Goal: Task Accomplishment & Management: Use online tool/utility

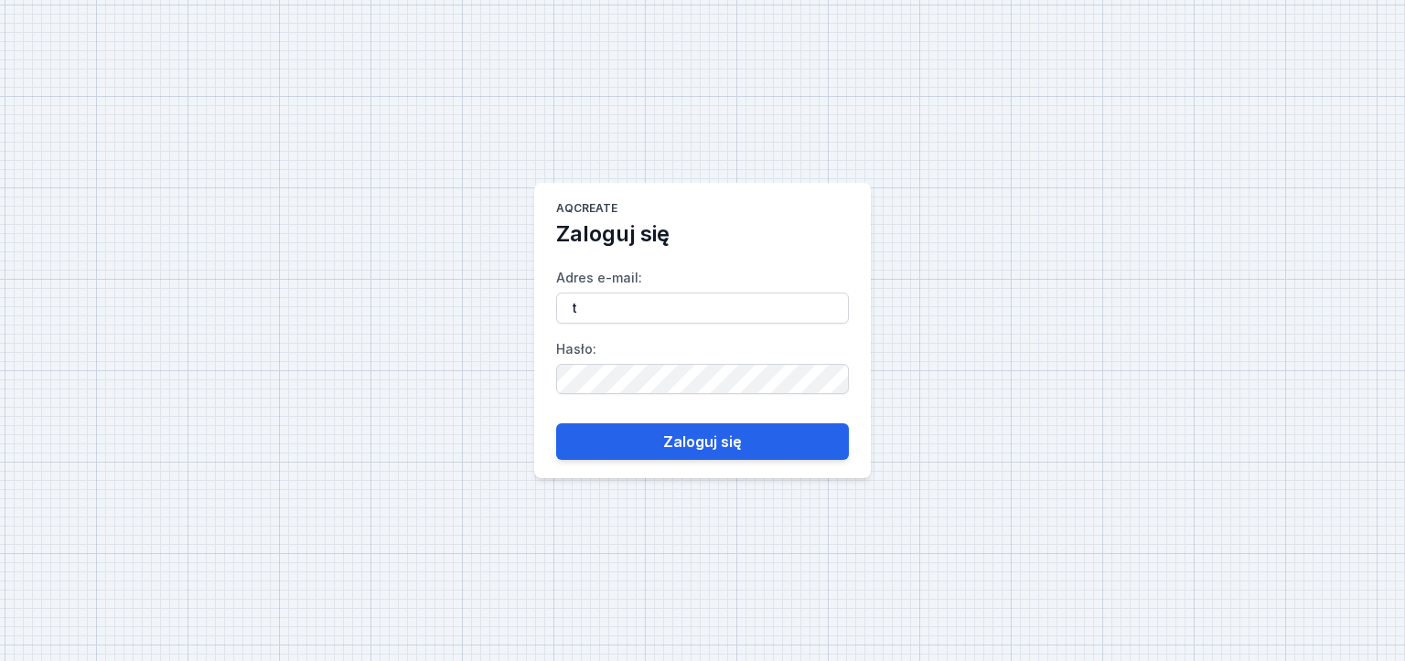
type input "[EMAIL_ADDRESS][DOMAIN_NAME]"
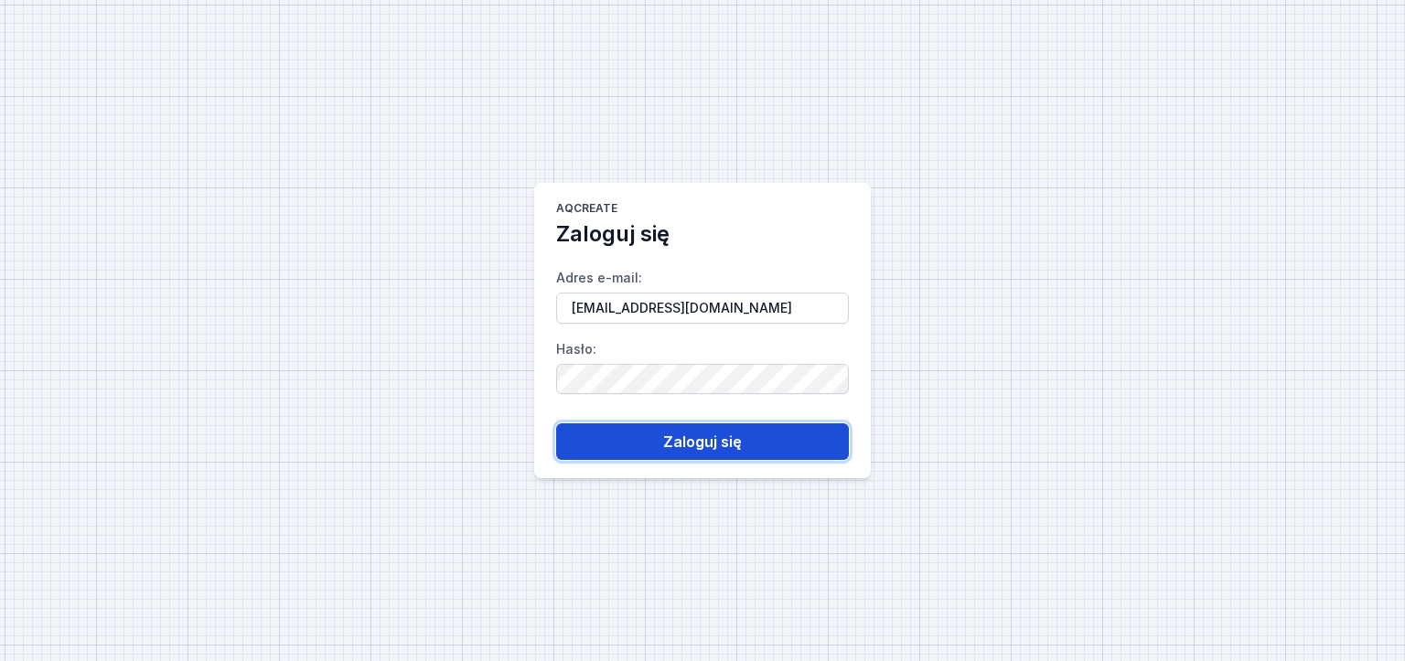
click at [679, 436] on font "Zaloguj się" at bounding box center [702, 442] width 79 height 18
click at [592, 452] on button "Zaloguj się" at bounding box center [702, 442] width 293 height 37
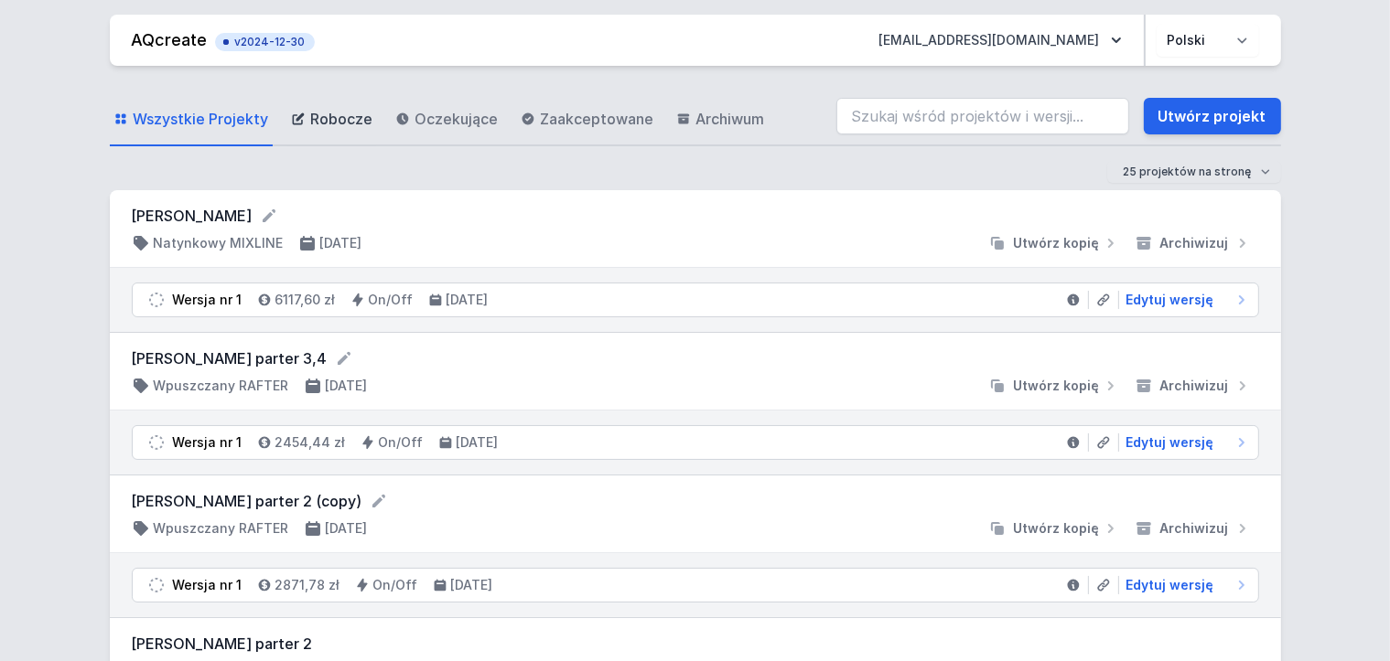
click at [311, 123] on span "Robocze" at bounding box center [342, 119] width 62 height 22
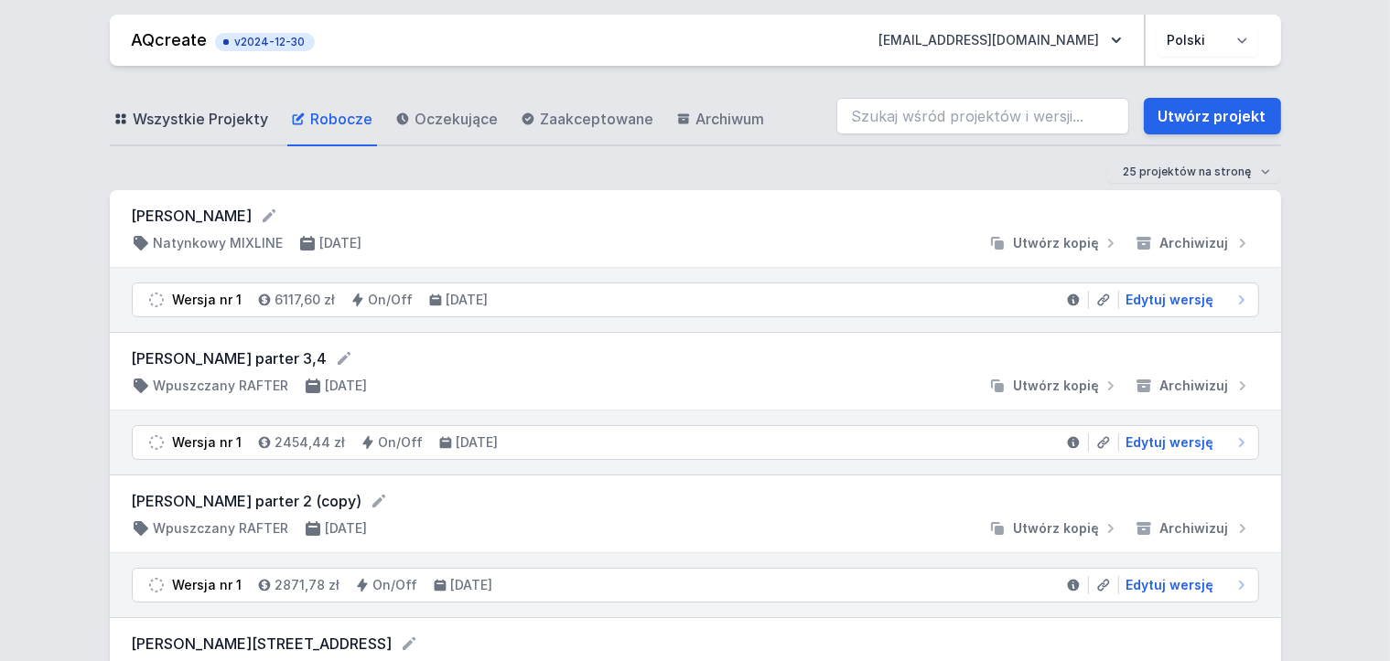
click at [248, 119] on span "Wszystkie Projekty" at bounding box center [201, 119] width 135 height 22
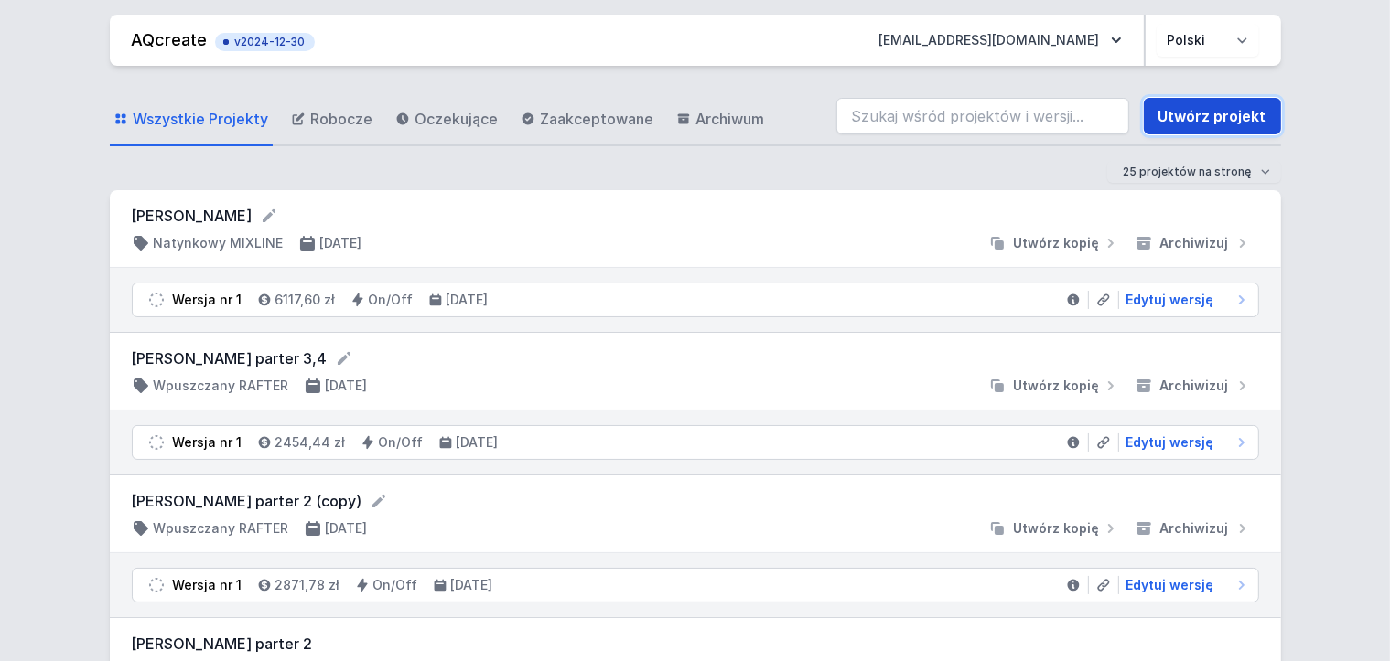
click at [1212, 115] on link "Utwórz projekt" at bounding box center [1212, 116] width 137 height 37
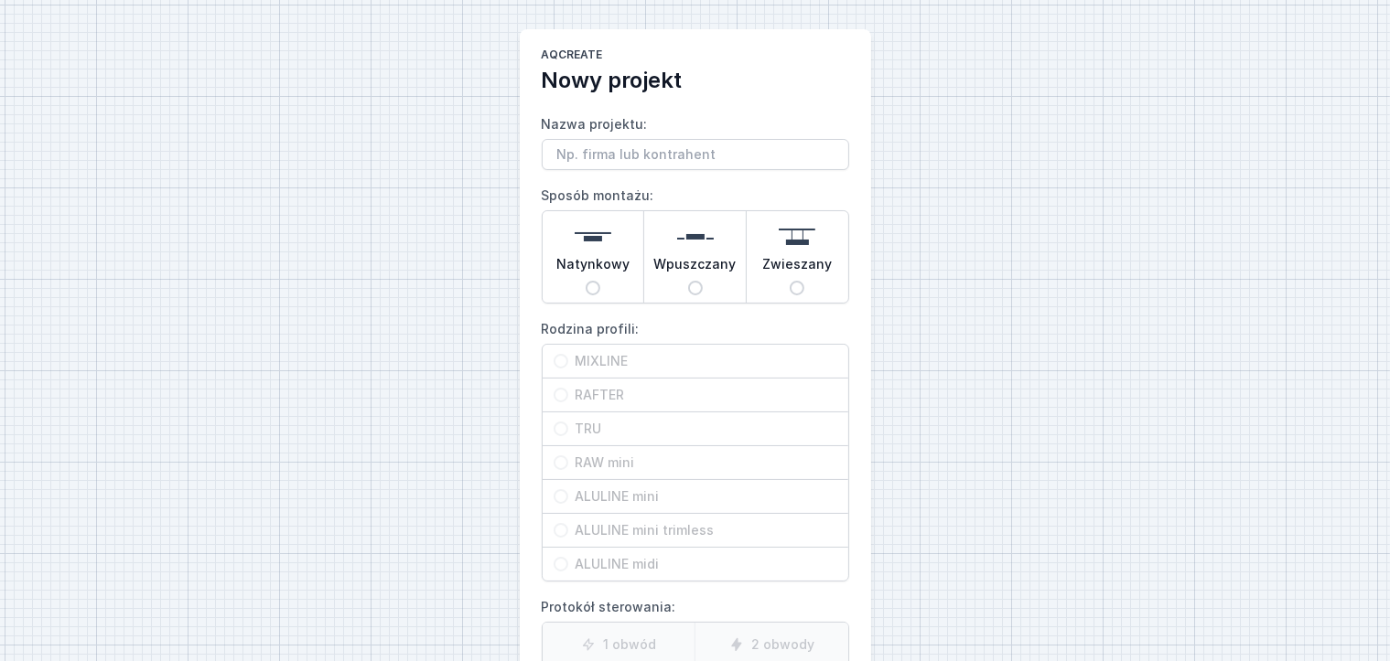
click at [662, 160] on input "Nazwa projektu:" at bounding box center [695, 154] width 307 height 31
click at [570, 153] on input "Nazwa projektu:" at bounding box center [695, 154] width 307 height 31
type input "mixline 334"
click at [585, 279] on span "Natynkowy" at bounding box center [592, 268] width 73 height 26
click at [586, 281] on input "Natynkowy" at bounding box center [593, 288] width 15 height 15
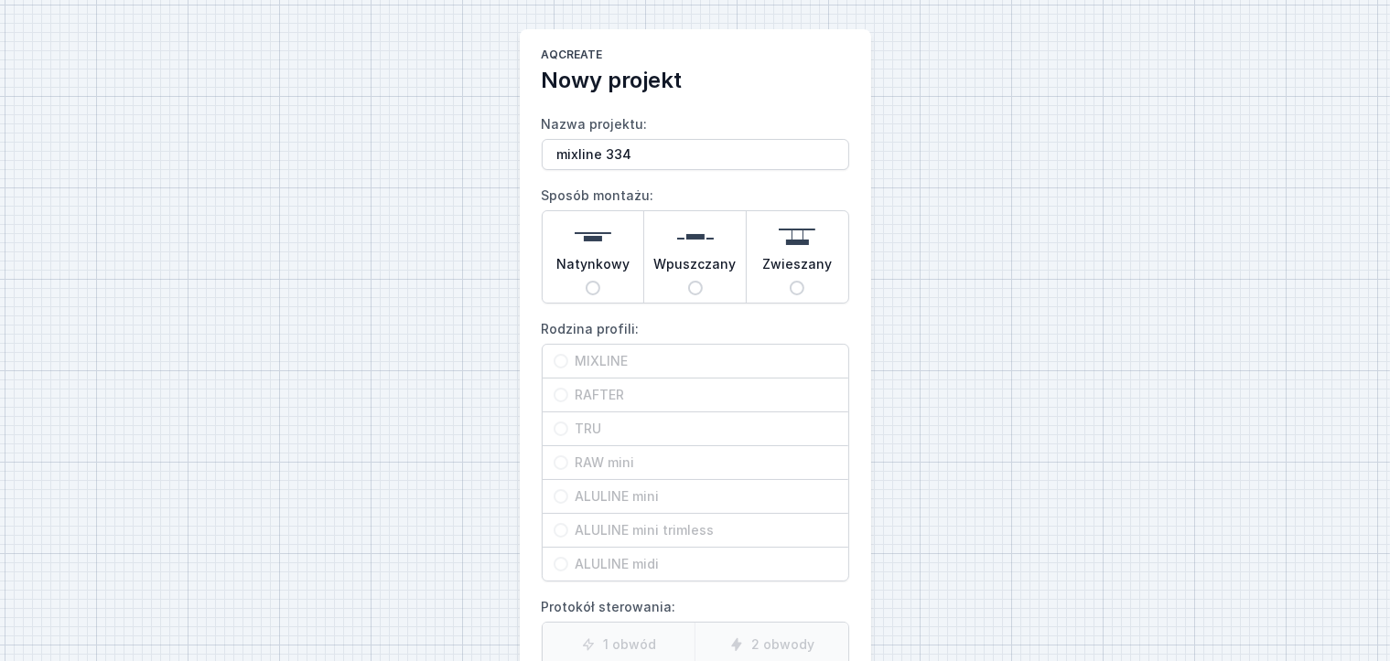
radio input "true"
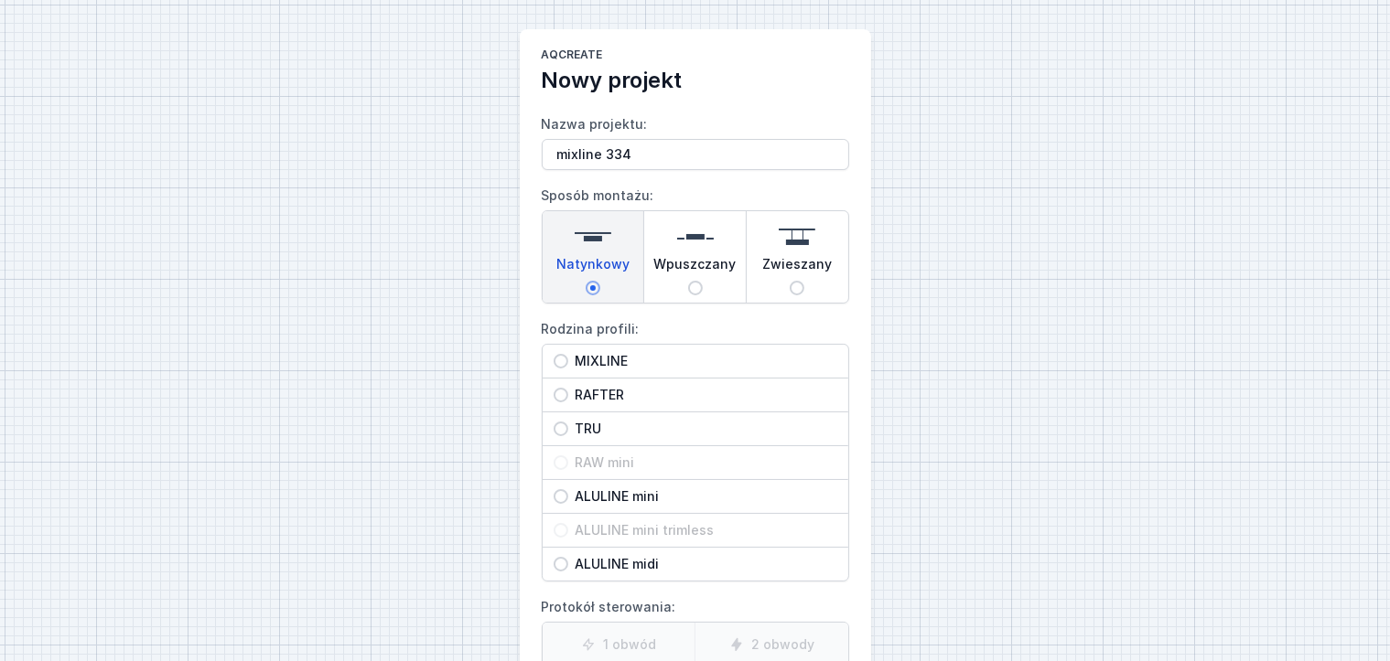
click at [560, 354] on input "MIXLINE" at bounding box center [561, 361] width 15 height 15
radio input "true"
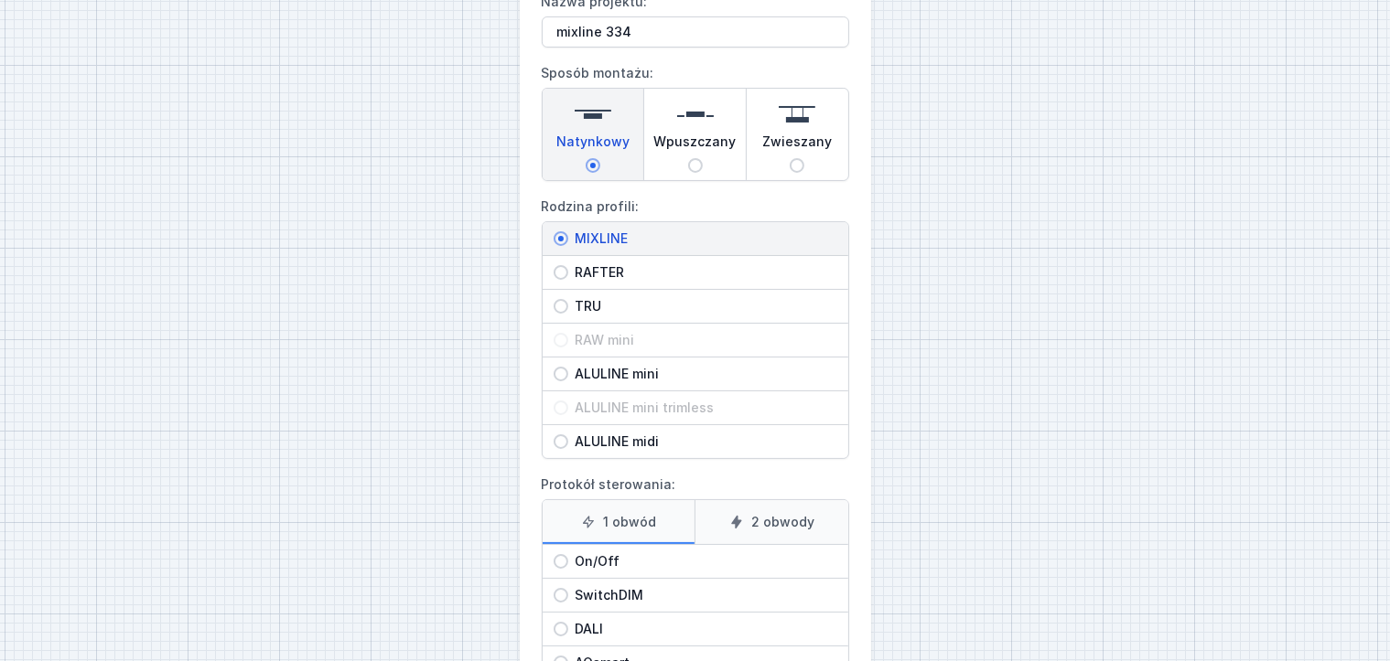
scroll to position [183, 0]
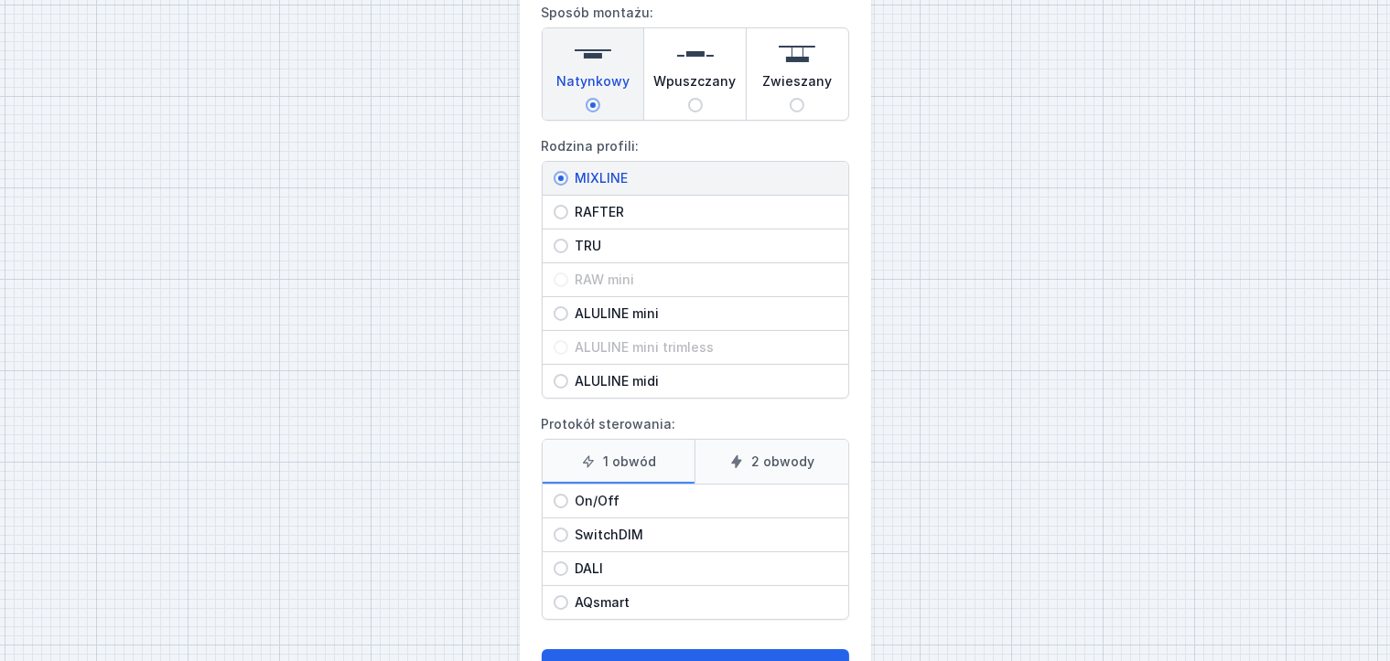
click at [593, 500] on span "On/Off" at bounding box center [702, 501] width 269 height 18
click at [568, 500] on input "On/Off" at bounding box center [561, 501] width 15 height 15
radio input "true"
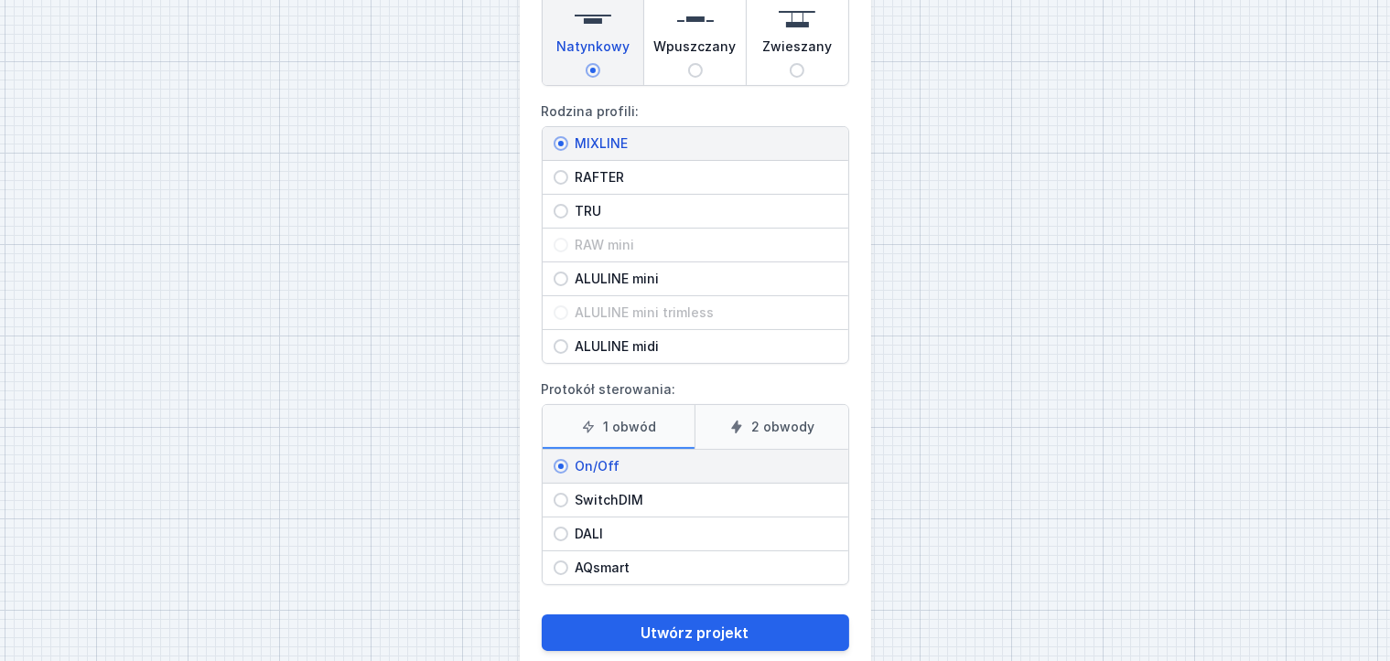
scroll to position [252, 0]
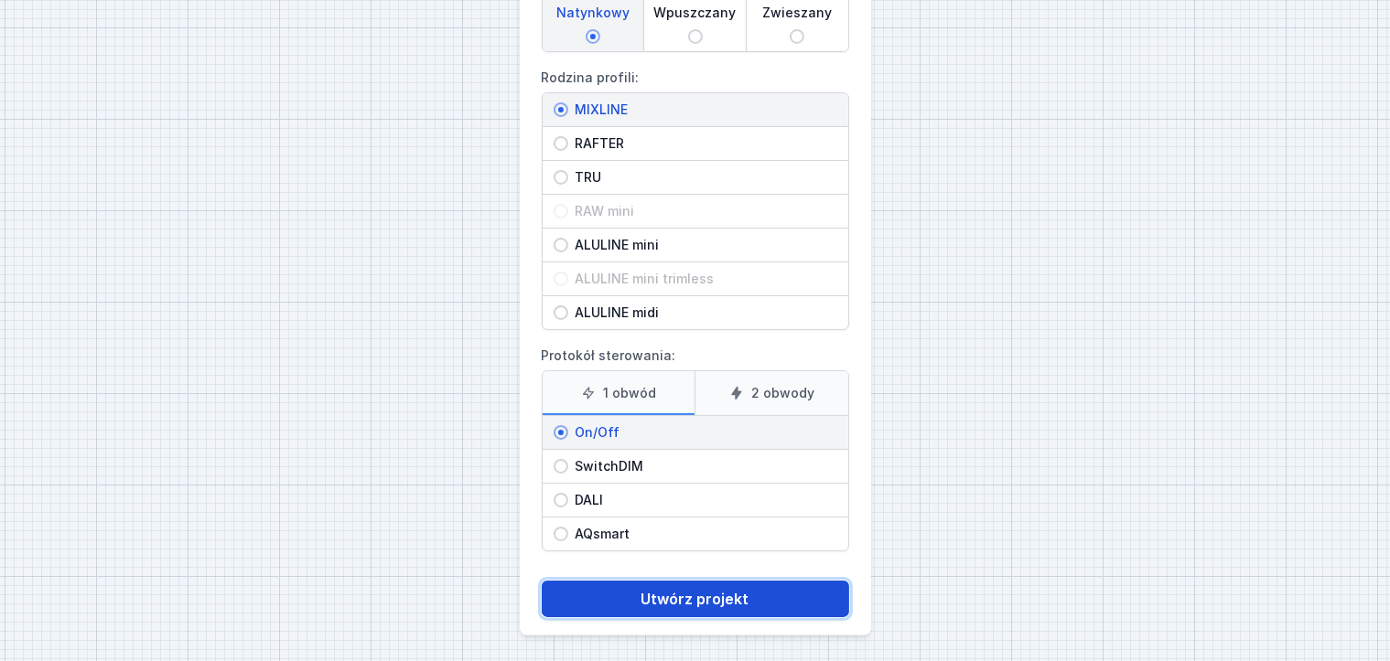
click at [798, 583] on button "Utwórz projekt" at bounding box center [695, 599] width 307 height 37
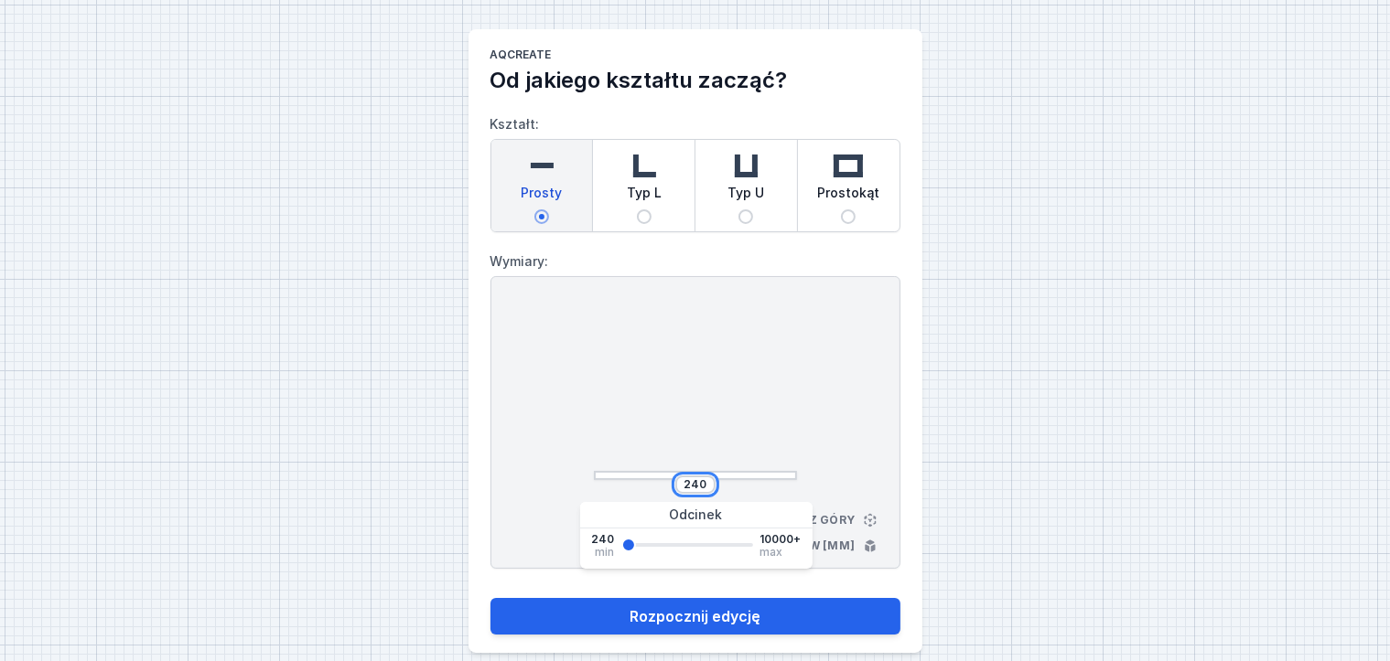
drag, startPoint x: 704, startPoint y: 484, endPoint x: 683, endPoint y: 483, distance: 20.1
click at [683, 483] on input "240" at bounding box center [695, 485] width 29 height 15
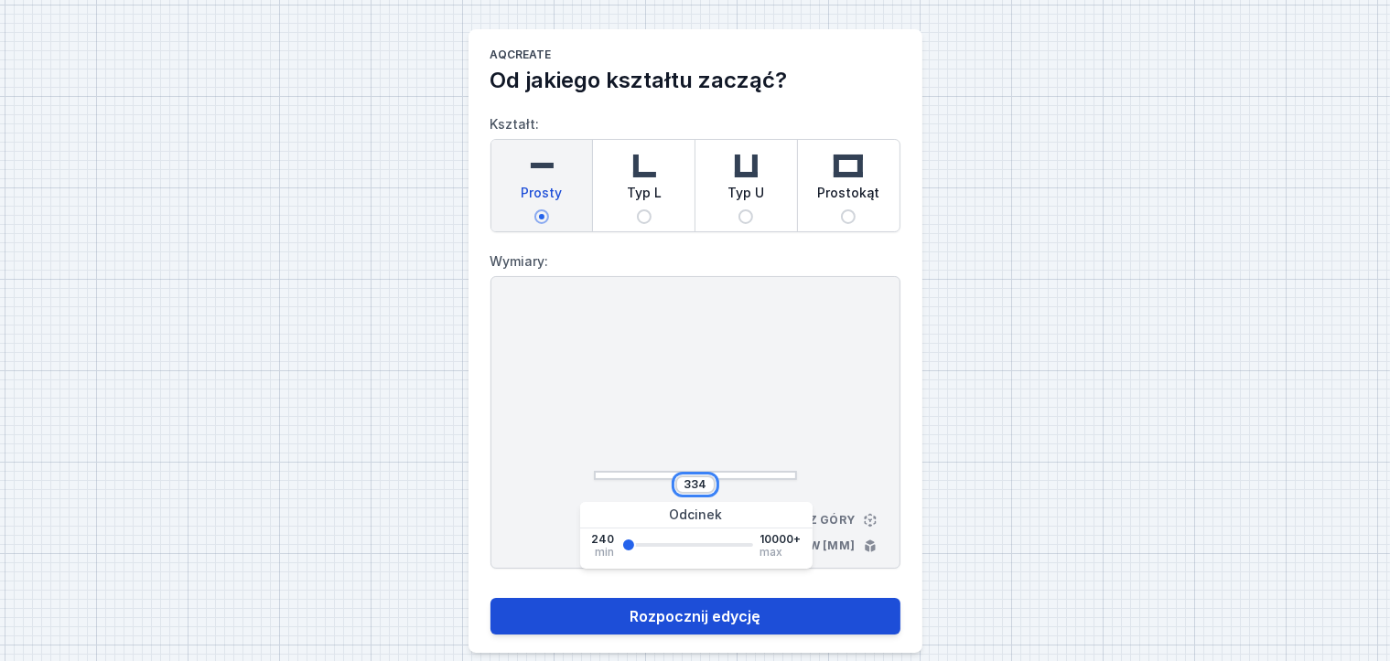
type input "334"
click at [748, 608] on button "Rozpocznij edycję" at bounding box center [695, 616] width 410 height 37
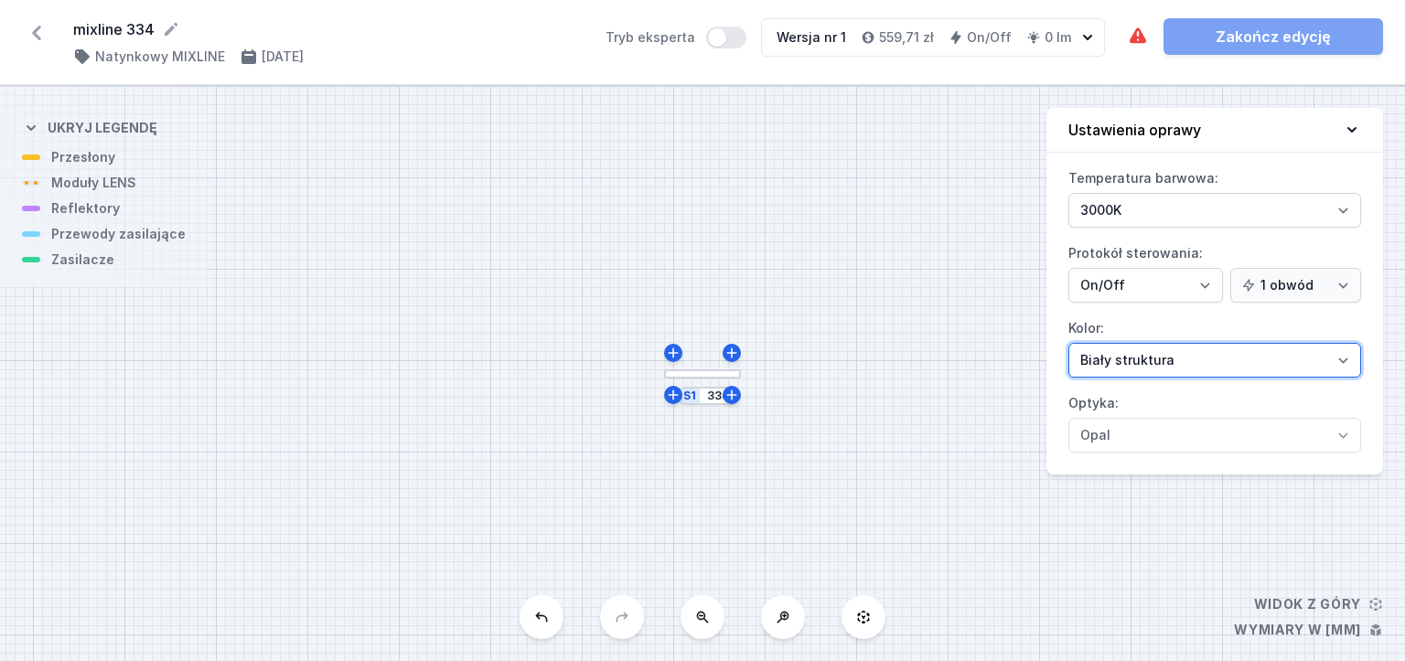
click at [1190, 364] on select "[PERSON_NAME] struktura [PERSON_NAME] struktura Złoty struktura Miedziany [PERS…" at bounding box center [1215, 360] width 293 height 35
click at [1172, 439] on select "Opal" at bounding box center [1215, 435] width 293 height 35
click at [1175, 358] on select "[PERSON_NAME] struktura [PERSON_NAME] struktura Złoty struktura Miedziany [PERS…" at bounding box center [1215, 360] width 293 height 35
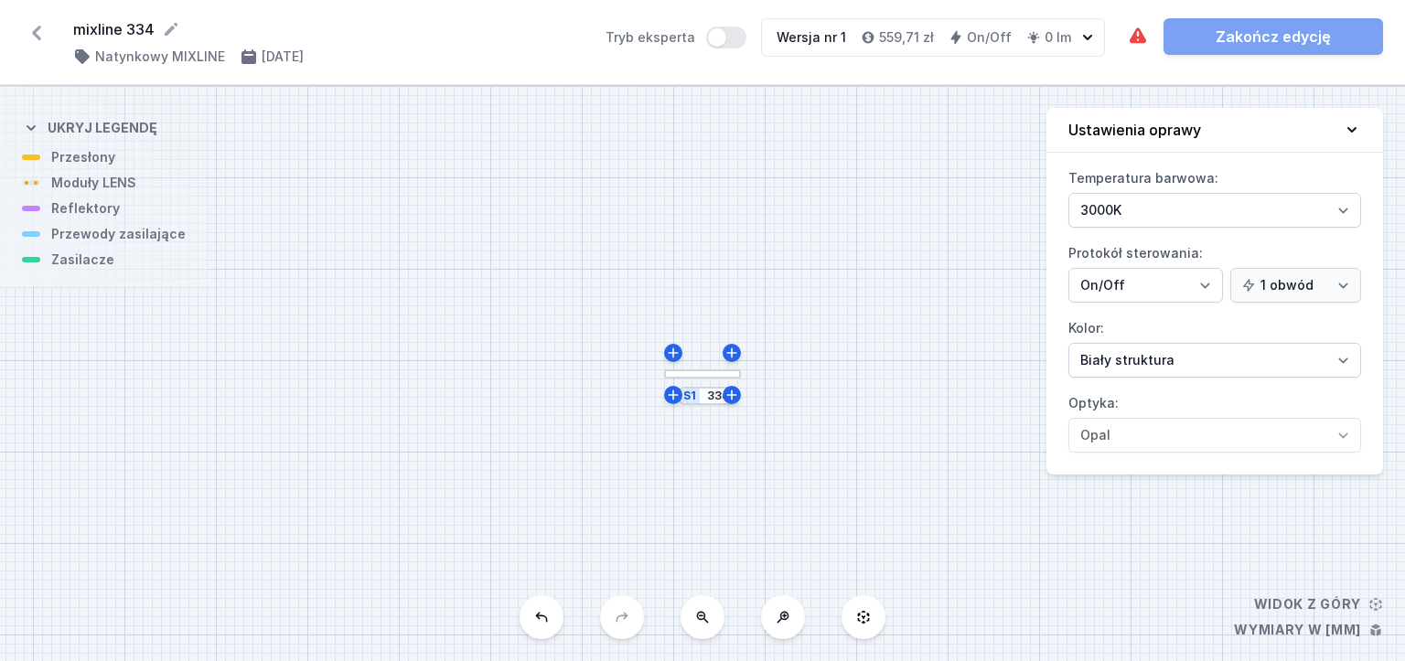
click at [707, 375] on div at bounding box center [702, 375] width 77 height 10
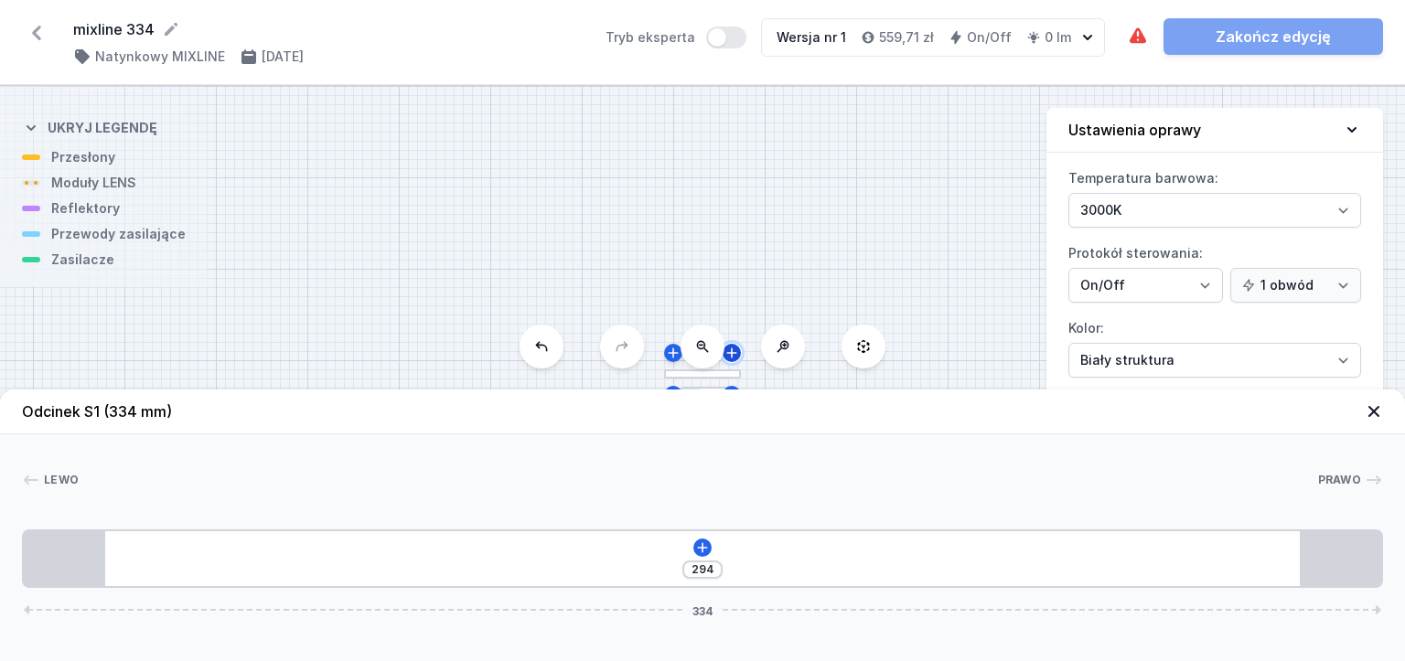
click at [736, 357] on icon at bounding box center [732, 353] width 15 height 15
type input "346"
type input "241"
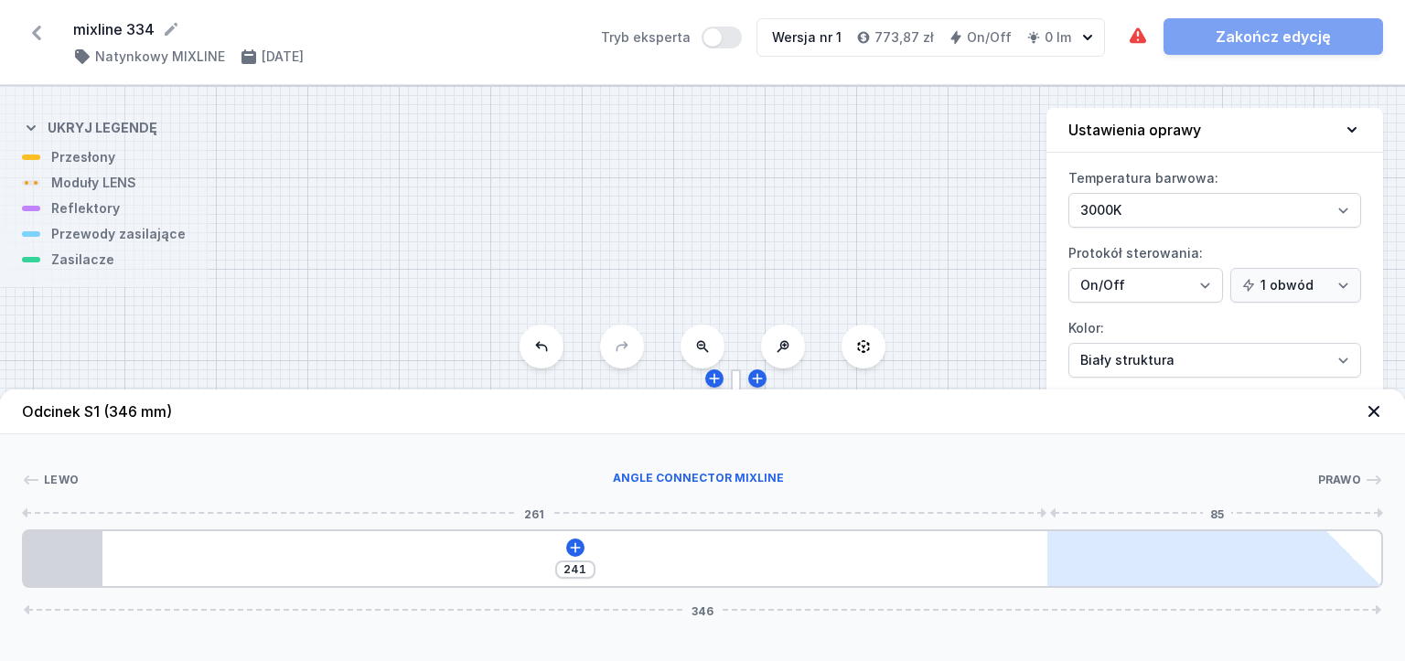
click at [1158, 554] on div at bounding box center [1187, 559] width 279 height 55
click at [1154, 573] on div at bounding box center [1187, 559] width 279 height 55
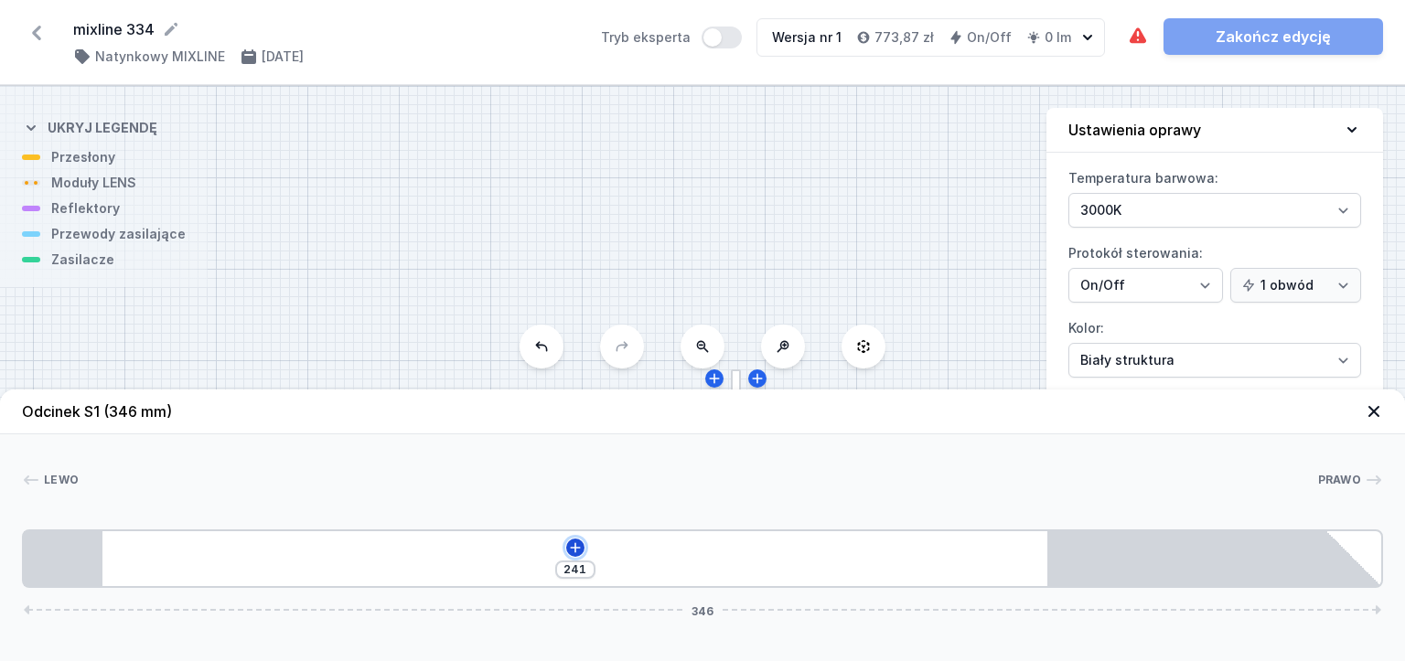
click at [573, 547] on icon at bounding box center [575, 548] width 15 height 15
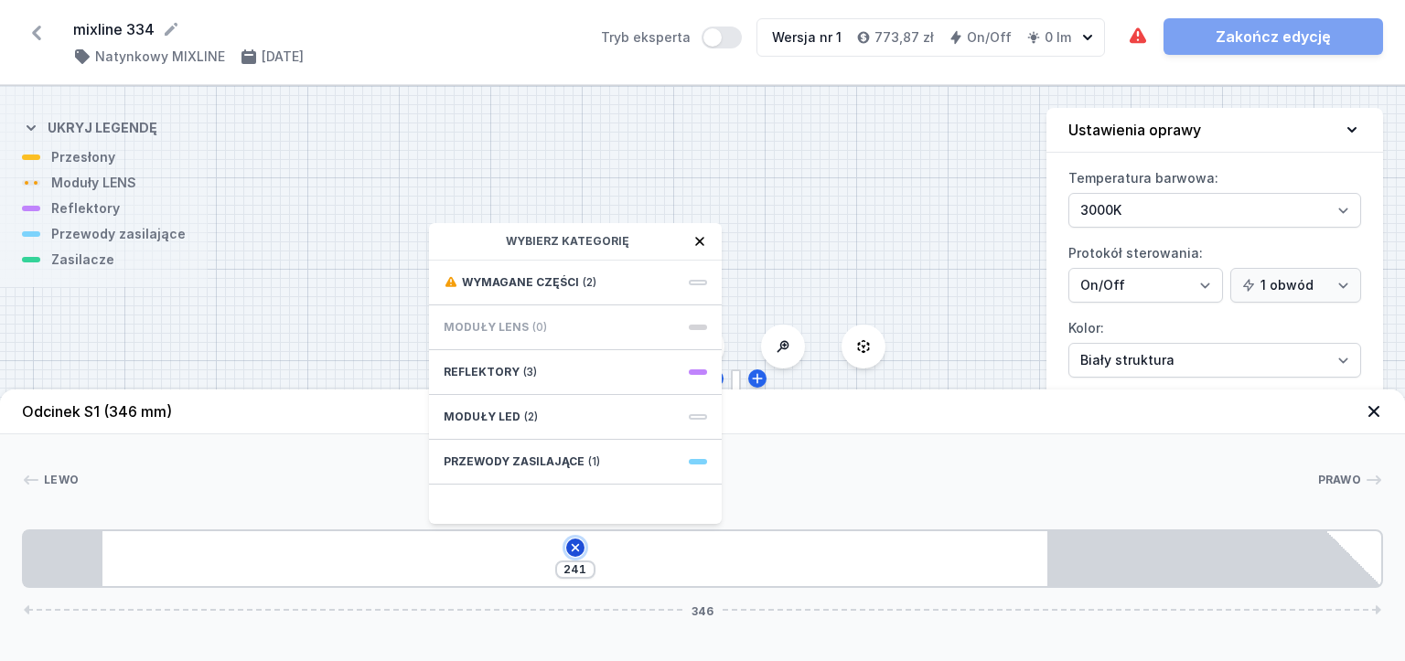
click at [576, 546] on icon at bounding box center [575, 548] width 15 height 15
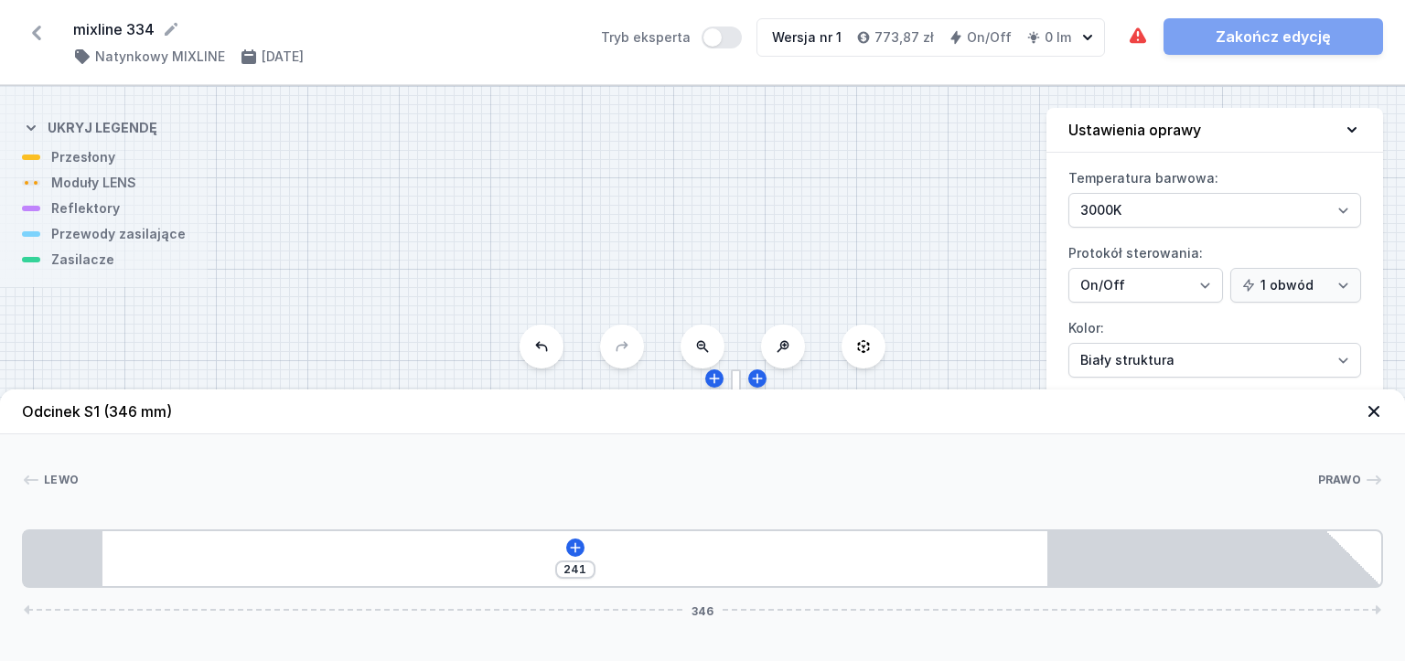
click at [557, 363] on div "S2 252 S1 346" at bounding box center [702, 373] width 1405 height 575
click at [545, 360] on button at bounding box center [542, 347] width 44 height 44
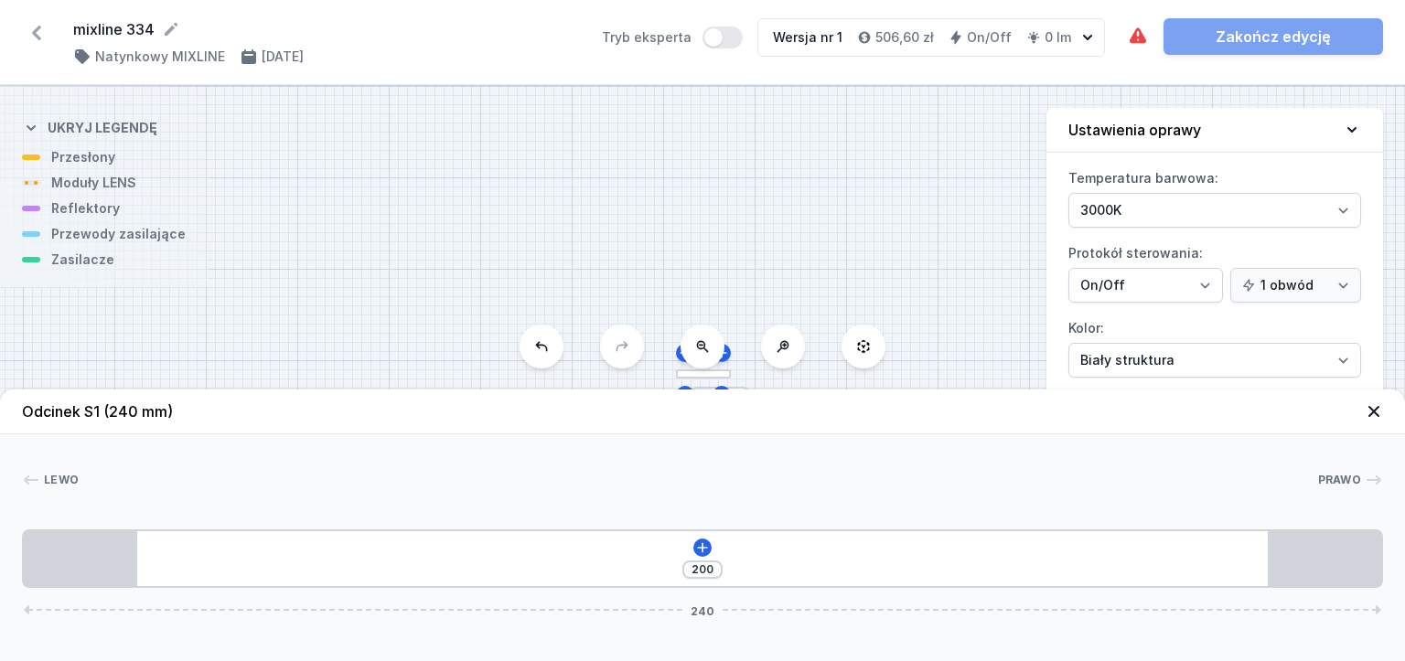
click at [1378, 412] on icon at bounding box center [1374, 412] width 18 height 18
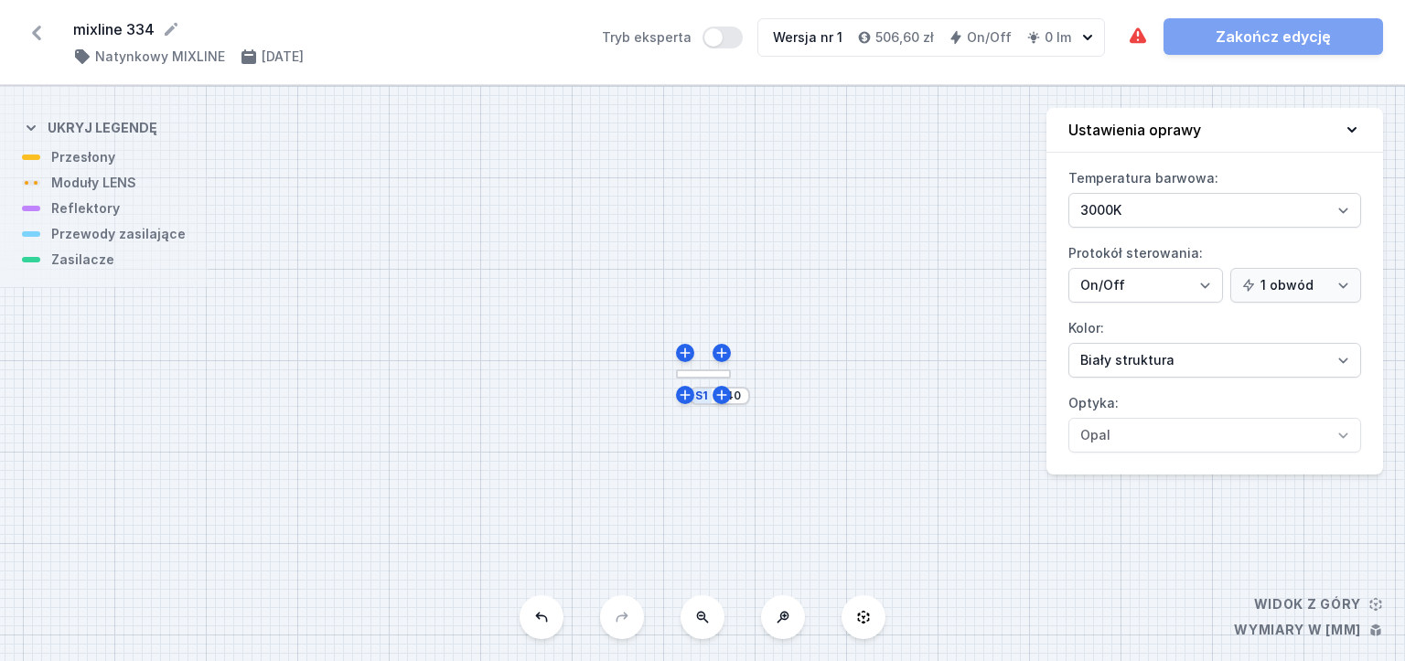
click at [709, 380] on div "S1 240" at bounding box center [702, 373] width 1405 height 575
click at [709, 376] on div at bounding box center [703, 375] width 55 height 10
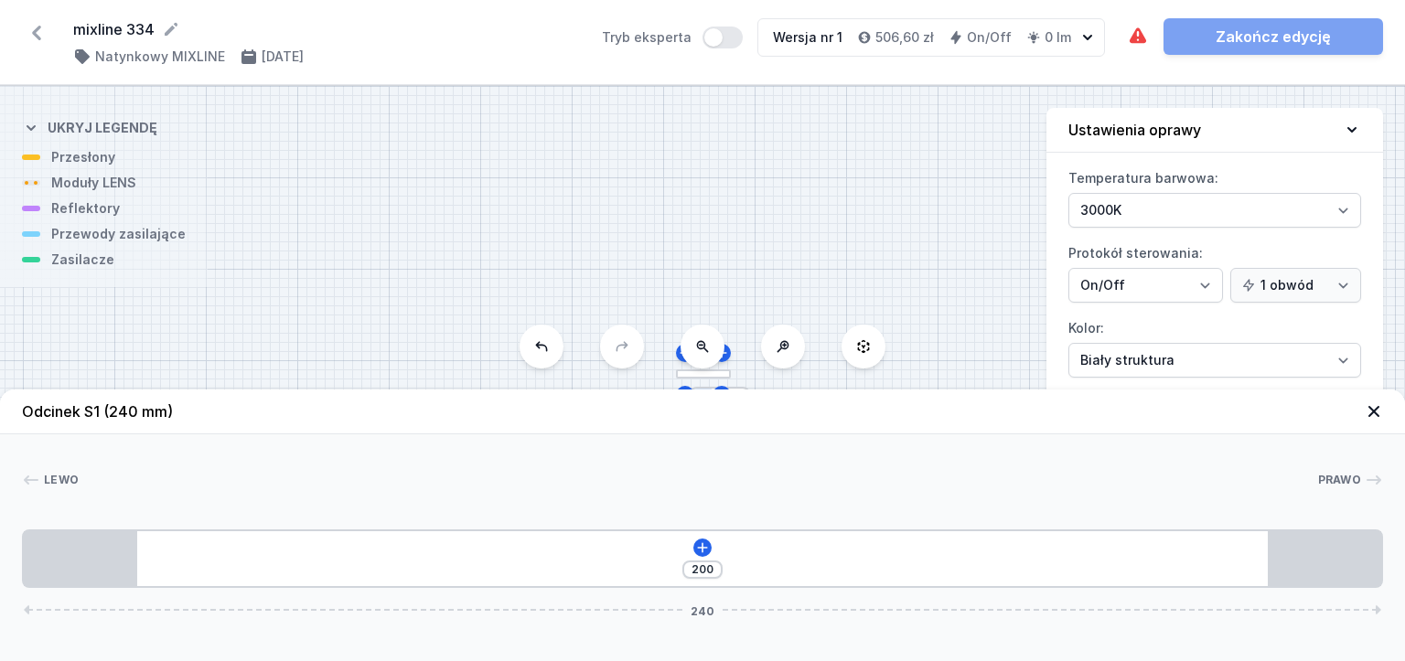
click at [710, 571] on input "200" at bounding box center [702, 570] width 29 height 15
click at [704, 613] on span "240" at bounding box center [702, 610] width 38 height 11
click at [706, 569] on input "200" at bounding box center [702, 570] width 29 height 15
click at [706, 544] on icon at bounding box center [702, 548] width 15 height 15
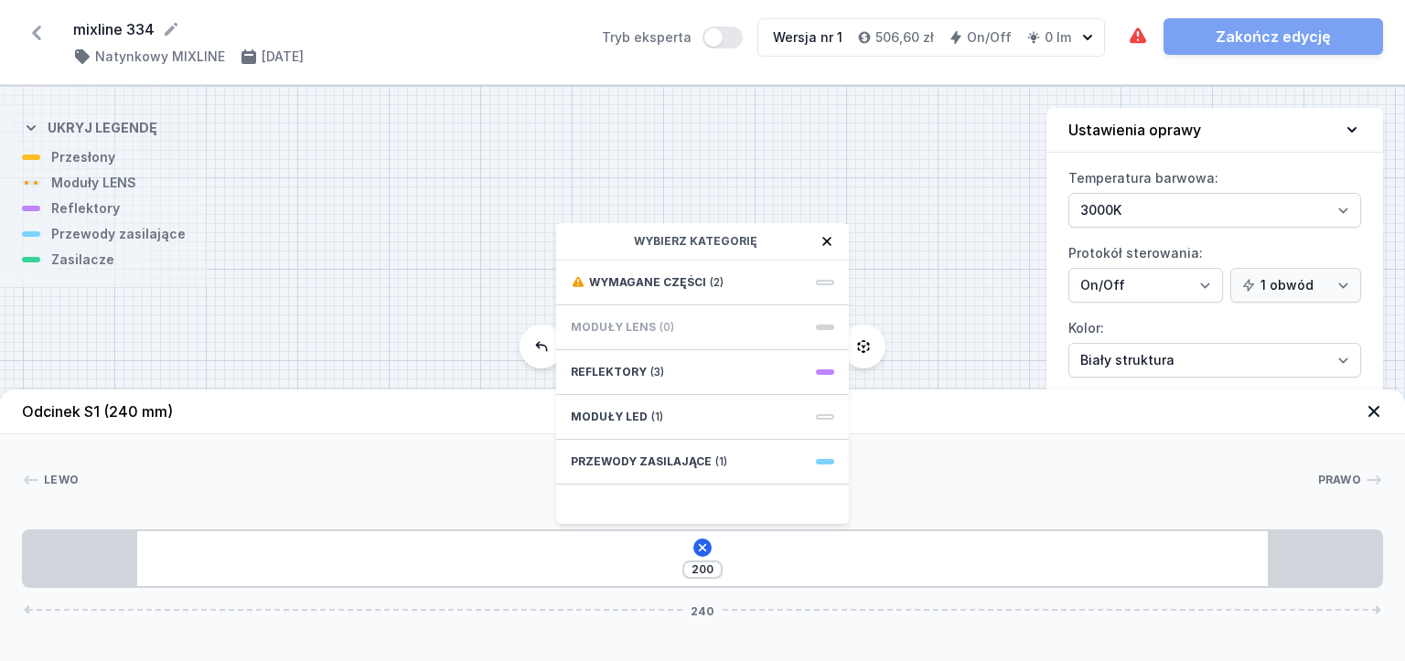
click at [745, 569] on div "200 Wybierz kategorię Wymagane części (2) Moduły LENS (0) Reflektory (3) Moduły…" at bounding box center [702, 559] width 1361 height 59
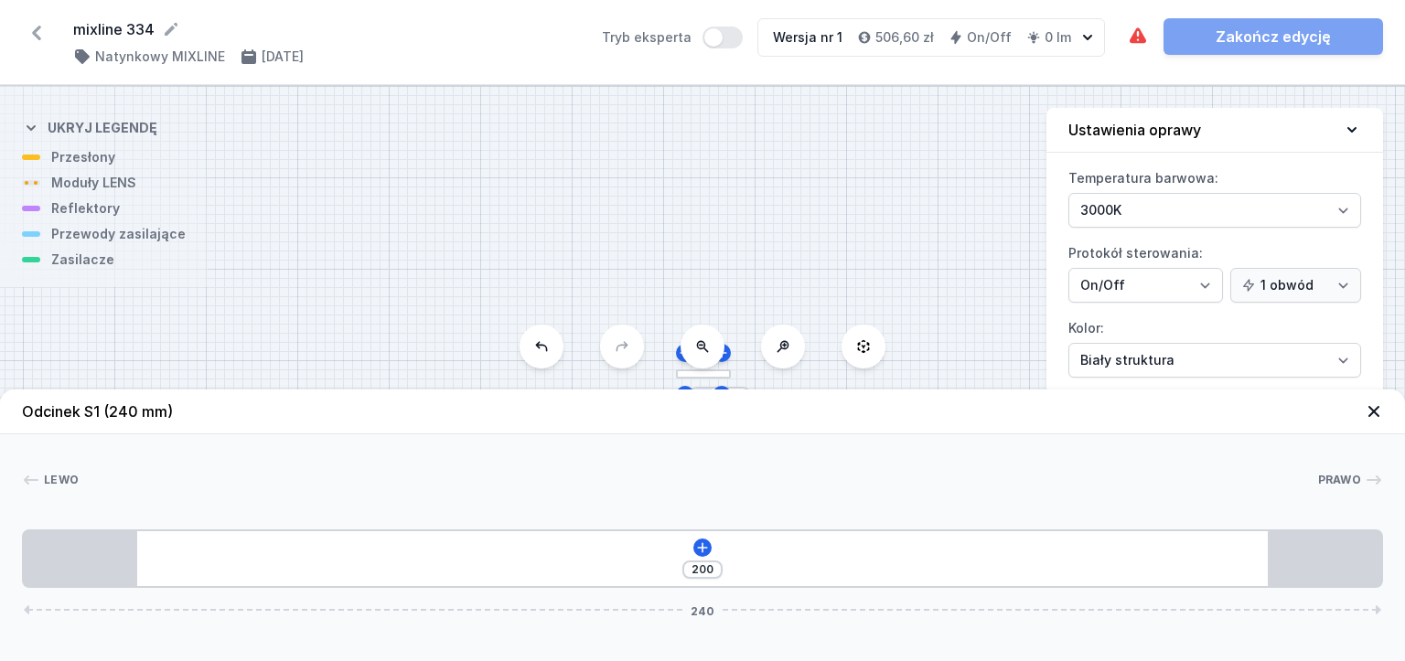
click at [1374, 414] on icon at bounding box center [1374, 412] width 18 height 18
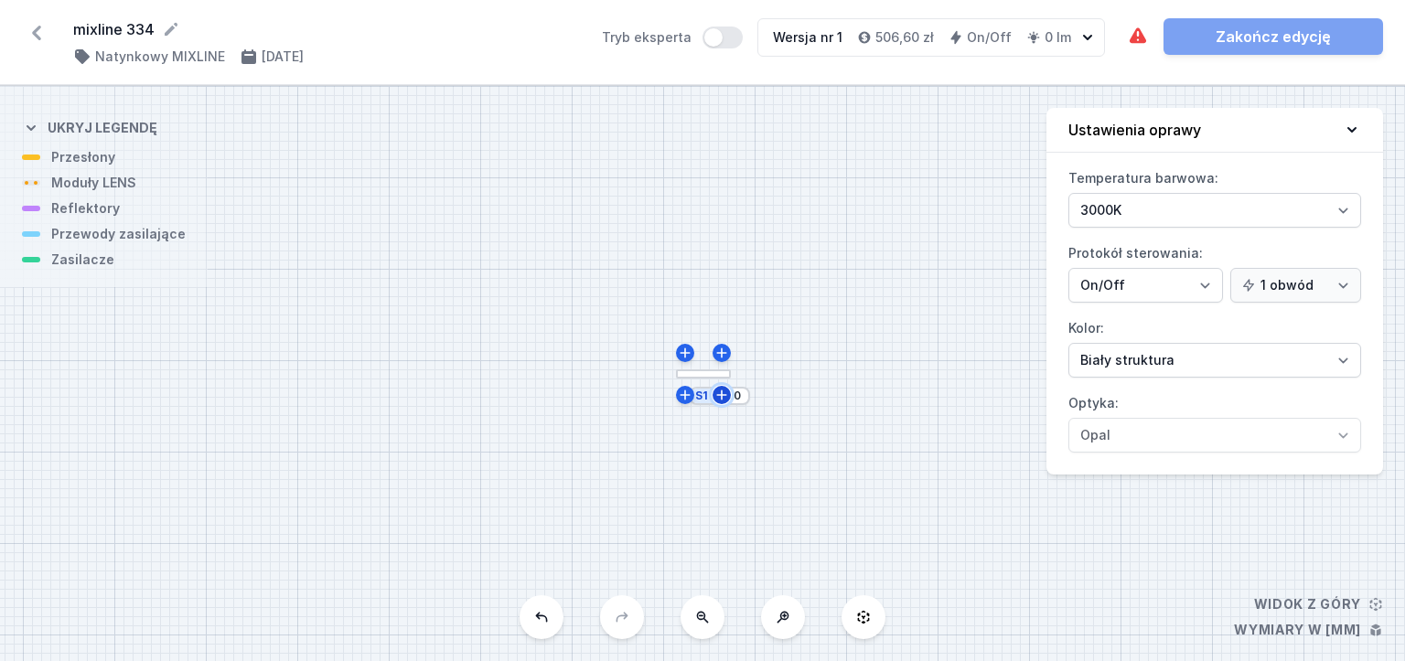
click at [719, 393] on icon at bounding box center [722, 395] width 15 height 15
type input "252"
drag, startPoint x: 572, startPoint y: 619, endPoint x: 557, endPoint y: 620, distance: 14.7
click at [571, 619] on div "S2 252 S1 252" at bounding box center [702, 373] width 1405 height 575
click at [551, 623] on button at bounding box center [542, 618] width 44 height 44
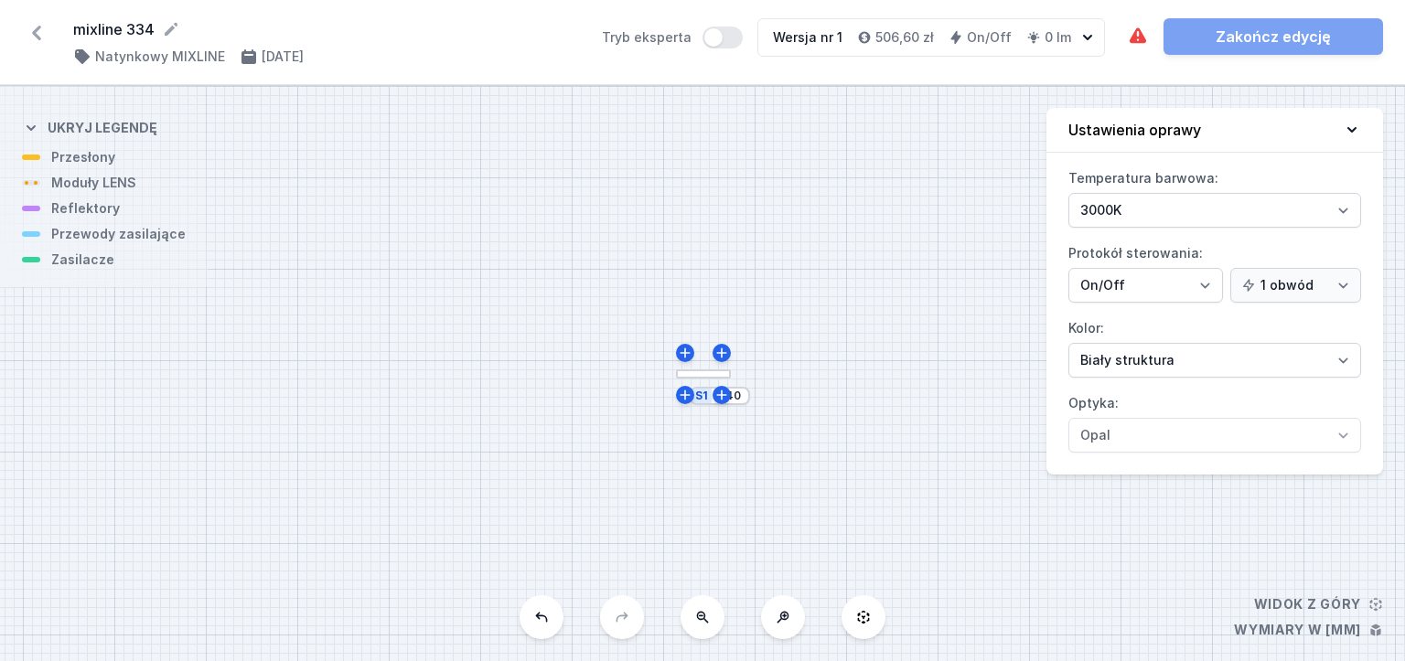
click at [546, 631] on button at bounding box center [542, 618] width 44 height 44
click at [538, 633] on button at bounding box center [542, 618] width 44 height 44
drag, startPoint x: 745, startPoint y: 543, endPoint x: 732, endPoint y: 528, distance: 20.1
click at [742, 547] on div "S1 240" at bounding box center [702, 373] width 1405 height 575
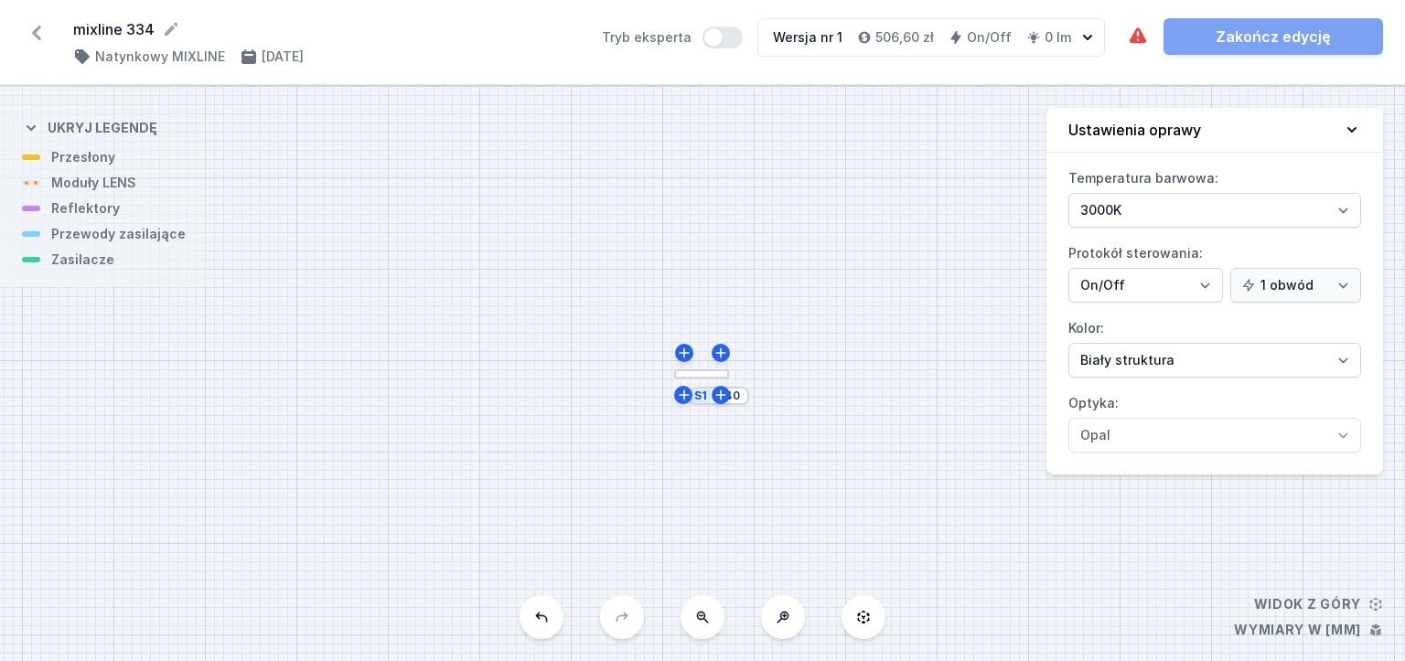
click at [527, 631] on button at bounding box center [542, 618] width 44 height 44
click at [695, 558] on div "S1 240" at bounding box center [702, 373] width 1405 height 575
click at [549, 625] on button at bounding box center [542, 618] width 44 height 44
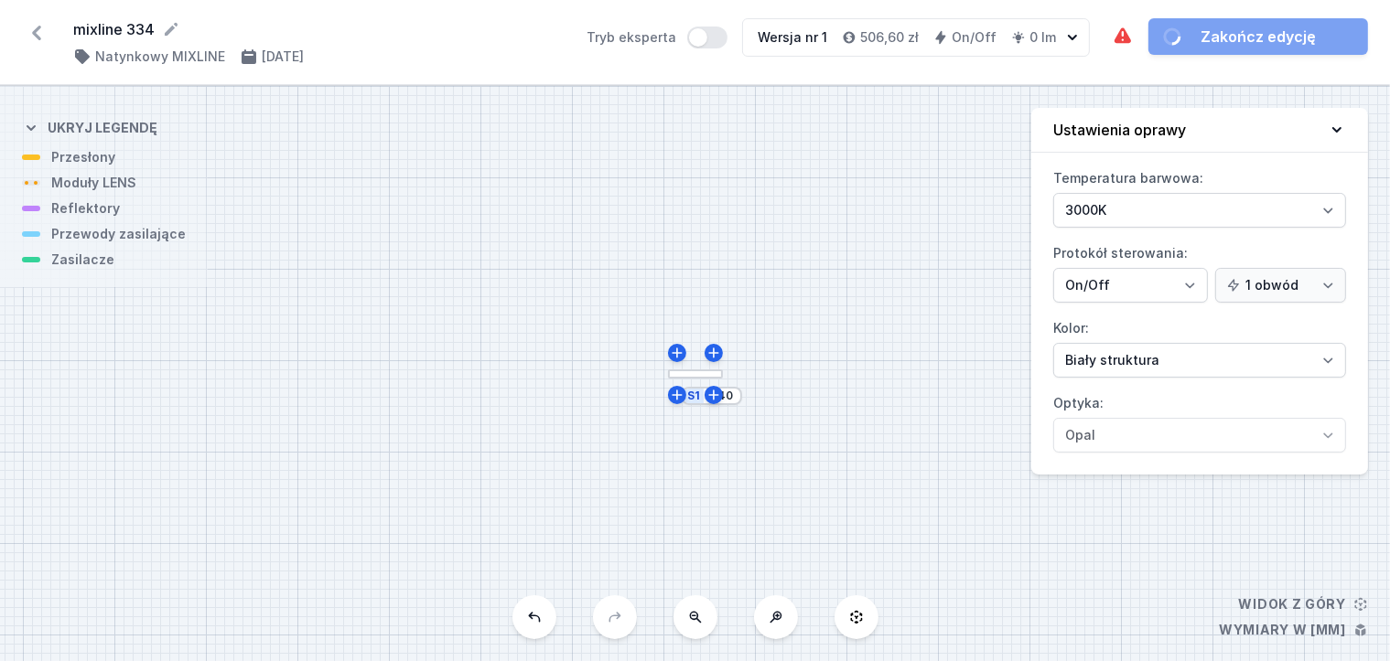
click at [689, 571] on div "S1 240" at bounding box center [695, 373] width 1390 height 575
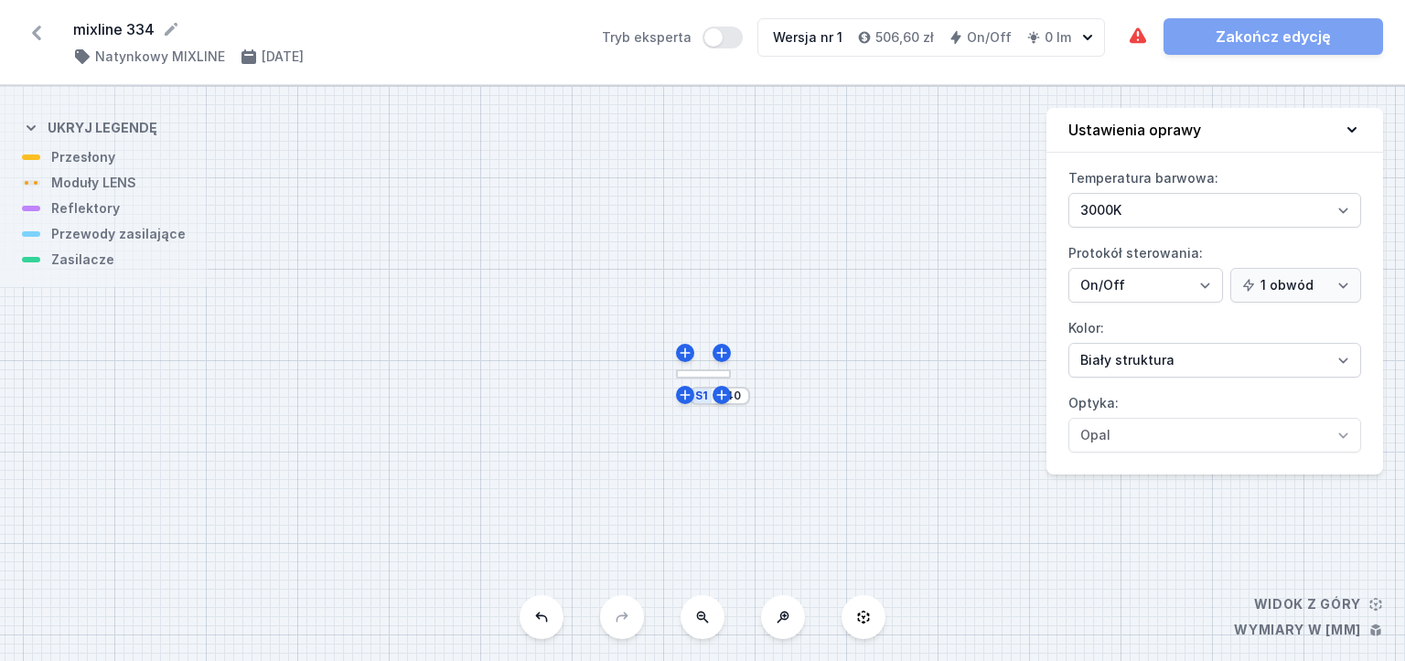
click at [706, 375] on div at bounding box center [703, 375] width 55 height 10
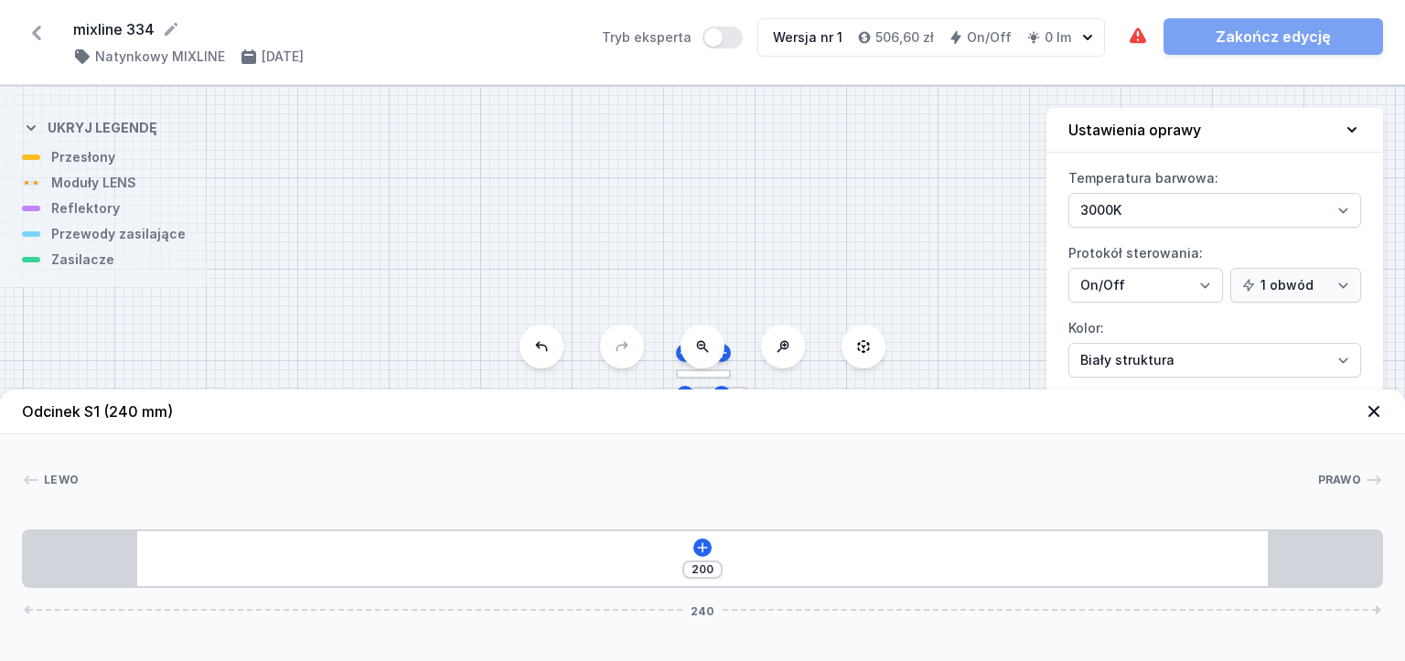
click at [697, 573] on input "200" at bounding box center [702, 570] width 29 height 15
drag, startPoint x: 710, startPoint y: 572, endPoint x: 688, endPoint y: 581, distance: 23.8
click at [682, 572] on div "200 240" at bounding box center [702, 559] width 1361 height 59
click at [619, 595] on div "Odcinek S1 (240 mm) Lewo Prawo 1 1 200 240 20 200 20 240" at bounding box center [702, 526] width 1405 height 272
click at [520, 573] on div "200 240" at bounding box center [702, 559] width 1361 height 59
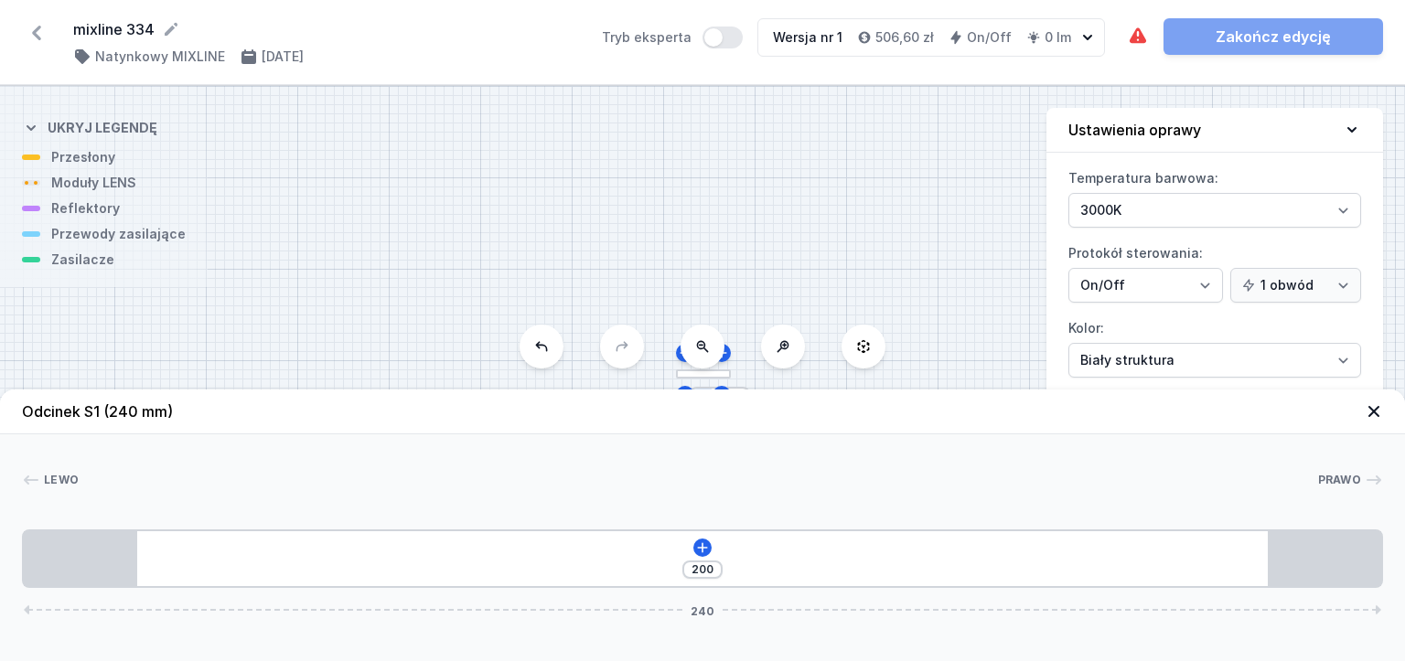
click at [259, 563] on div "200 240" at bounding box center [702, 559] width 1361 height 59
click at [137, 552] on div "200 240" at bounding box center [702, 559] width 1361 height 59
drag, startPoint x: 133, startPoint y: 552, endPoint x: 249, endPoint y: 552, distance: 116.2
click at [165, 547] on div "200 240" at bounding box center [702, 559] width 1361 height 59
click at [108, 546] on div at bounding box center [80, 559] width 113 height 55
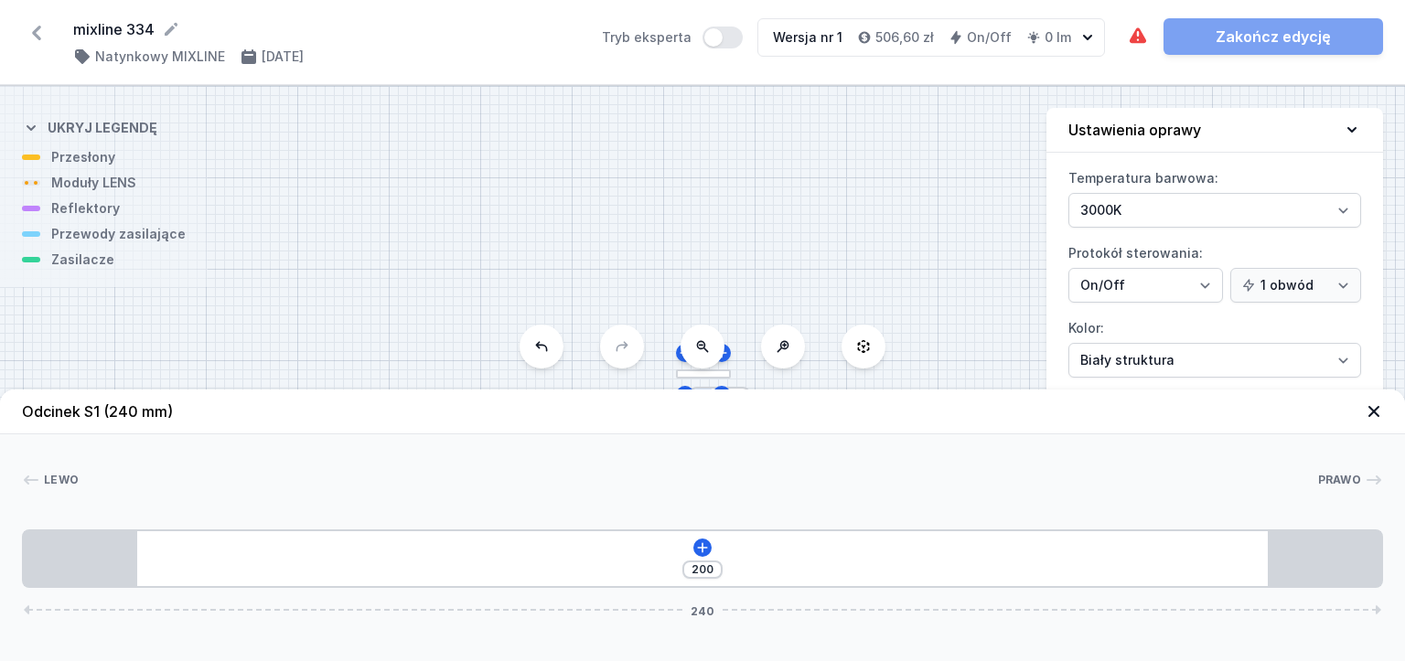
drag, startPoint x: 935, startPoint y: 551, endPoint x: 1327, endPoint y: 551, distance: 392.5
click at [937, 551] on div "200 240" at bounding box center [702, 559] width 1361 height 59
click at [1369, 572] on div at bounding box center [1324, 559] width 113 height 55
click at [488, 224] on div "S1 240" at bounding box center [702, 373] width 1405 height 575
click at [560, 350] on button at bounding box center [542, 347] width 44 height 44
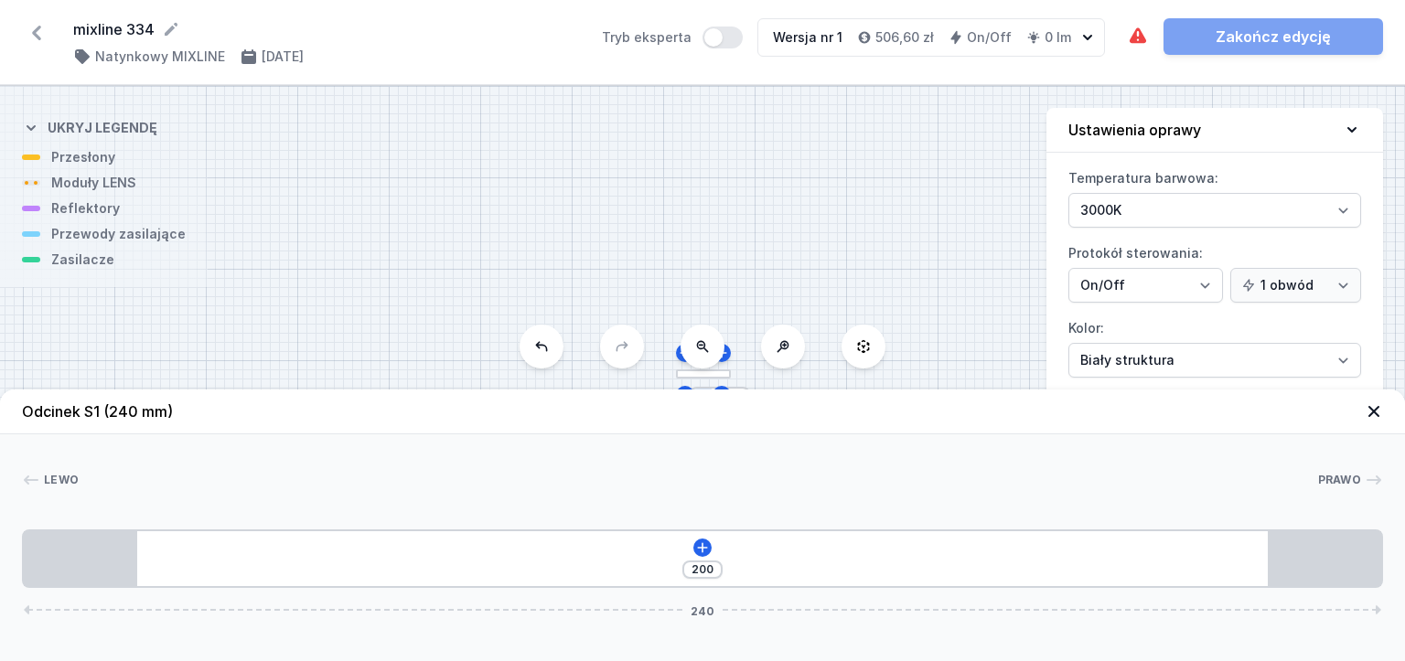
click at [1371, 419] on icon at bounding box center [1374, 412] width 18 height 18
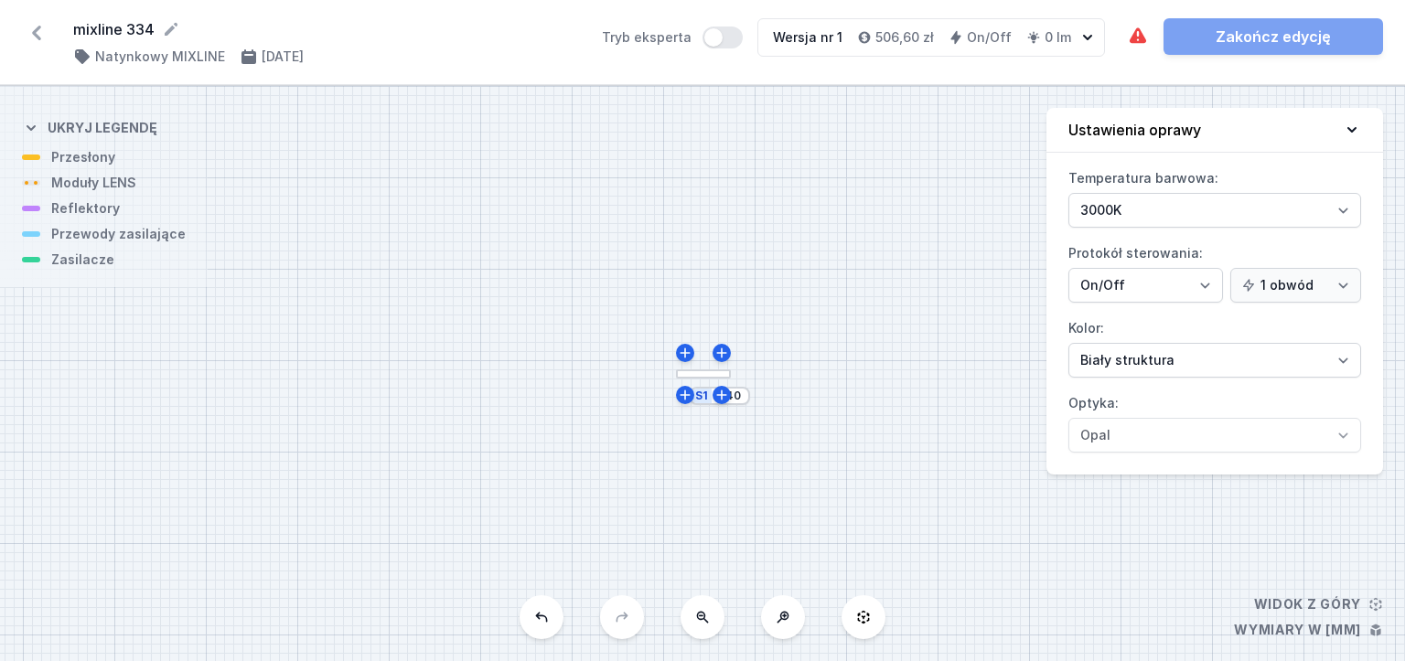
click at [704, 381] on div "S1 240" at bounding box center [702, 373] width 1405 height 575
click at [706, 374] on div at bounding box center [703, 375] width 55 height 10
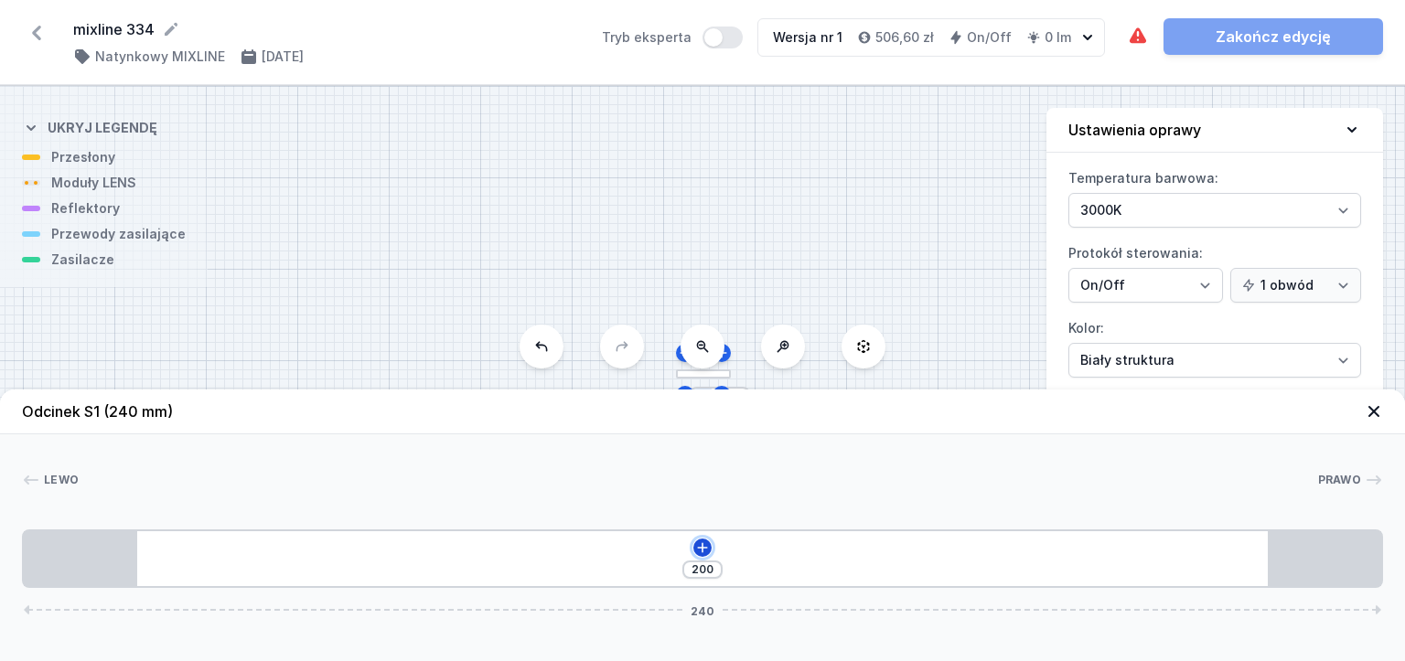
click at [703, 549] on icon at bounding box center [702, 548] width 10 height 10
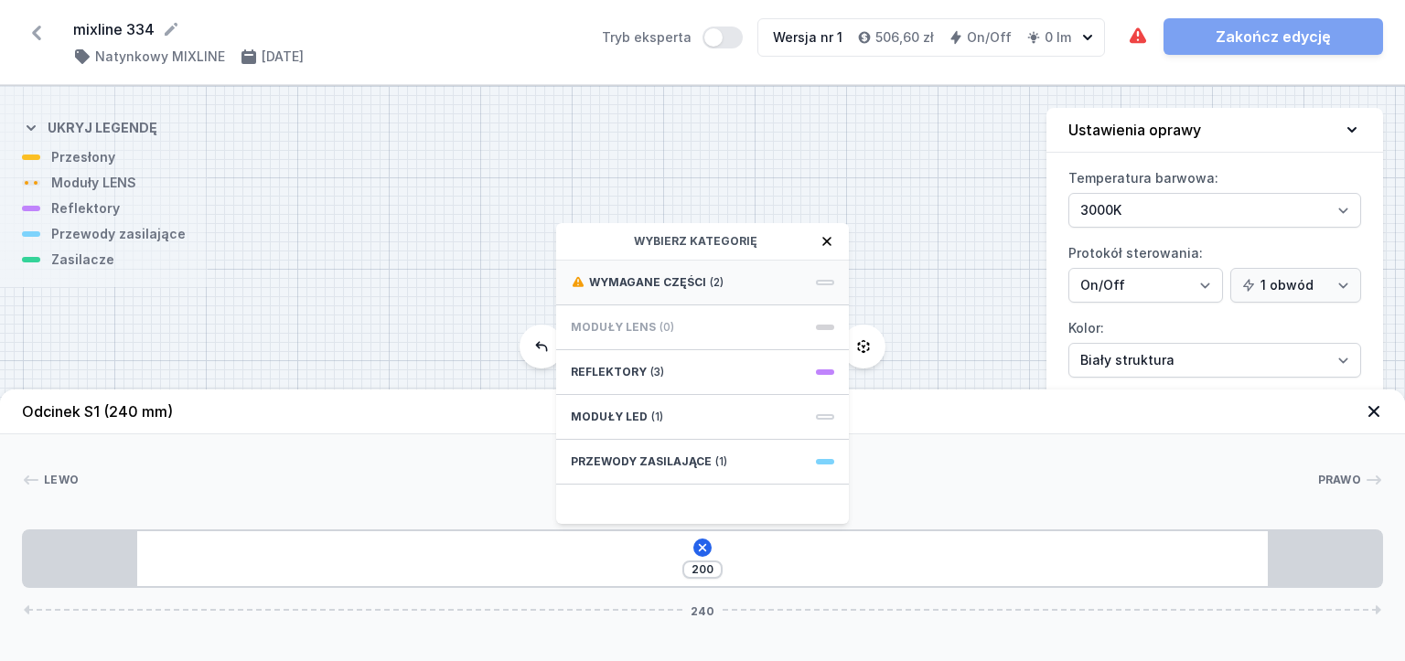
click at [713, 291] on div "Wymagane części (2)" at bounding box center [702, 283] width 293 height 45
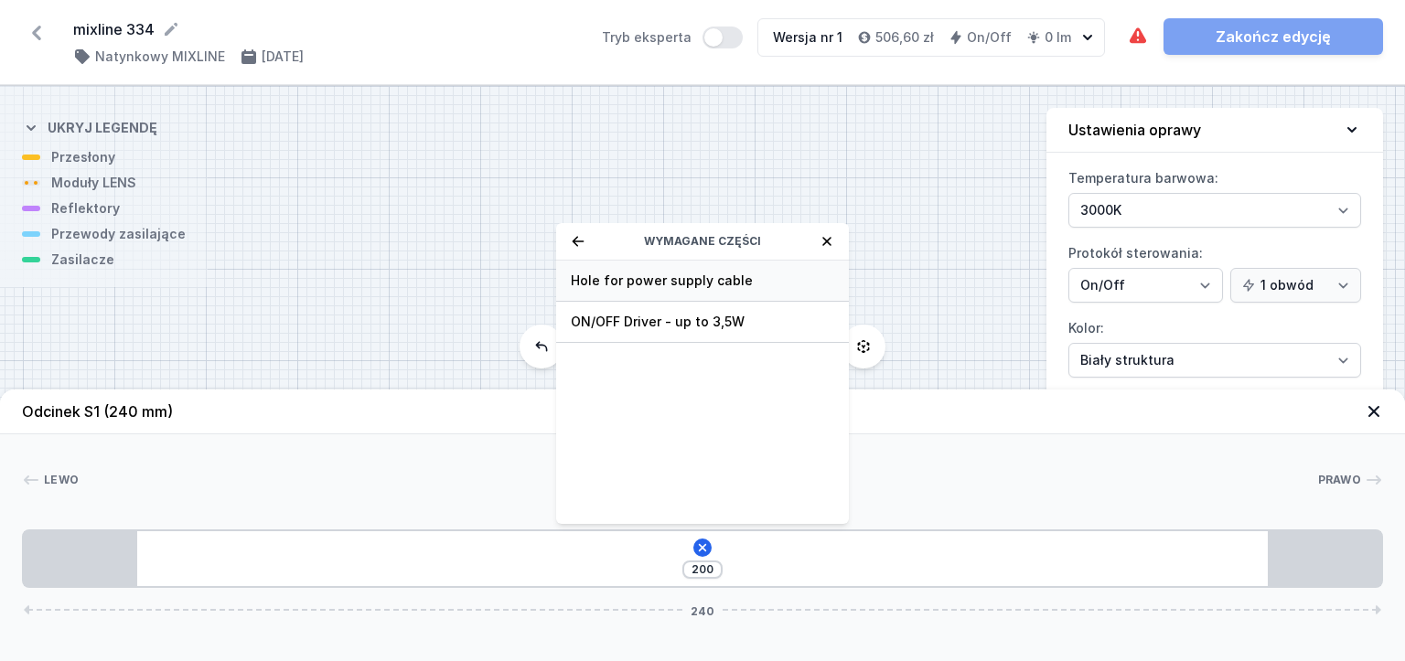
click at [677, 284] on span "Hole for power supply cable" at bounding box center [702, 281] width 263 height 18
type input "120"
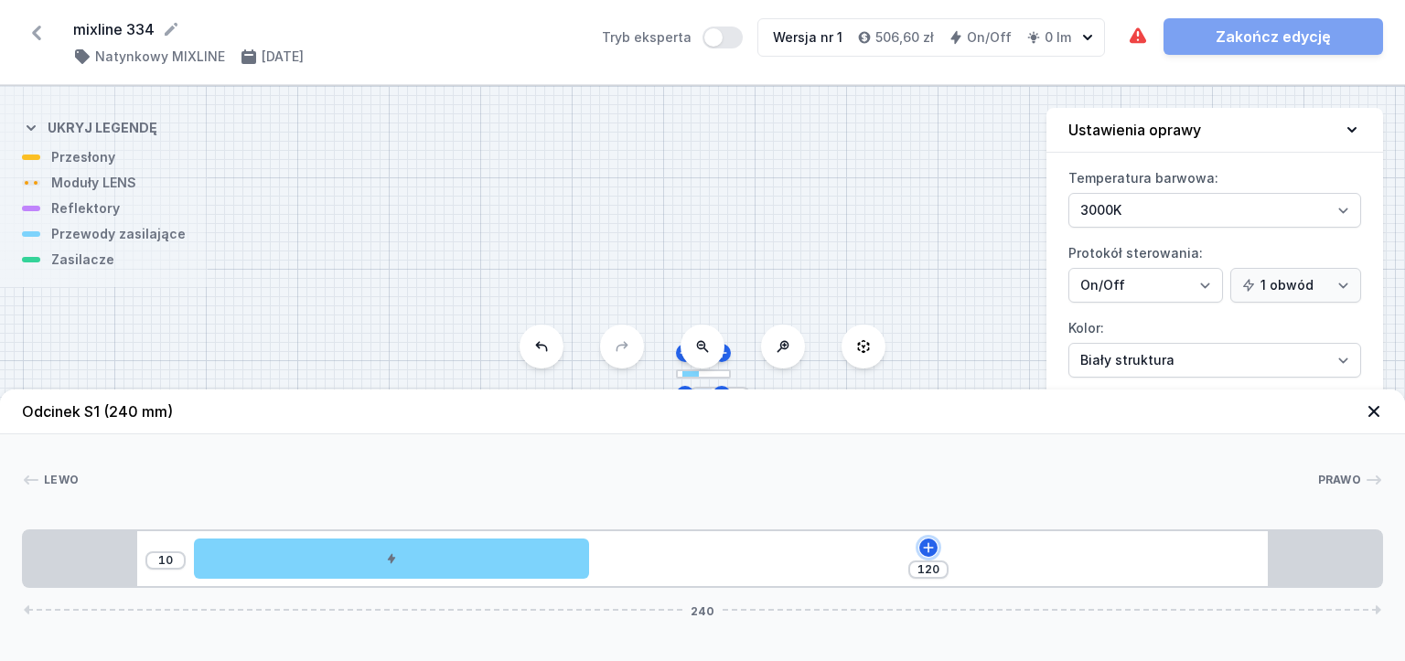
drag, startPoint x: 925, startPoint y: 553, endPoint x: 976, endPoint y: 567, distance: 53.3
click at [976, 567] on div "10 120 240" at bounding box center [702, 559] width 1361 height 59
click at [919, 548] on button at bounding box center [928, 548] width 18 height 18
click at [1367, 415] on header "Odcinek S1 (240 mm)" at bounding box center [702, 412] width 1405 height 45
click at [1367, 415] on icon at bounding box center [1374, 412] width 18 height 18
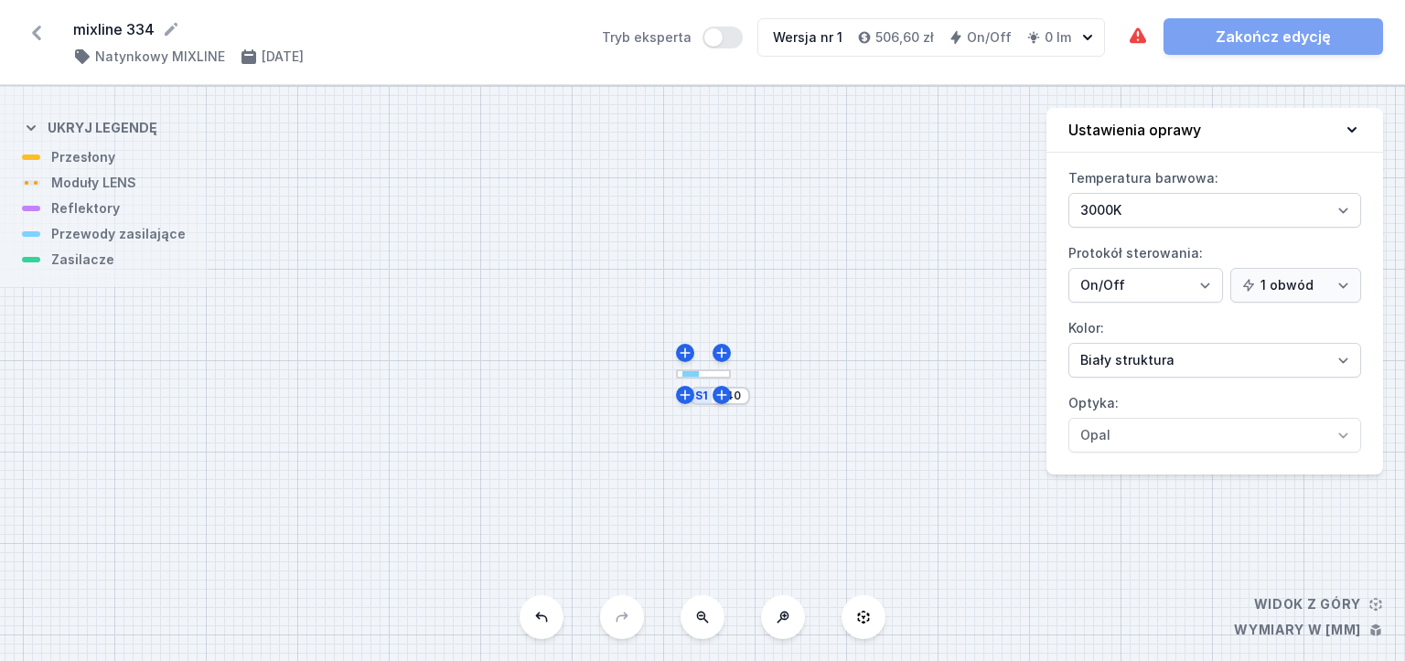
click at [33, 38] on icon at bounding box center [36, 32] width 29 height 29
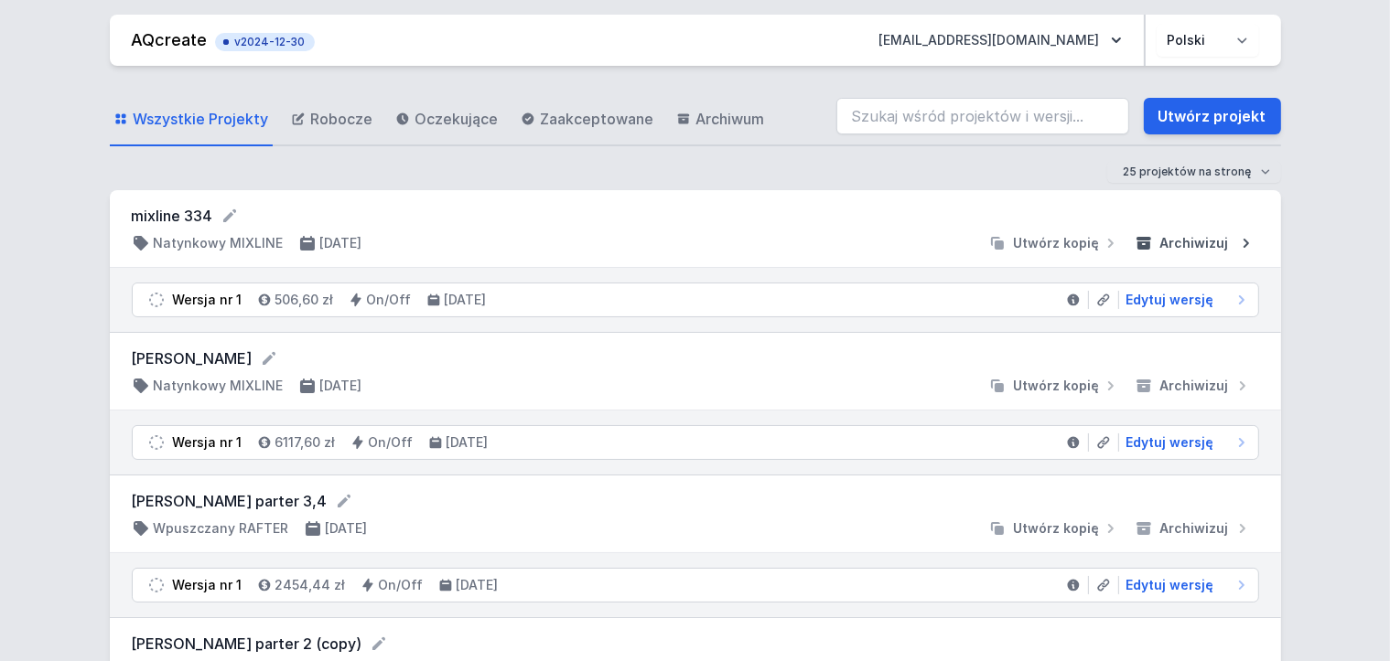
click at [1211, 244] on span "Archiwizuj" at bounding box center [1194, 243] width 69 height 18
click at [1209, 301] on span "Edytuj wersję" at bounding box center [1170, 300] width 88 height 18
select select "2"
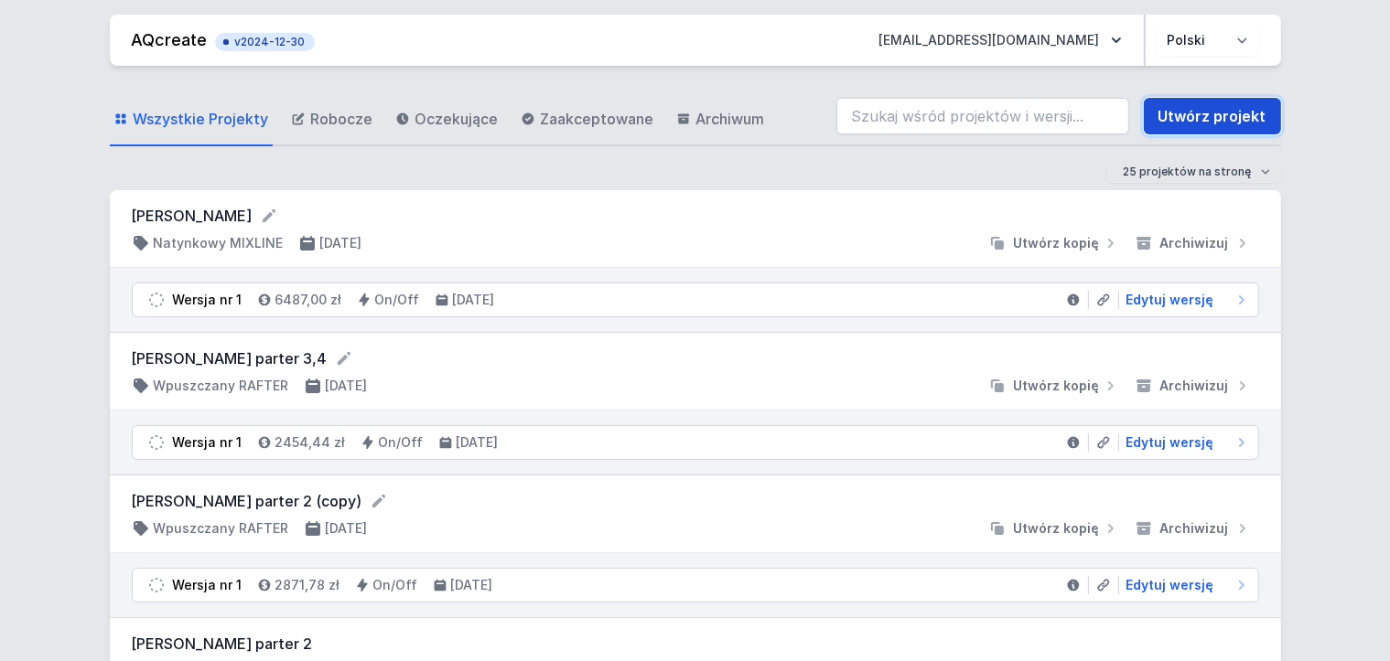
click at [1180, 112] on link "Utwórz projekt" at bounding box center [1212, 116] width 137 height 37
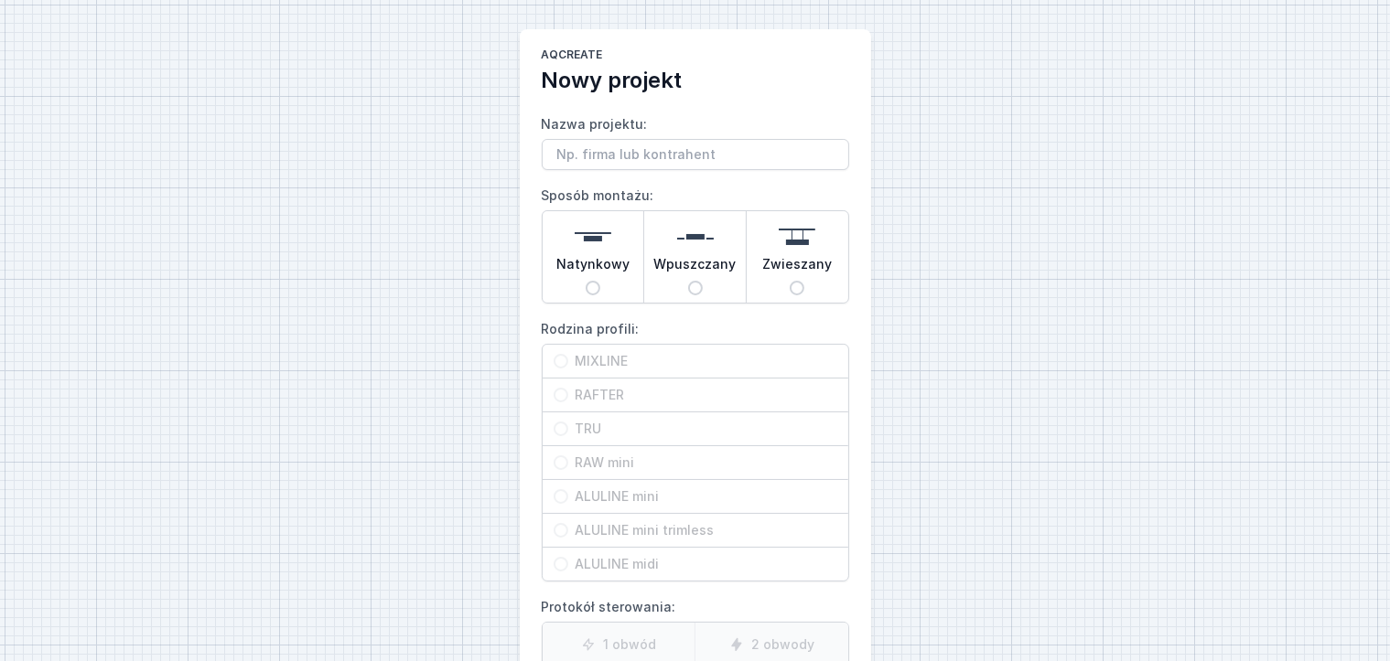
click at [630, 155] on input "Nazwa projektu:" at bounding box center [695, 154] width 307 height 31
type input "334"
click at [604, 256] on span "Natynkowy" at bounding box center [592, 268] width 73 height 26
click at [600, 281] on input "Natynkowy" at bounding box center [593, 288] width 15 height 15
radio input "true"
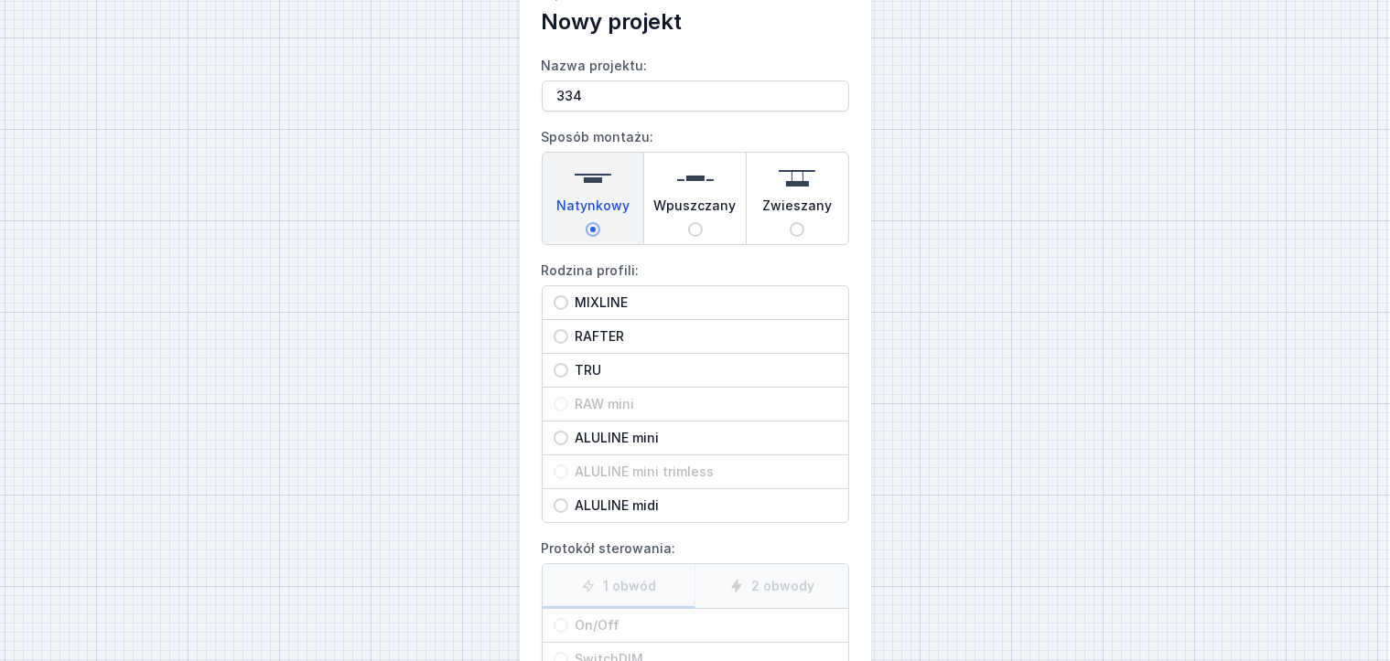
scroll to position [91, 0]
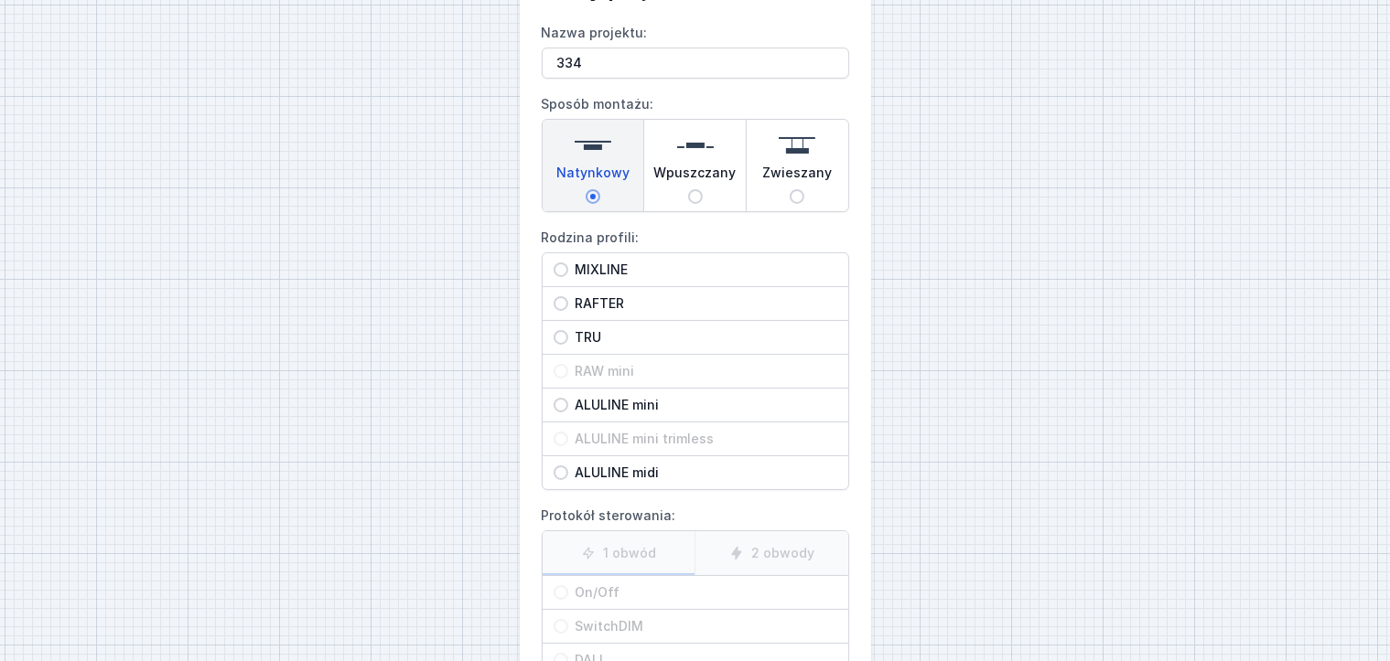
click at [570, 269] on span "MIXLINE" at bounding box center [702, 270] width 269 height 18
click at [568, 269] on input "MIXLINE" at bounding box center [561, 270] width 15 height 15
radio input "true"
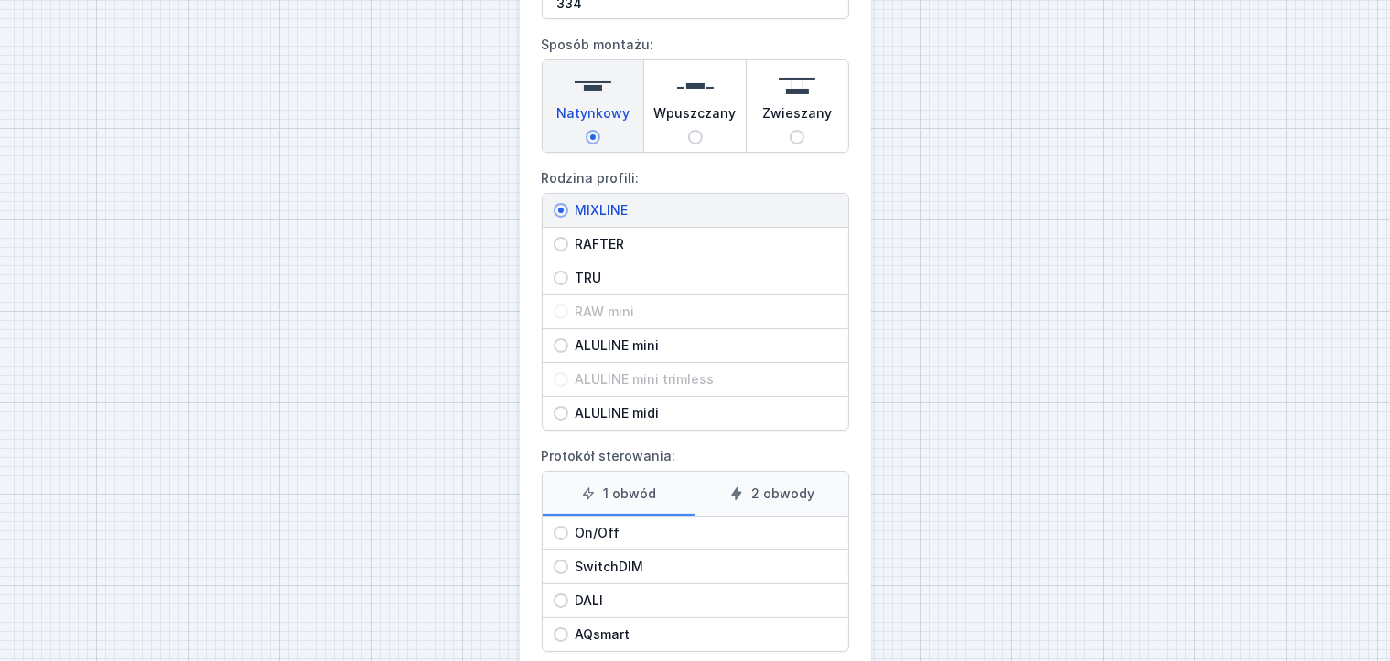
scroll to position [252, 0]
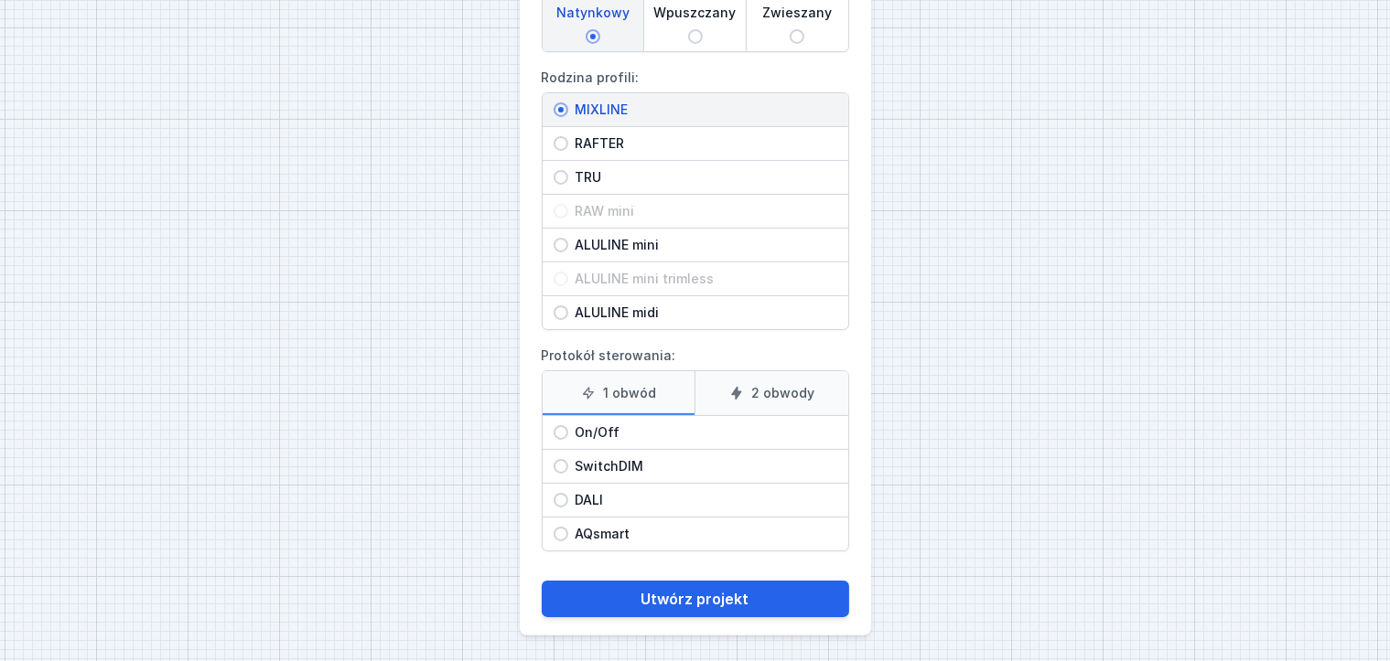
click at [577, 435] on span "On/Off" at bounding box center [702, 433] width 269 height 18
click at [568, 435] on input "On/Off" at bounding box center [561, 432] width 15 height 15
radio input "true"
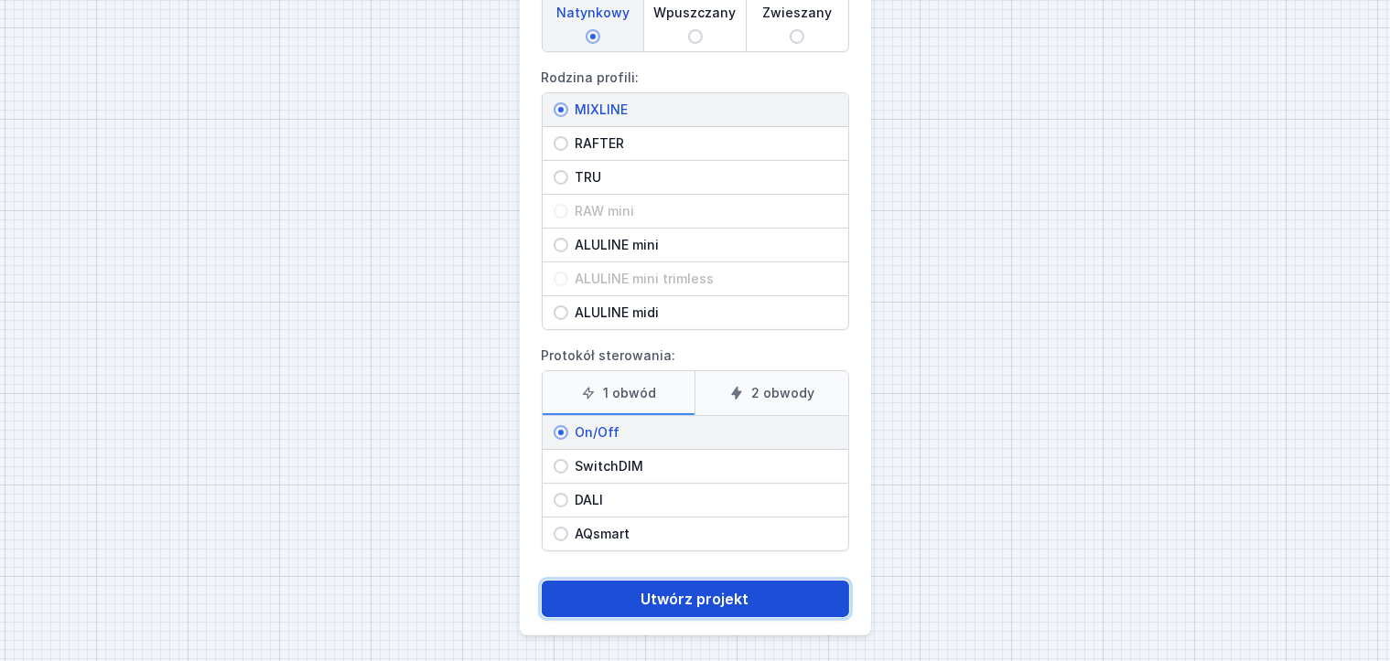
click at [681, 587] on button "Utwórz projekt" at bounding box center [695, 599] width 307 height 37
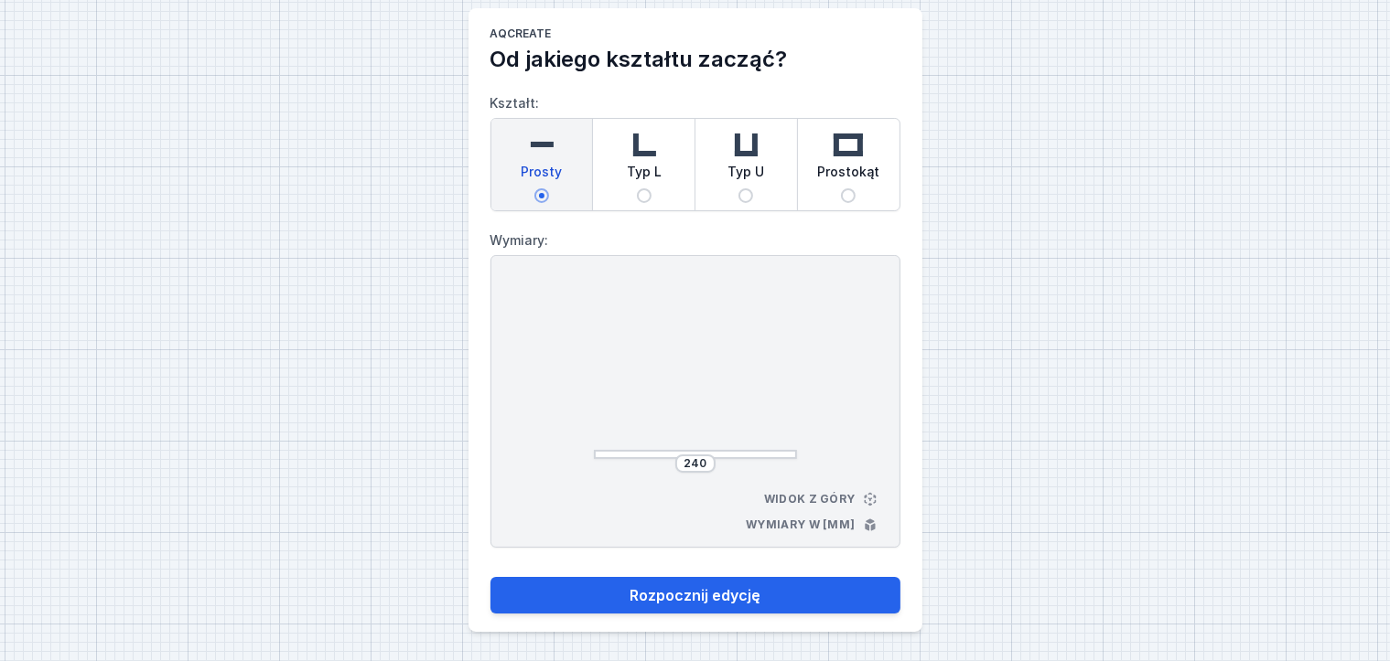
scroll to position [20, 0]
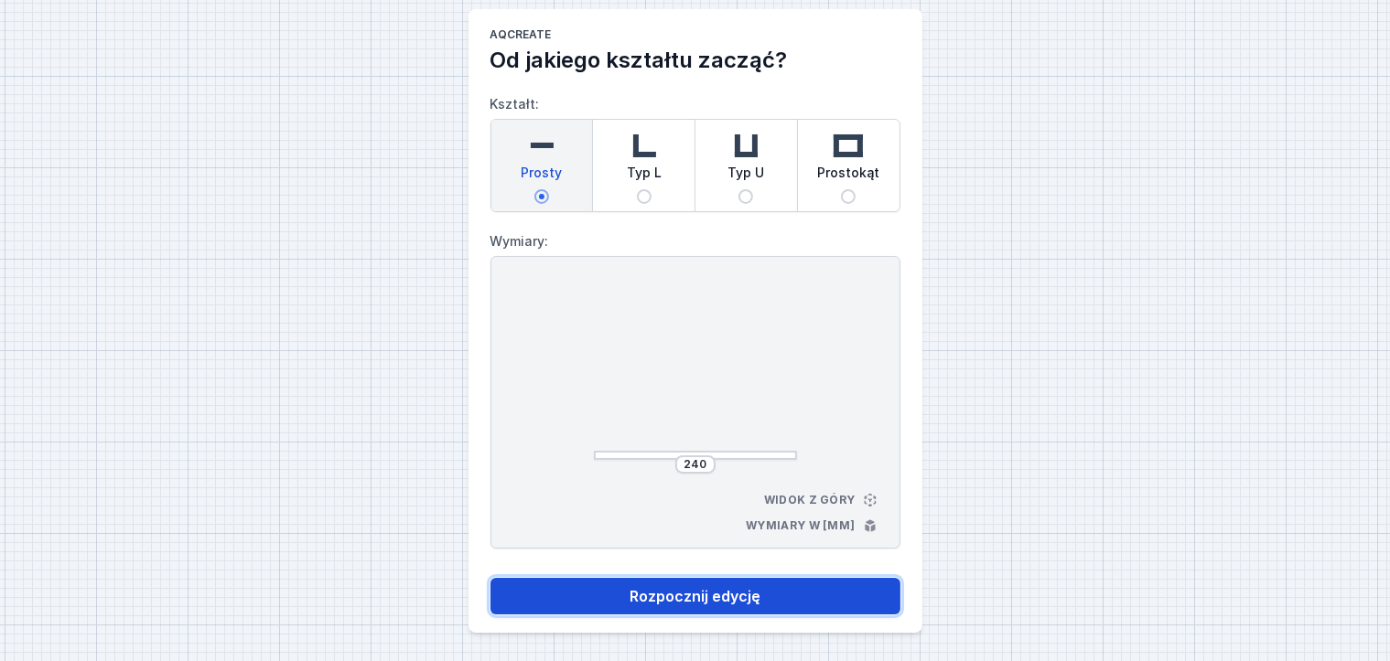
click at [740, 599] on button "Rozpocznij edycję" at bounding box center [695, 596] width 410 height 37
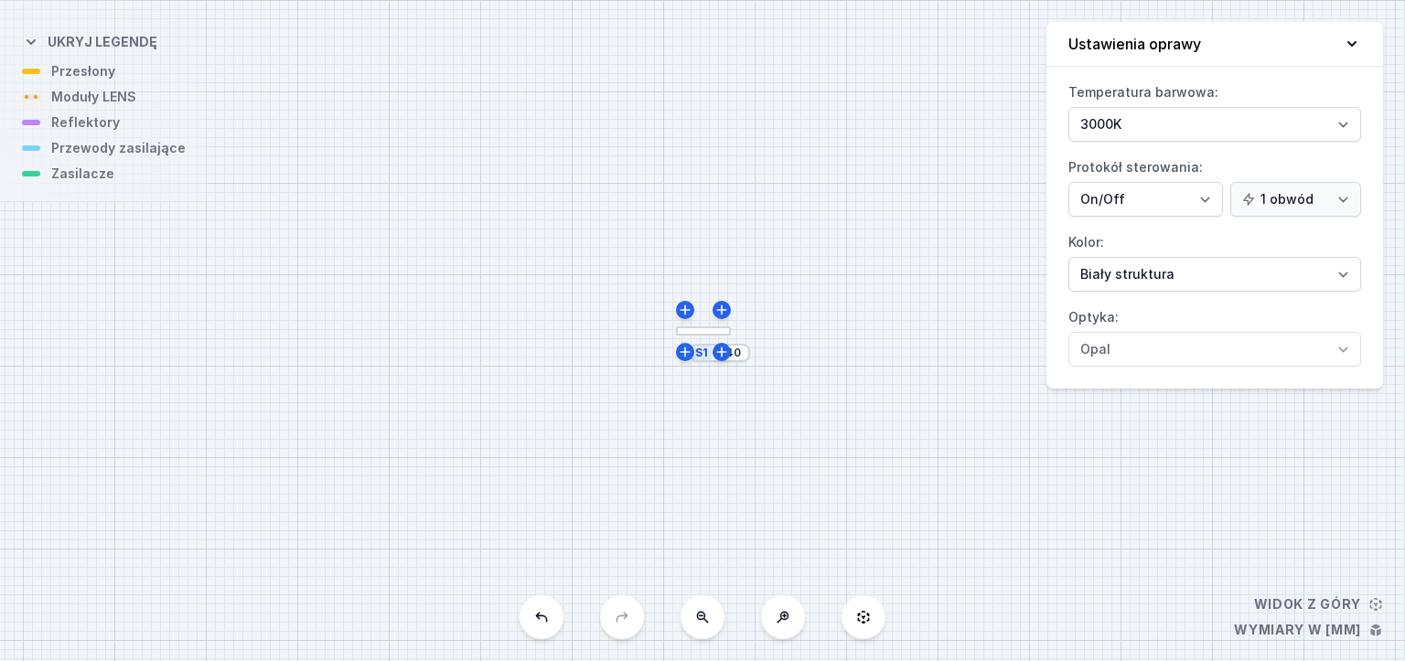
click at [704, 336] on div "S1 240" at bounding box center [702, 330] width 1405 height 661
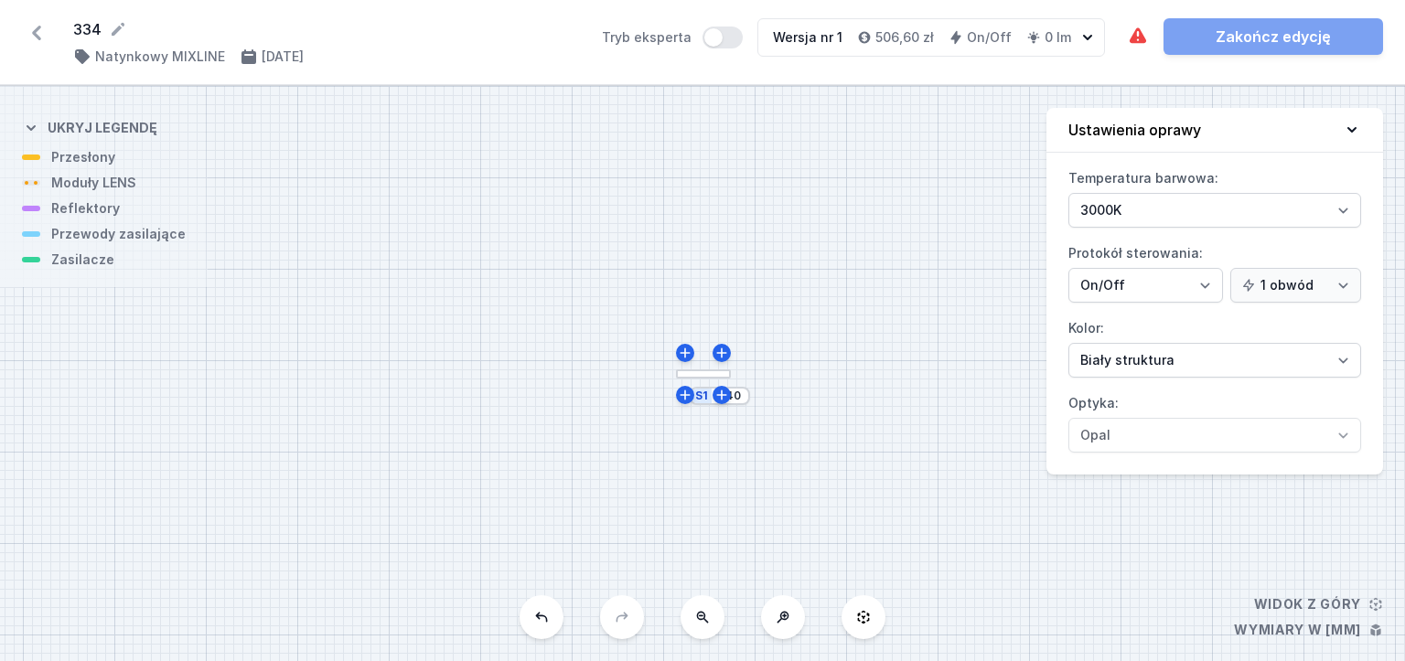
click at [705, 379] on div "S1 240" at bounding box center [702, 373] width 1405 height 575
click at [706, 373] on div at bounding box center [703, 375] width 55 height 10
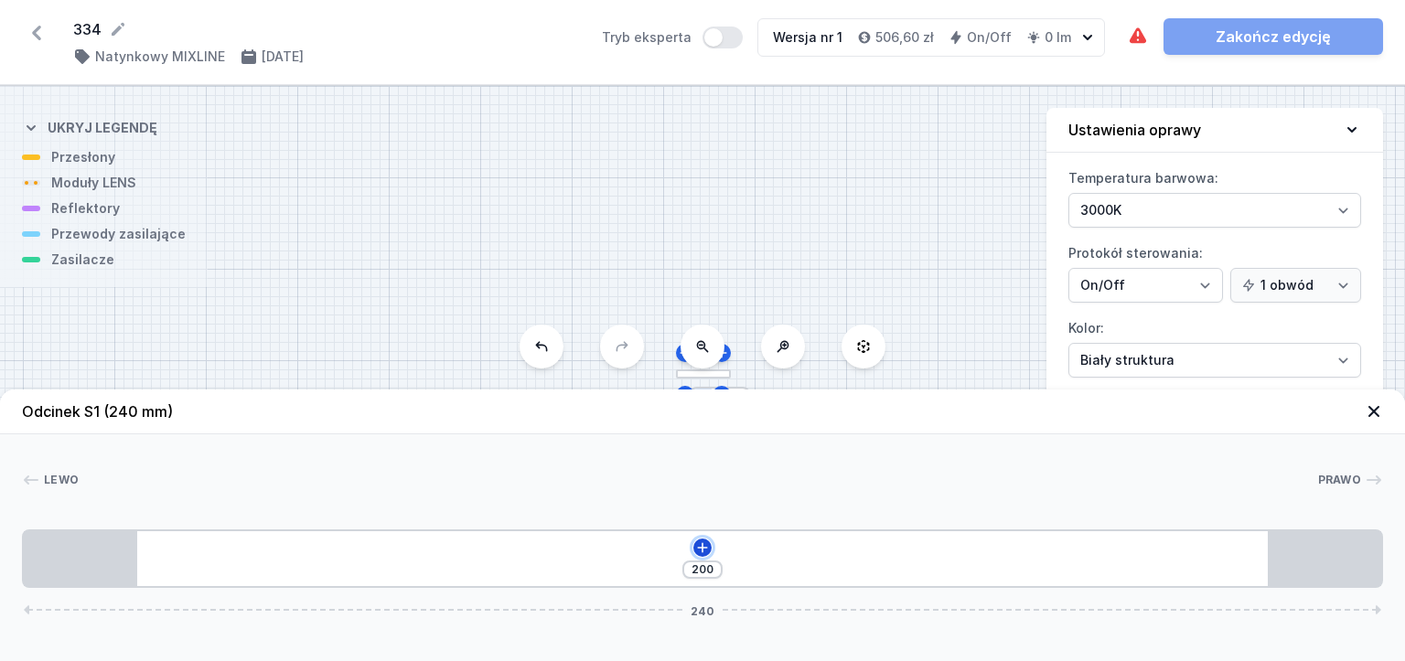
click at [698, 547] on icon at bounding box center [702, 548] width 15 height 15
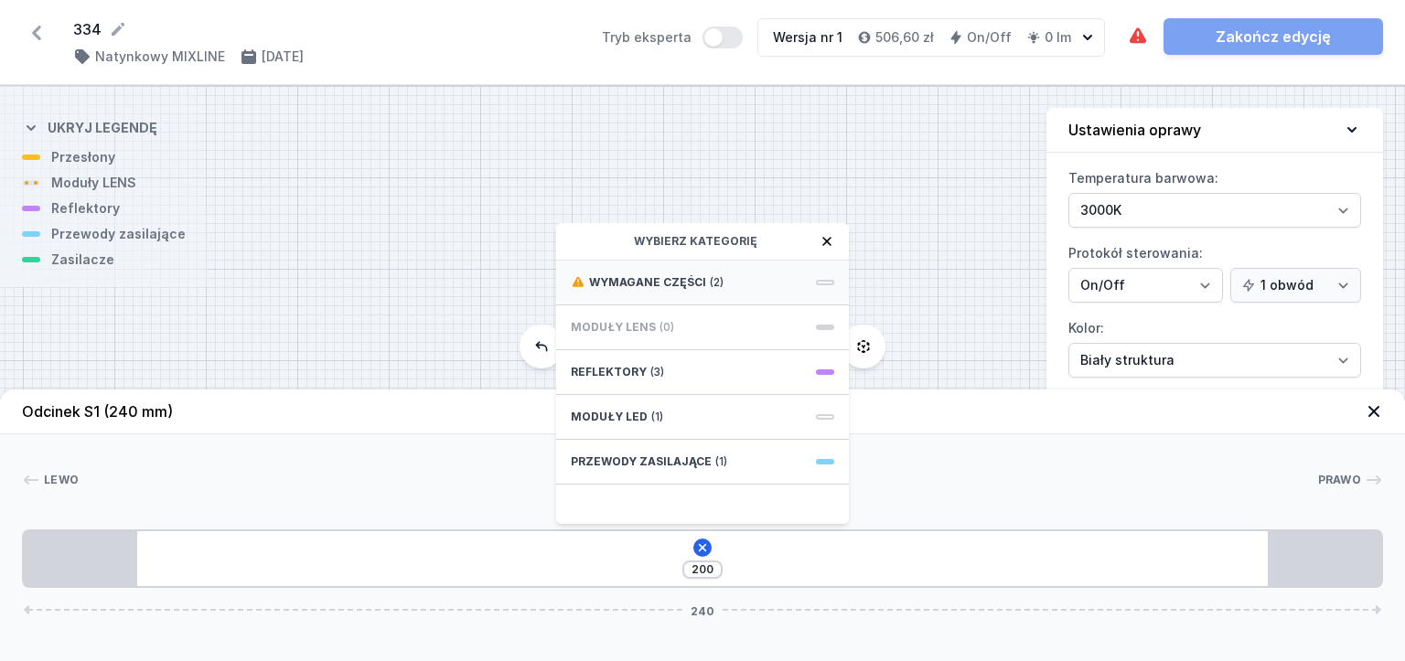
click at [641, 287] on span "Wymagane części" at bounding box center [647, 282] width 117 height 15
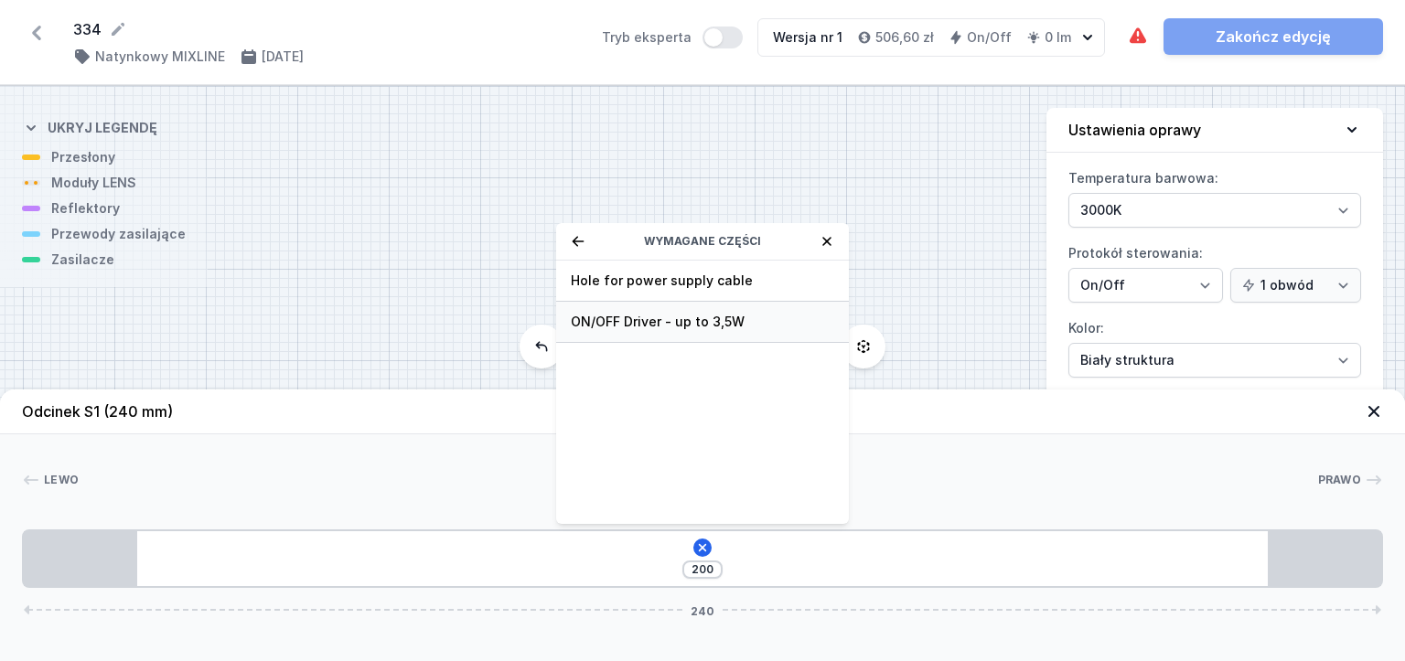
click at [652, 327] on span "ON/OFF Driver - up to 3,5W" at bounding box center [702, 322] width 263 height 18
type input "50"
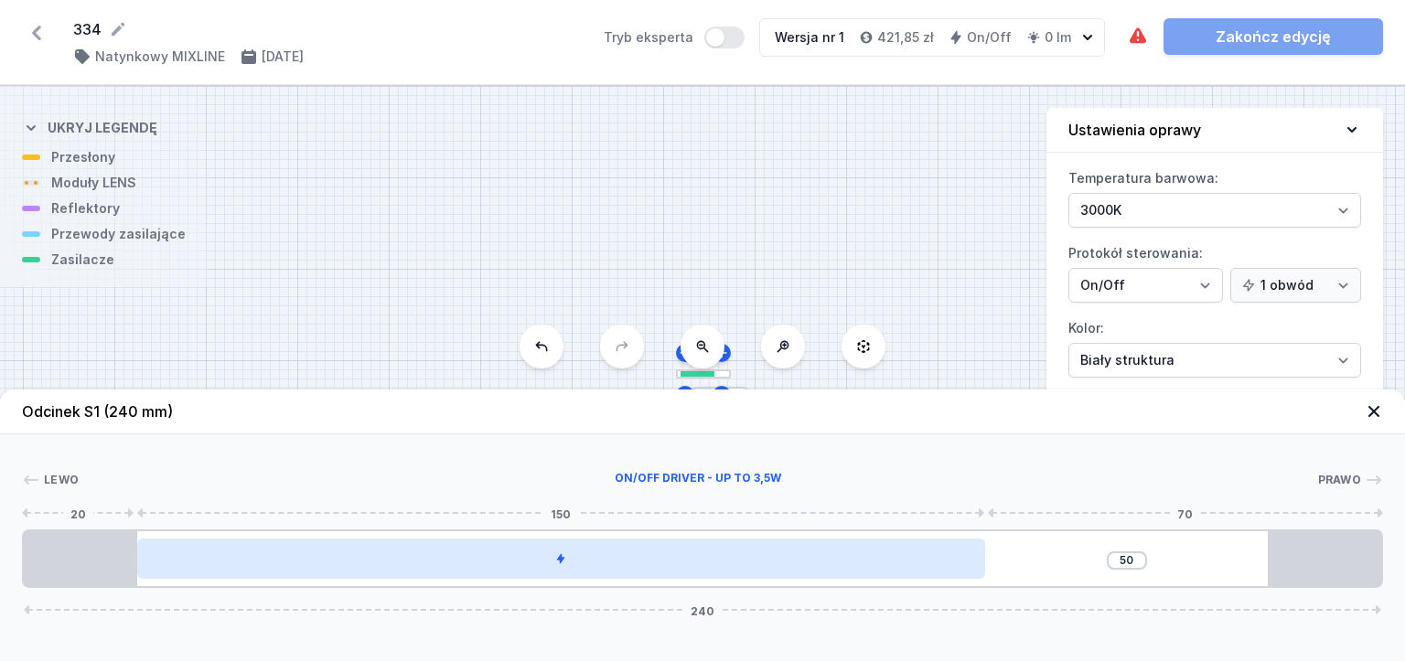
drag, startPoint x: 736, startPoint y: 564, endPoint x: 539, endPoint y: 562, distance: 197.6
click at [531, 563] on div at bounding box center [561, 559] width 849 height 40
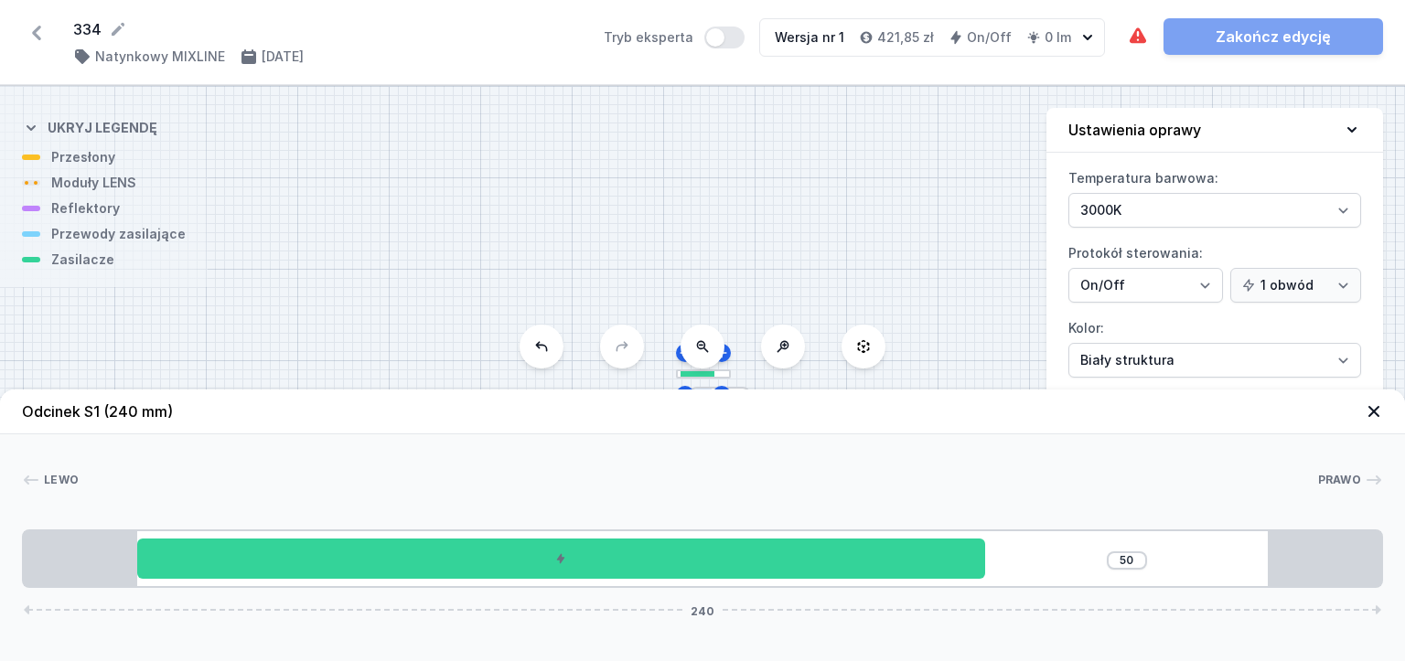
click at [542, 361] on button at bounding box center [542, 347] width 44 height 44
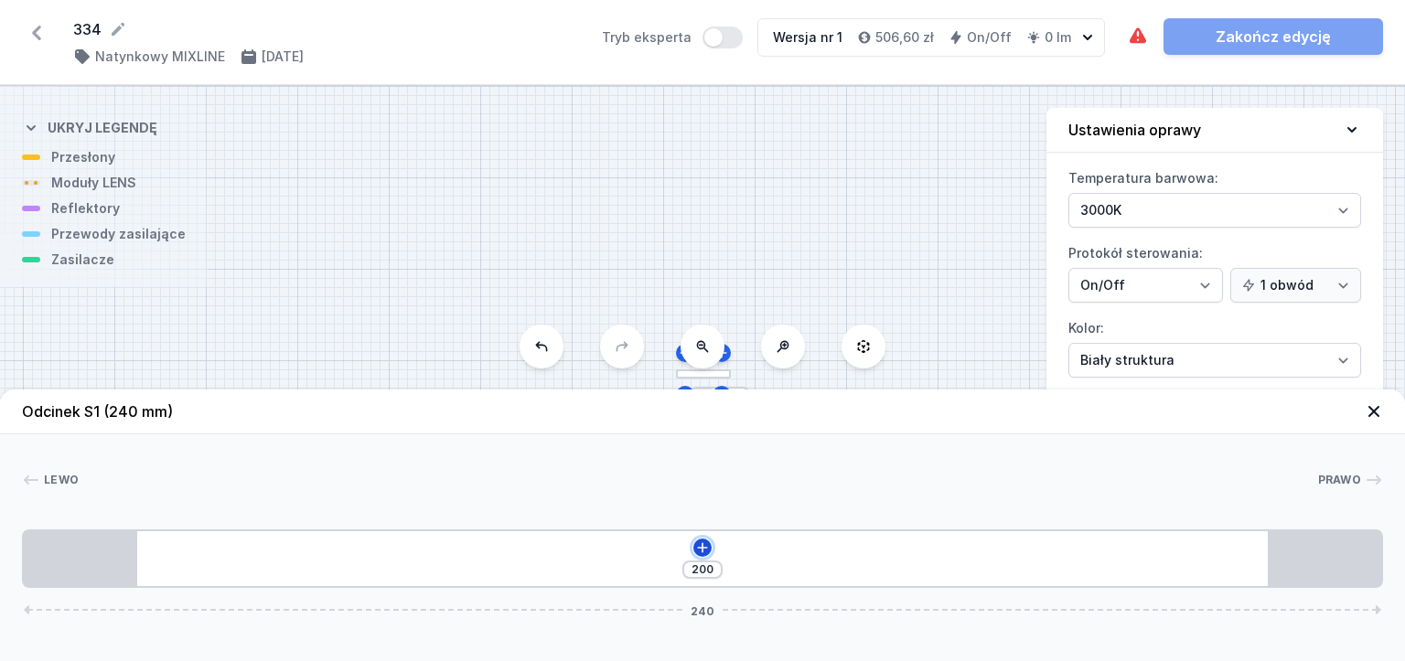
click at [699, 549] on icon at bounding box center [702, 548] width 10 height 10
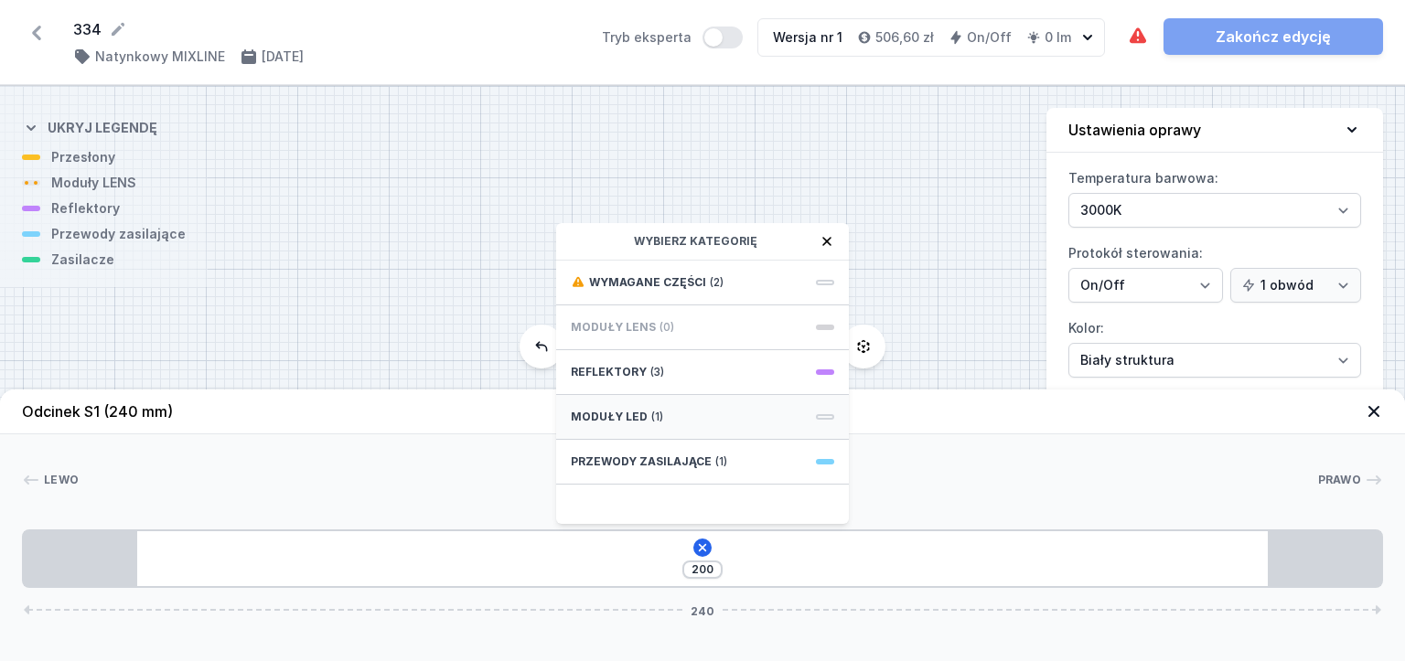
click at [651, 421] on span "(1)" at bounding box center [657, 417] width 12 height 15
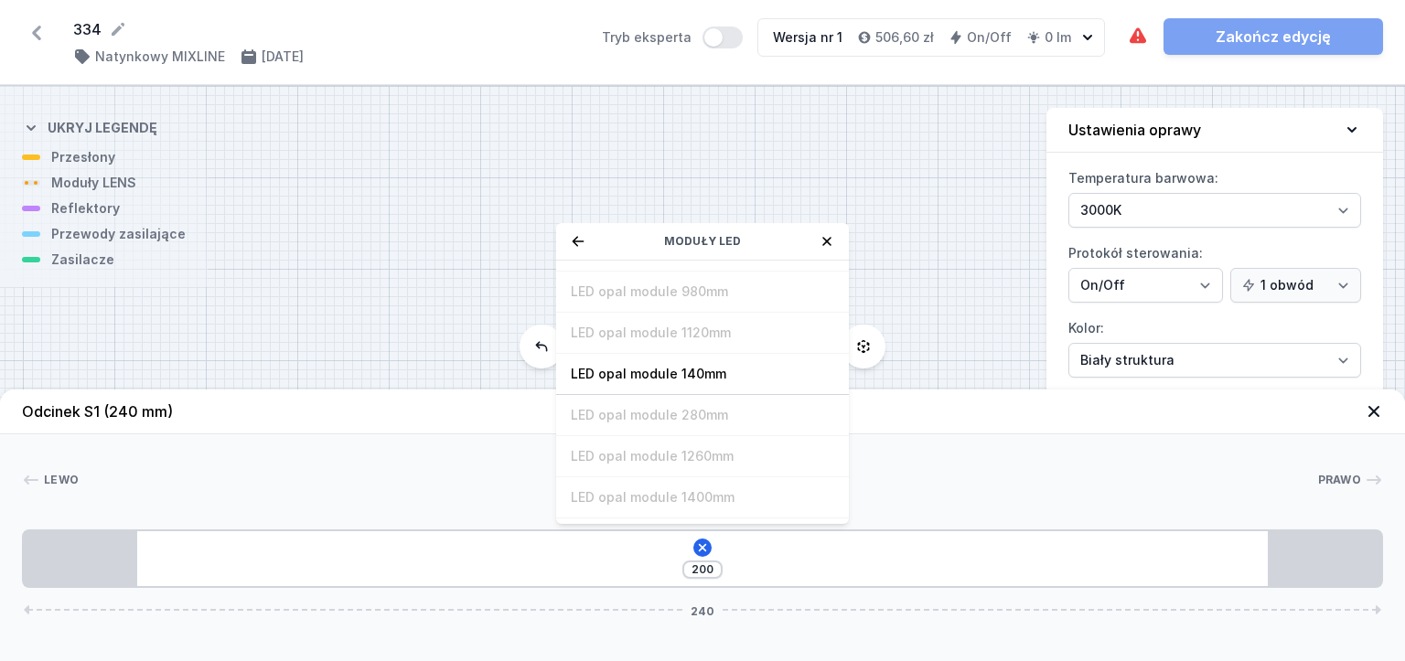
scroll to position [156, 0]
click at [650, 377] on span "LED opal module 140mm" at bounding box center [702, 372] width 263 height 18
type input "60"
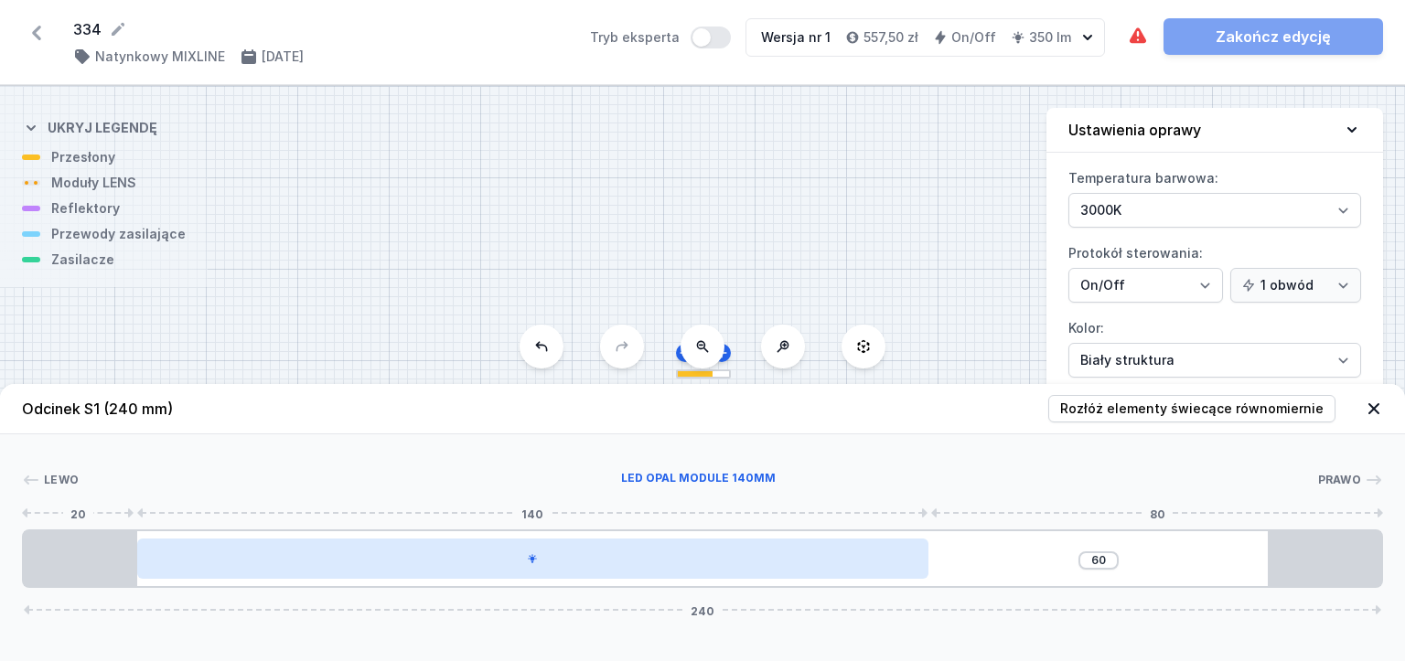
drag, startPoint x: 575, startPoint y: 571, endPoint x: 924, endPoint y: 576, distance: 349.5
click at [924, 576] on div at bounding box center [533, 559] width 792 height 40
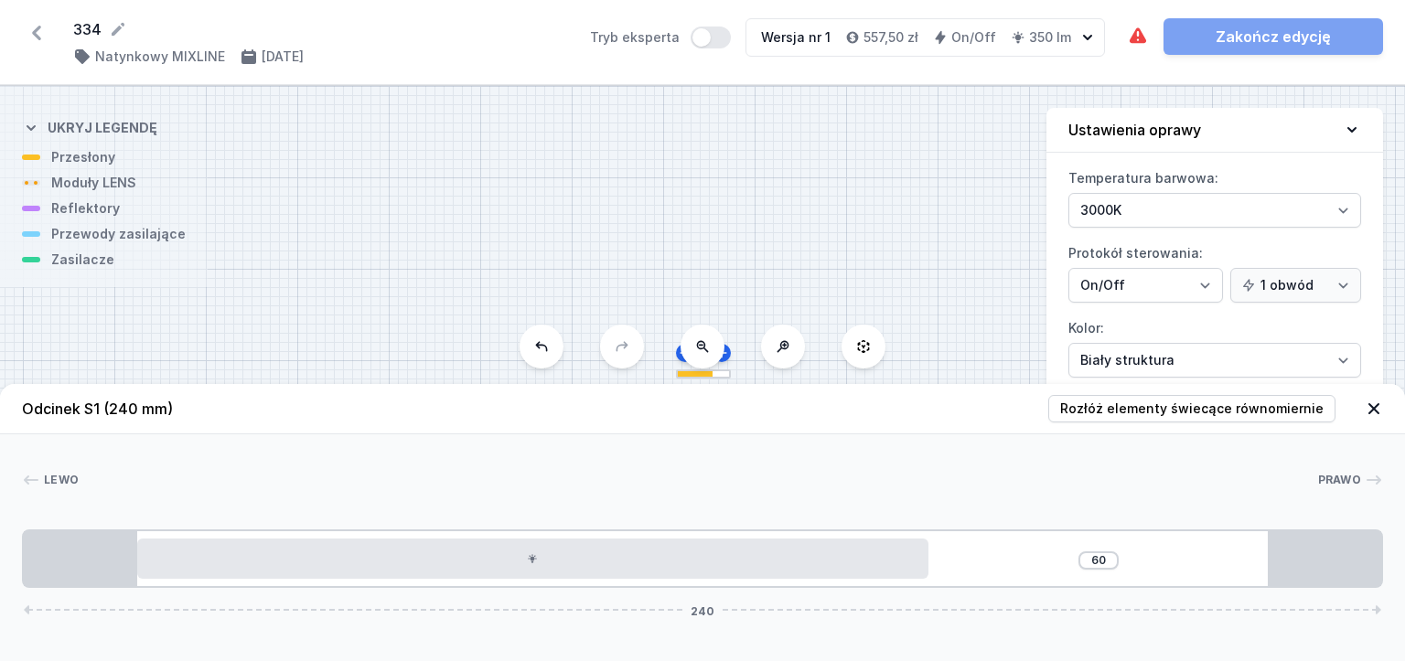
drag, startPoint x: 922, startPoint y: 562, endPoint x: 962, endPoint y: 559, distance: 40.3
click at [984, 559] on div "60 240" at bounding box center [702, 559] width 1361 height 59
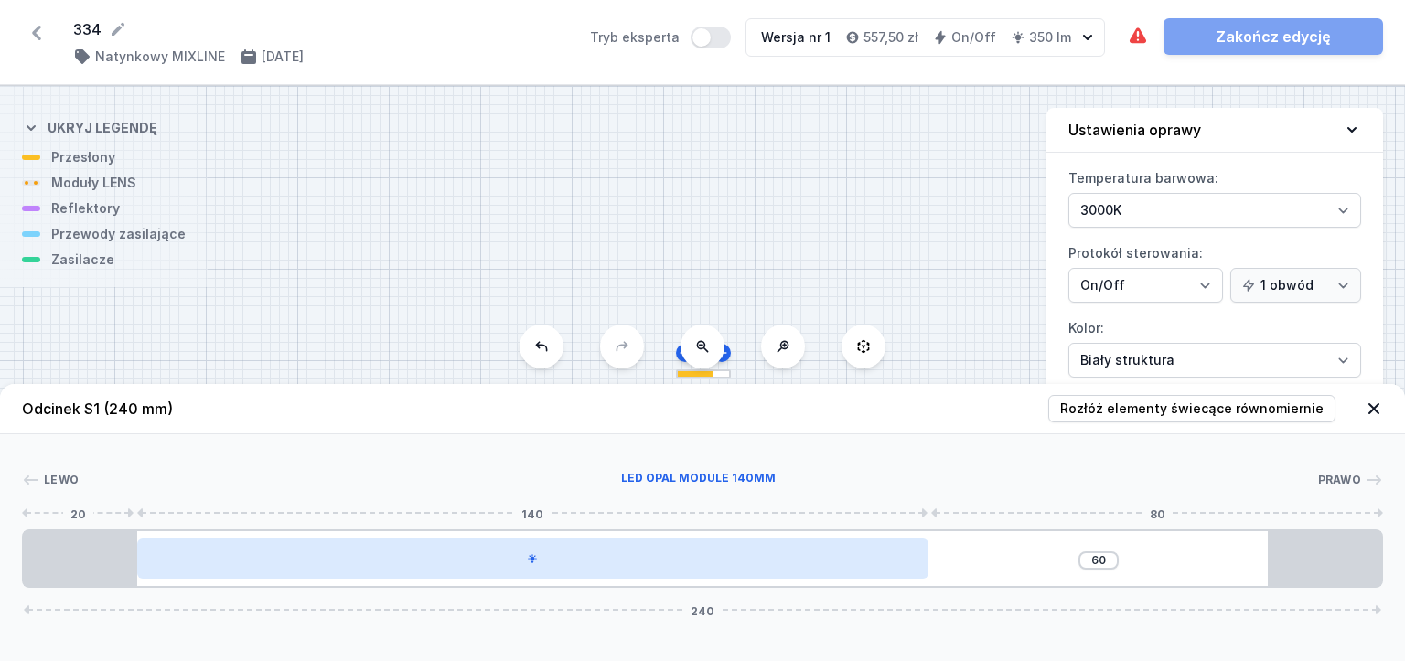
drag, startPoint x: 707, startPoint y: 557, endPoint x: 881, endPoint y: 560, distance: 173.8
click at [881, 560] on div at bounding box center [533, 559] width 792 height 40
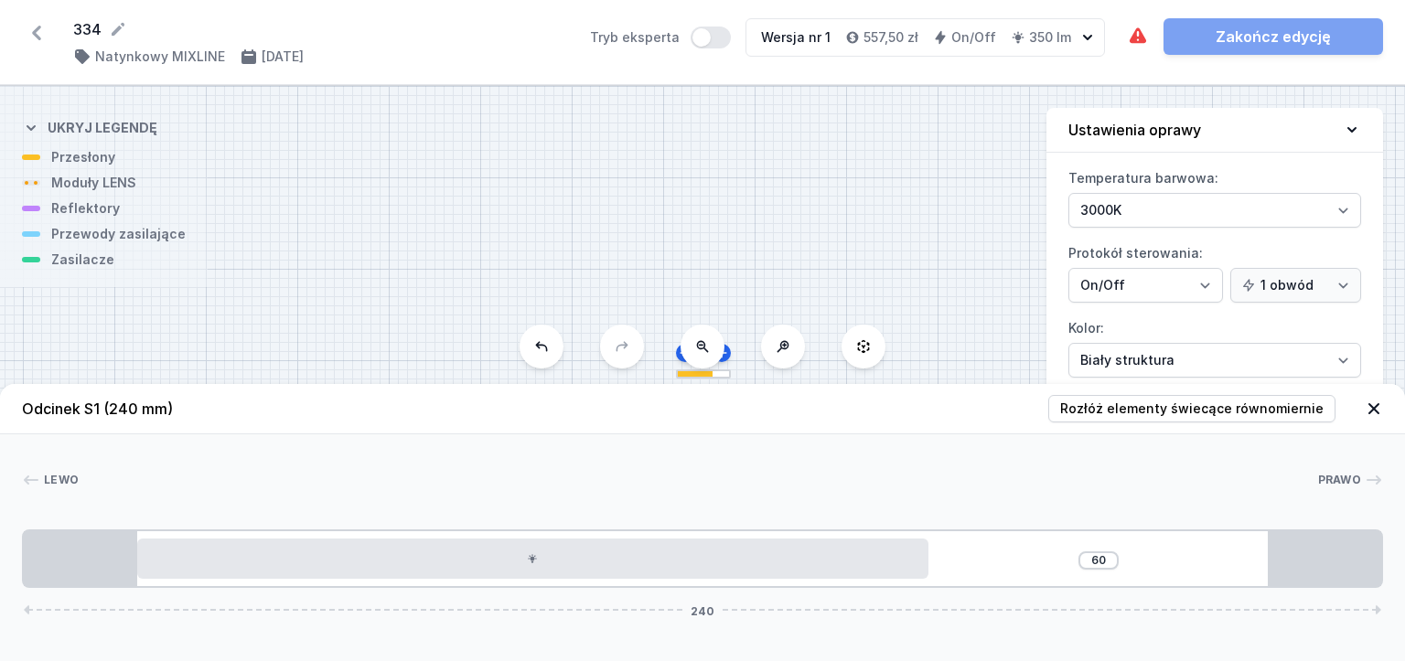
click at [699, 376] on div at bounding box center [694, 374] width 37 height 6
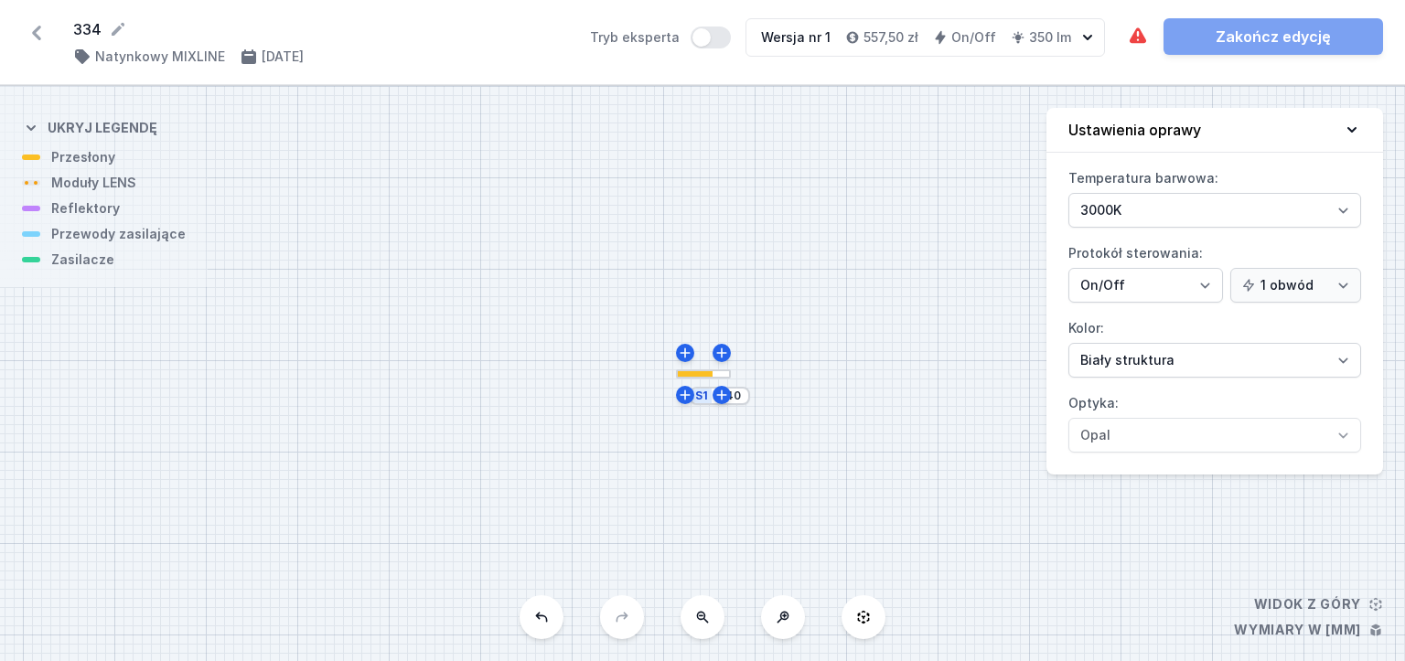
click at [698, 374] on div at bounding box center [694, 374] width 37 height 6
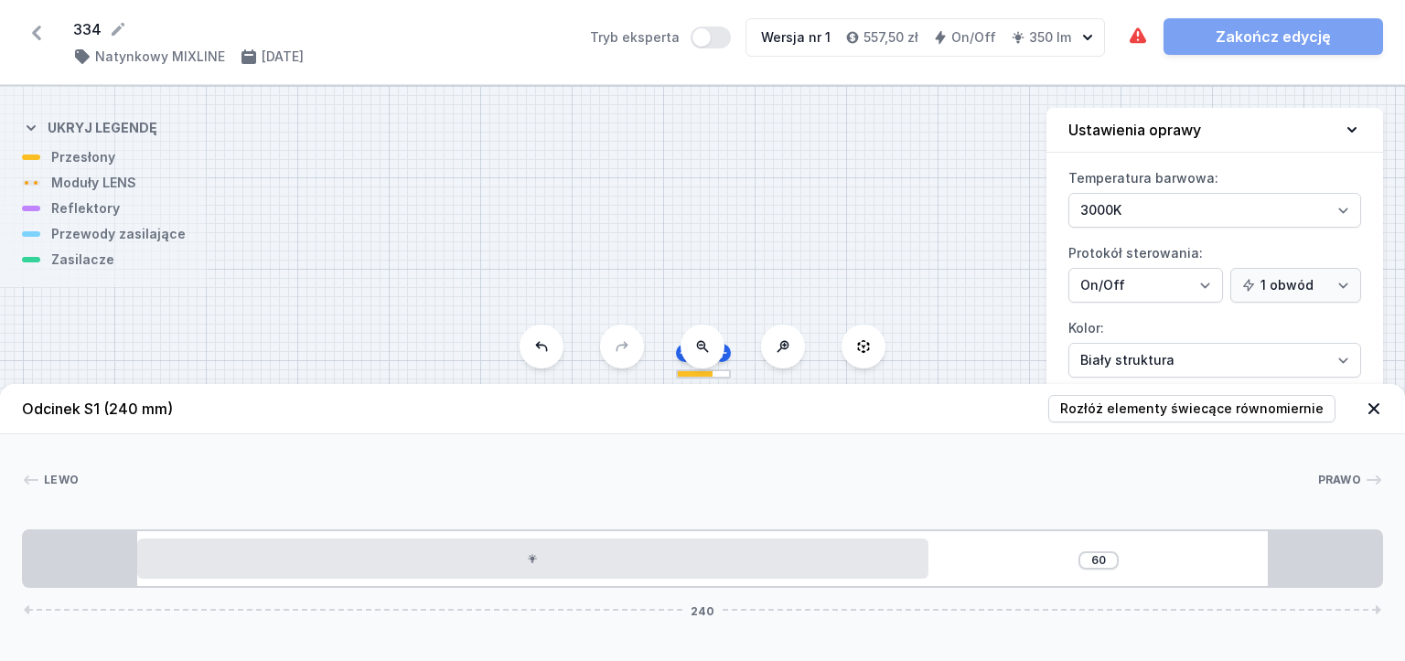
click at [1345, 482] on span "Prawo" at bounding box center [1340, 480] width 44 height 15
click at [48, 479] on span "Lewo" at bounding box center [61, 480] width 35 height 15
drag, startPoint x: 88, startPoint y: 415, endPoint x: 106, endPoint y: 414, distance: 18.4
click at [91, 415] on h4 "Odcinek S1 (240 mm)" at bounding box center [97, 409] width 151 height 22
click at [147, 414] on span "(240 mm)" at bounding box center [138, 409] width 70 height 18
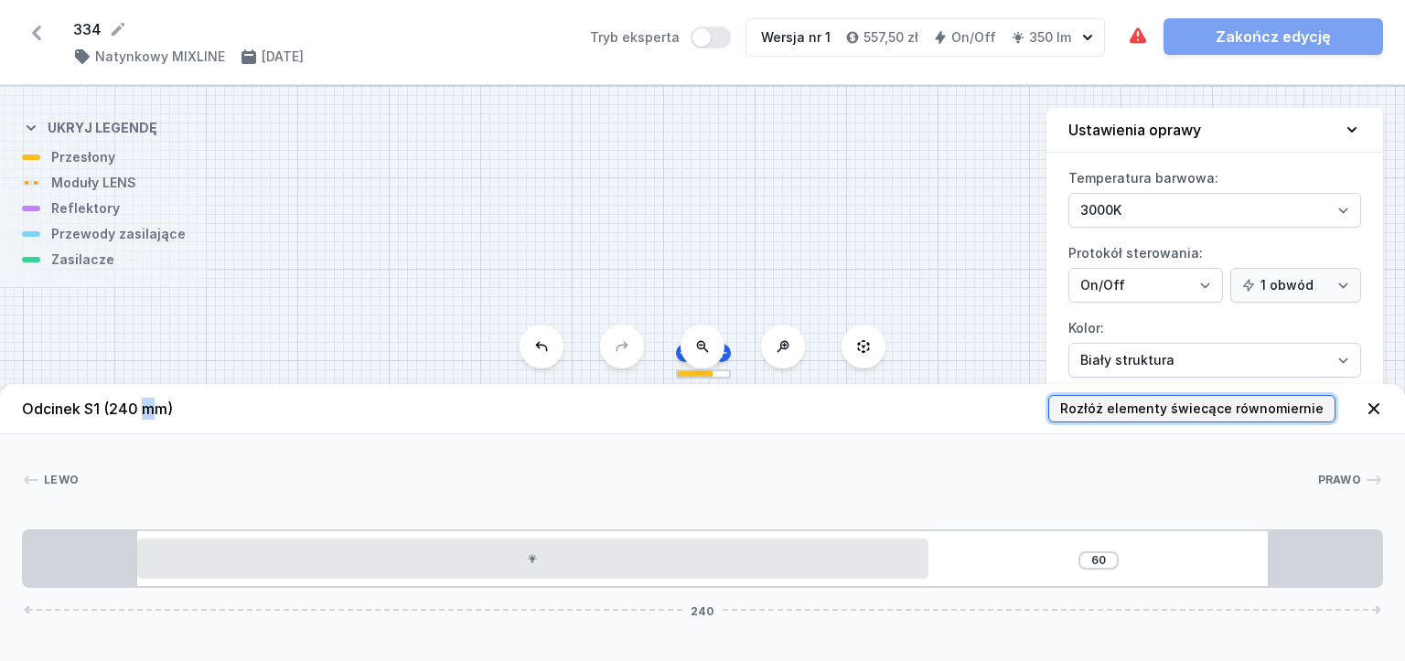
click at [1293, 413] on span "Rozłóż elementy świecące równomiernie" at bounding box center [1191, 409] width 263 height 18
type input "30"
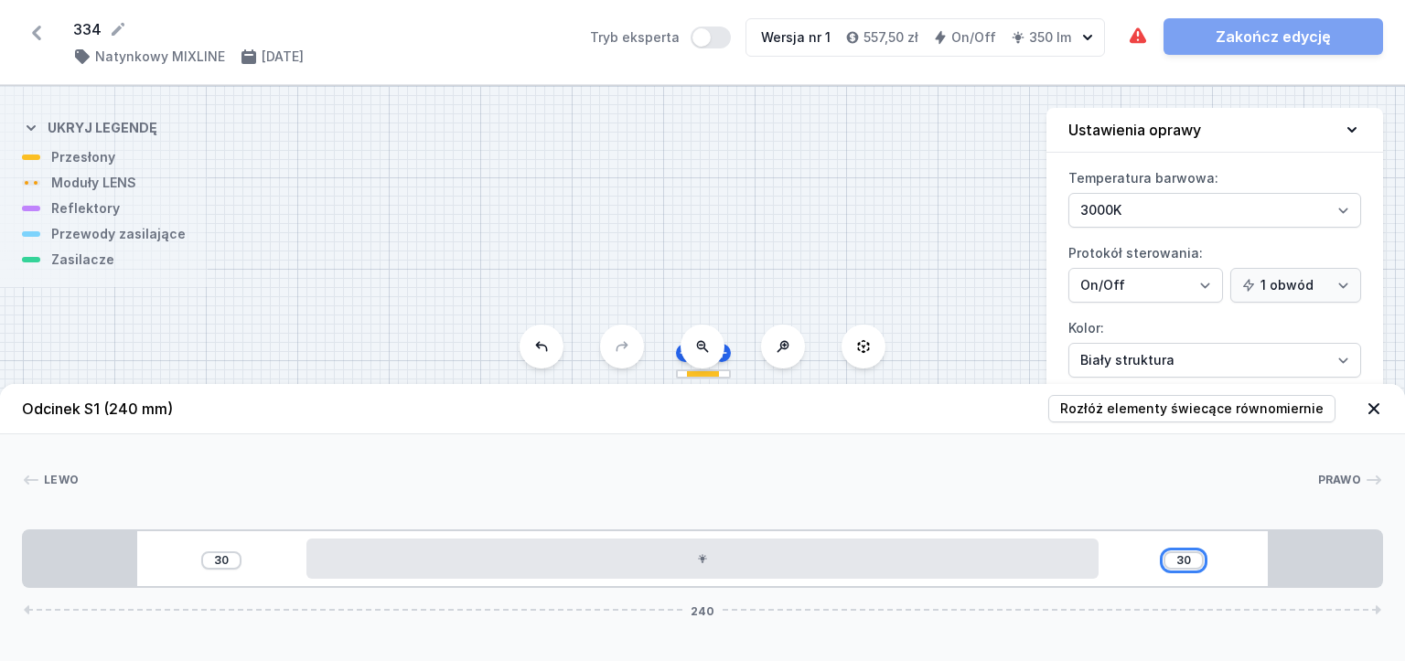
click at [1178, 564] on input "30" at bounding box center [1183, 561] width 29 height 15
click at [1280, 291] on select "1 obwód 2 obwody" at bounding box center [1296, 285] width 131 height 35
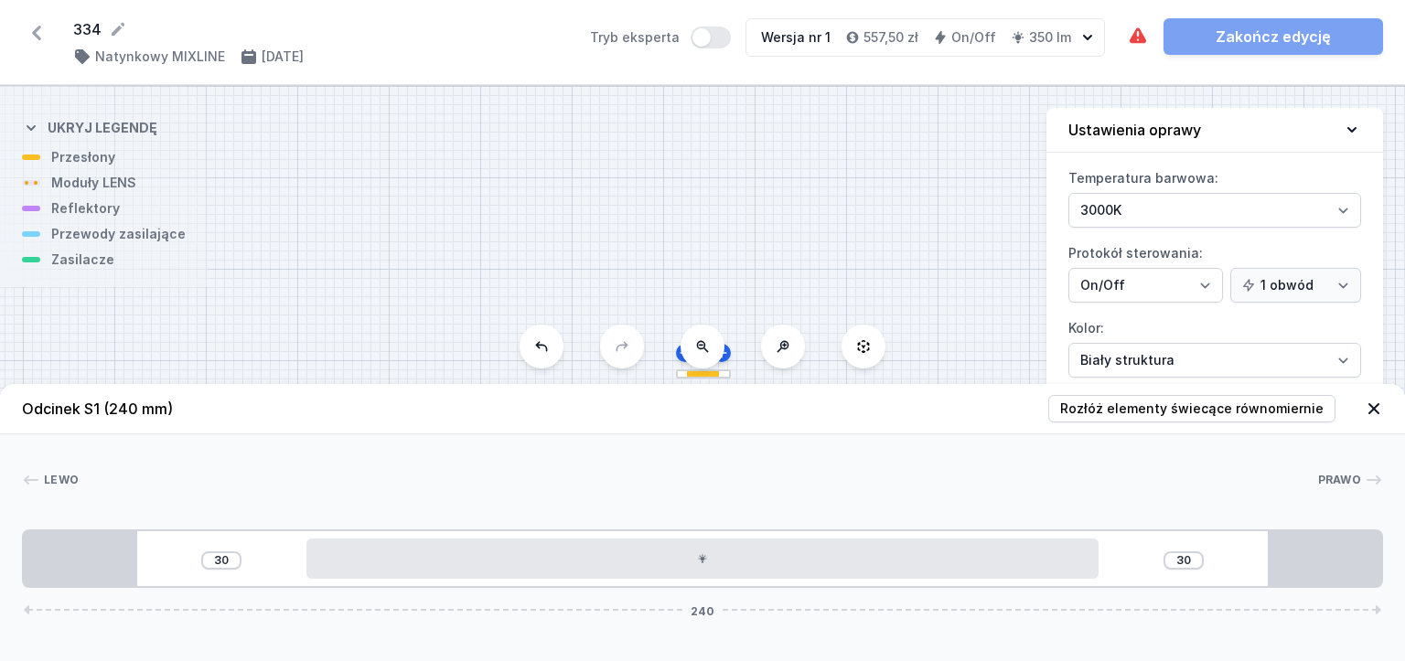
click at [709, 349] on icon at bounding box center [702, 346] width 15 height 15
click at [784, 345] on icon at bounding box center [784, 345] width 5 height 5
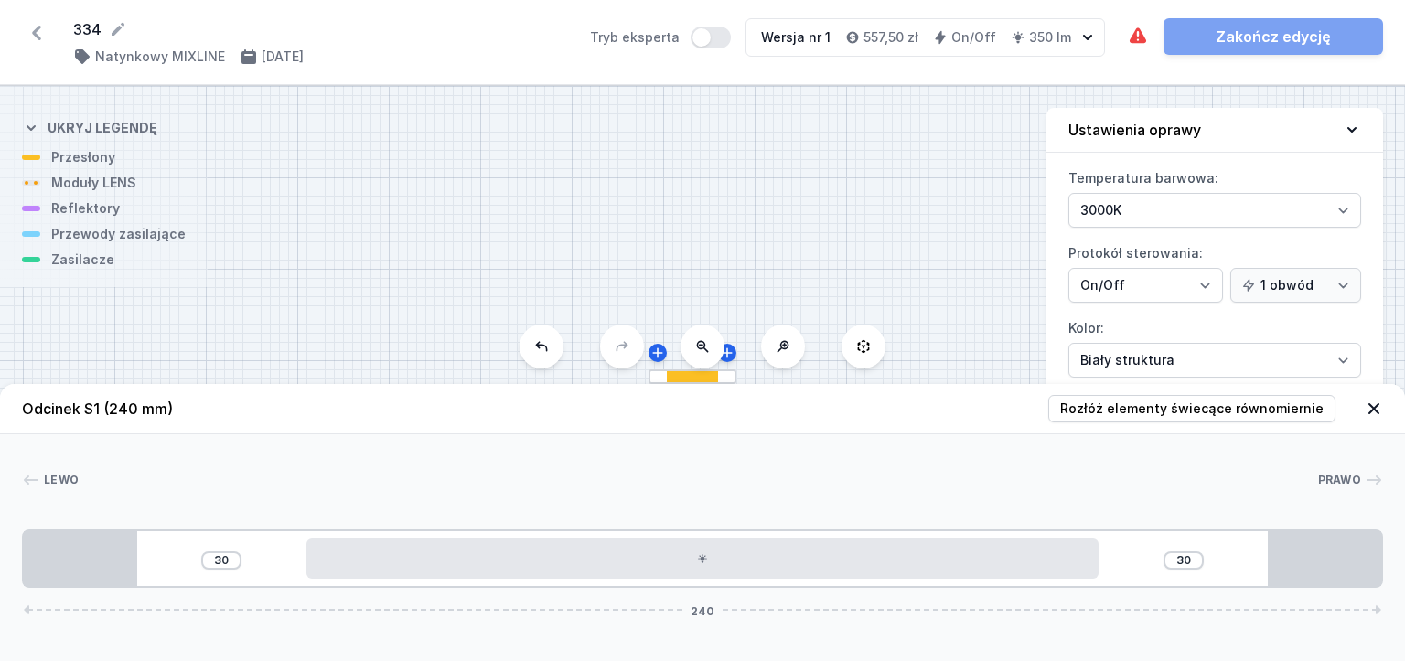
click at [784, 345] on icon at bounding box center [784, 345] width 5 height 5
click at [660, 377] on div at bounding box center [685, 379] width 64 height 16
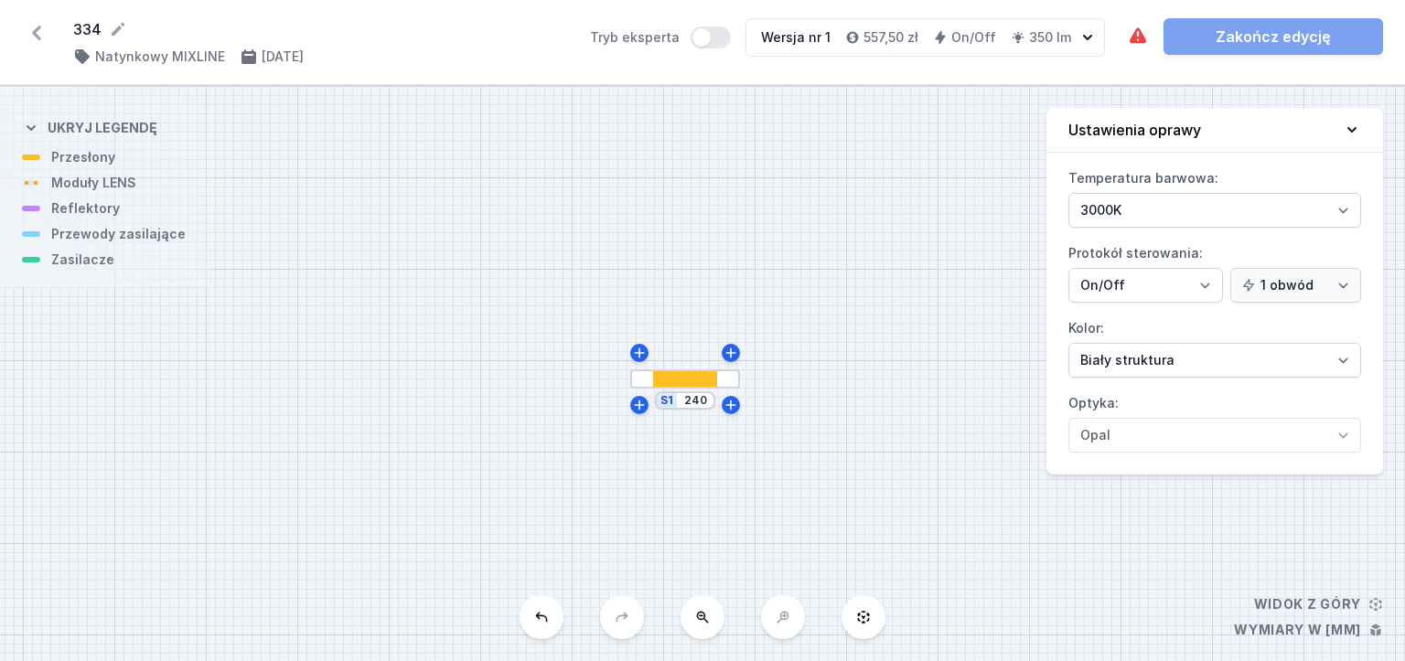
click at [709, 384] on div at bounding box center [685, 379] width 64 height 16
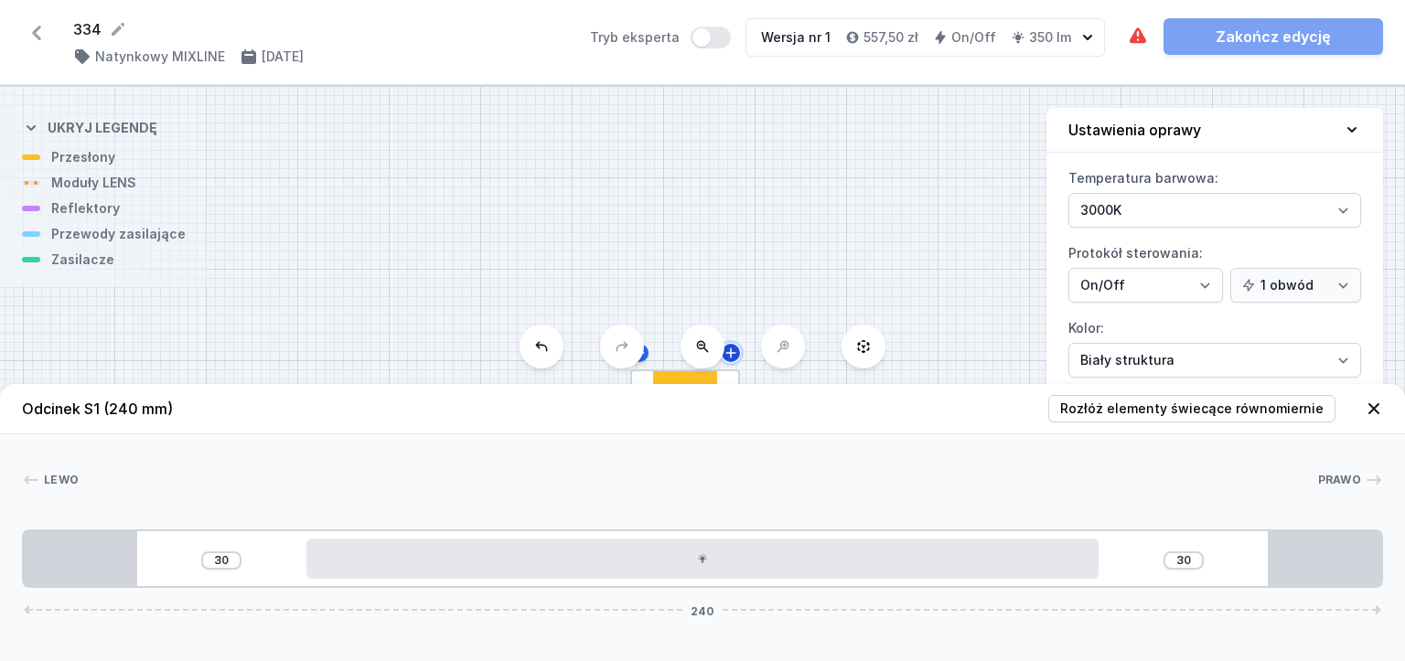
click at [737, 357] on icon at bounding box center [731, 353] width 15 height 15
type input "252"
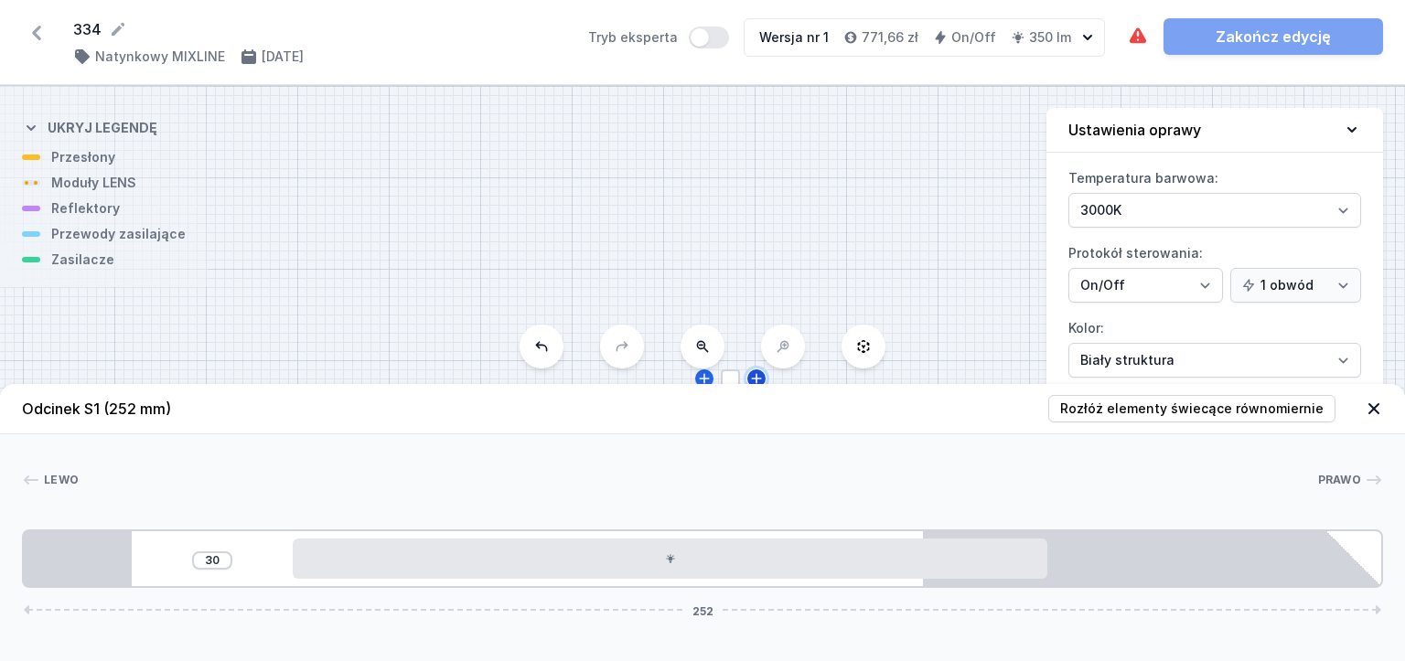
click at [760, 382] on icon at bounding box center [756, 378] width 15 height 15
click at [759, 382] on div at bounding box center [778, 379] width 115 height 19
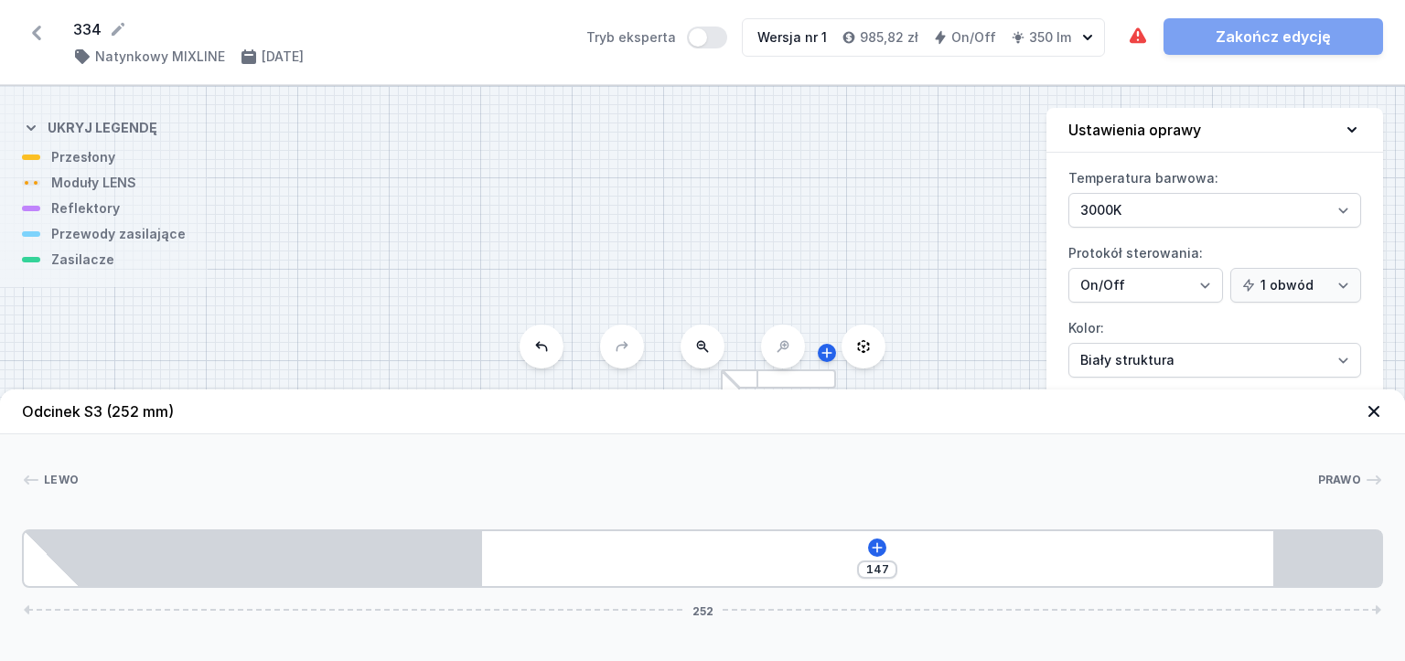
click at [549, 360] on button at bounding box center [542, 347] width 44 height 44
type input "252"
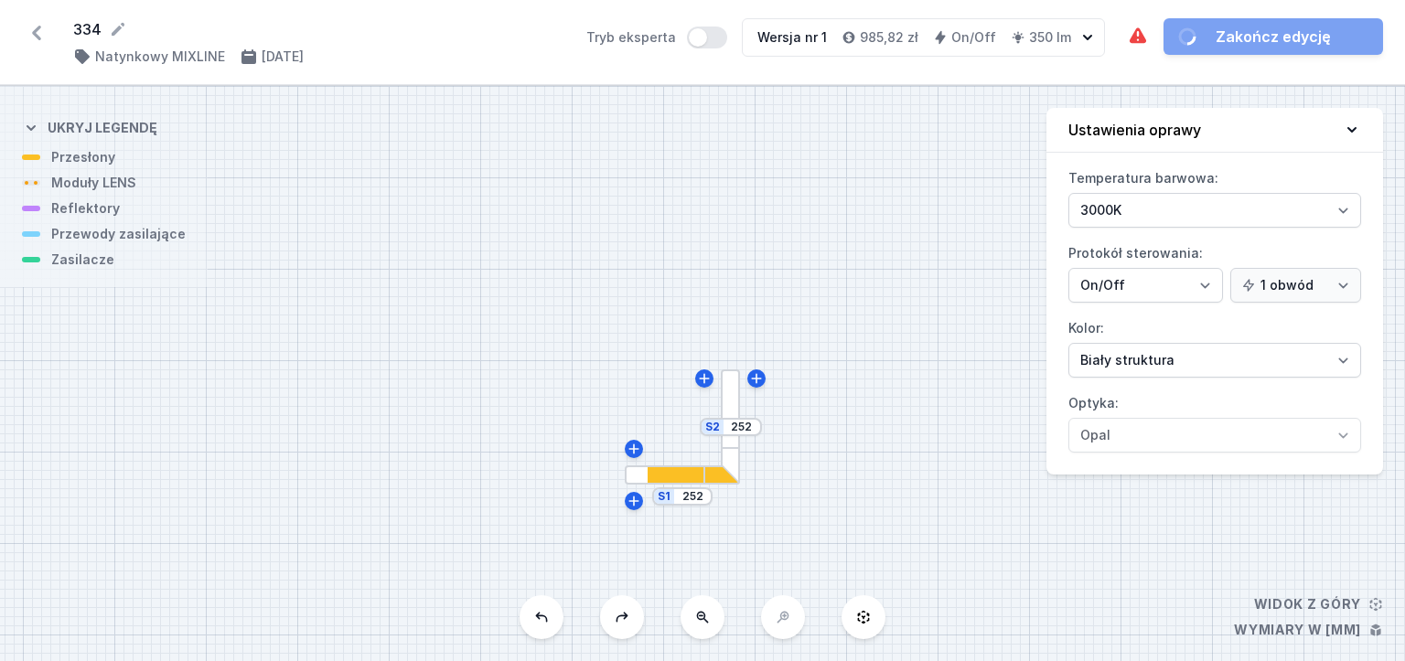
click at [549, 360] on div "S2 252 S1 252" at bounding box center [702, 373] width 1405 height 575
